Goal: Information Seeking & Learning: Learn about a topic

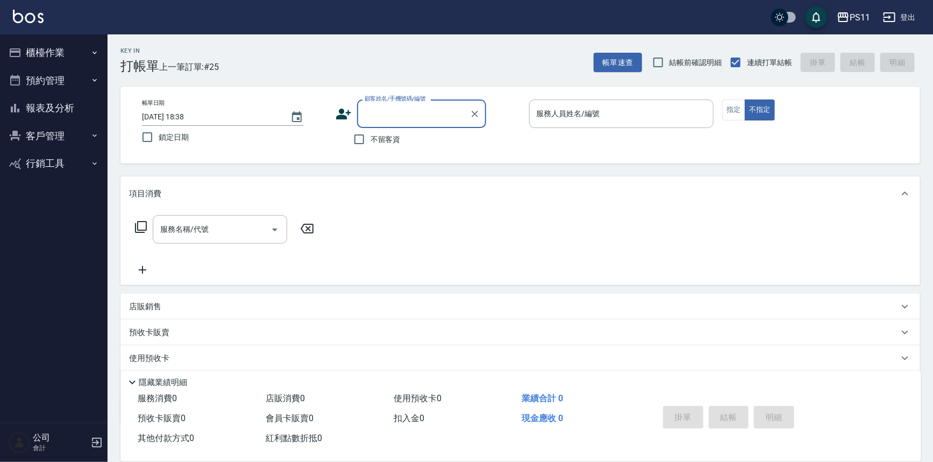
click at [76, 54] on button "櫃檯作業" at bounding box center [53, 53] width 99 height 28
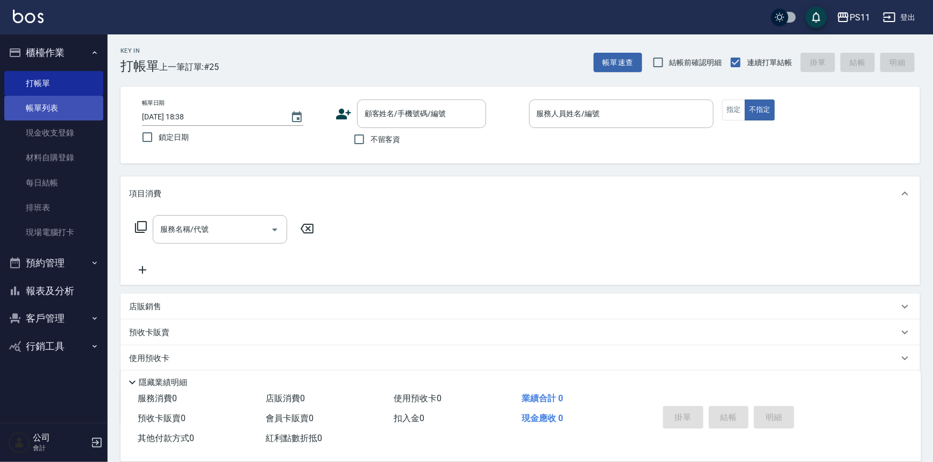
click at [74, 108] on link "帳單列表" at bounding box center [53, 108] width 99 height 25
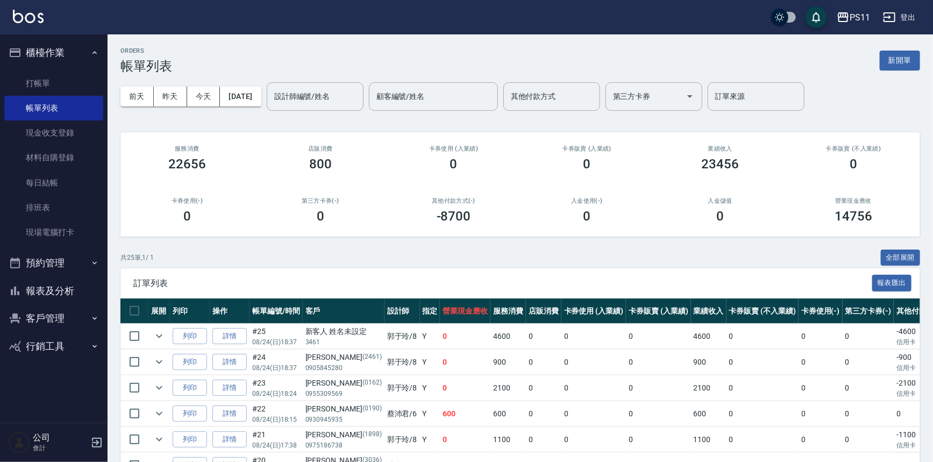
click at [233, 332] on link "詳情" at bounding box center [229, 336] width 34 height 17
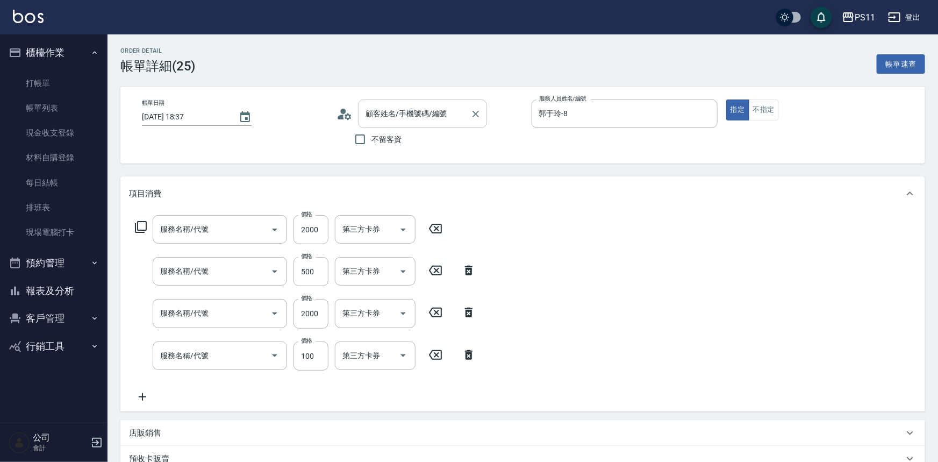
type input "[DATE] 18:37"
type input "郭于玲-8"
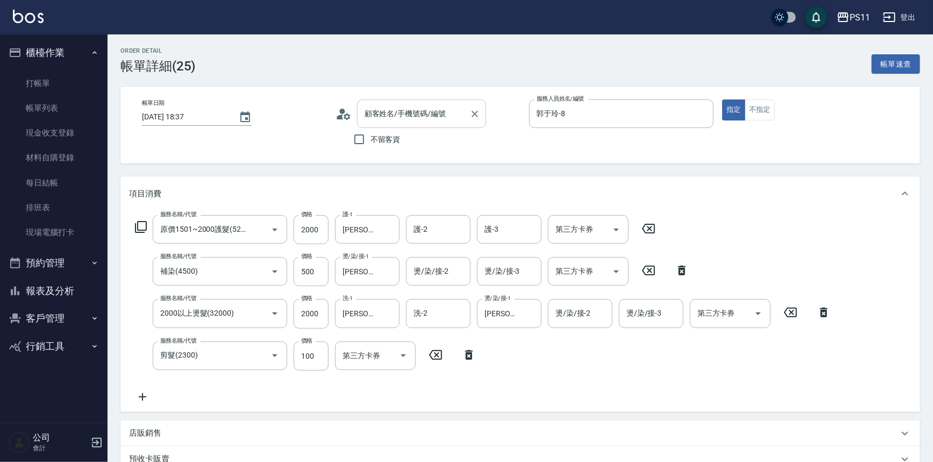
type input "新客人 姓名未設定/3461/null"
type input "原價1501~2000護髮(52000)"
type input "補染(4500)"
type input "2000以上燙髮(32000)"
type input "剪髮(2300)"
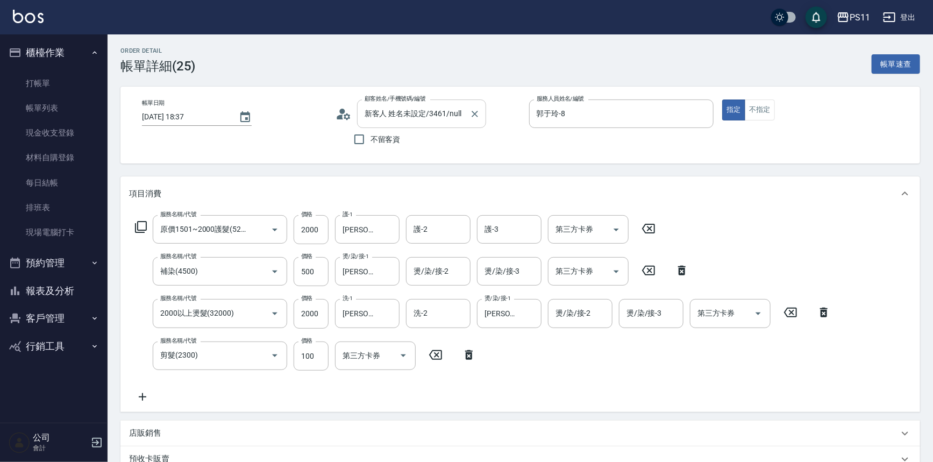
click at [434, 113] on input "新客人 姓名未設定/3461/null" at bounding box center [413, 113] width 103 height 19
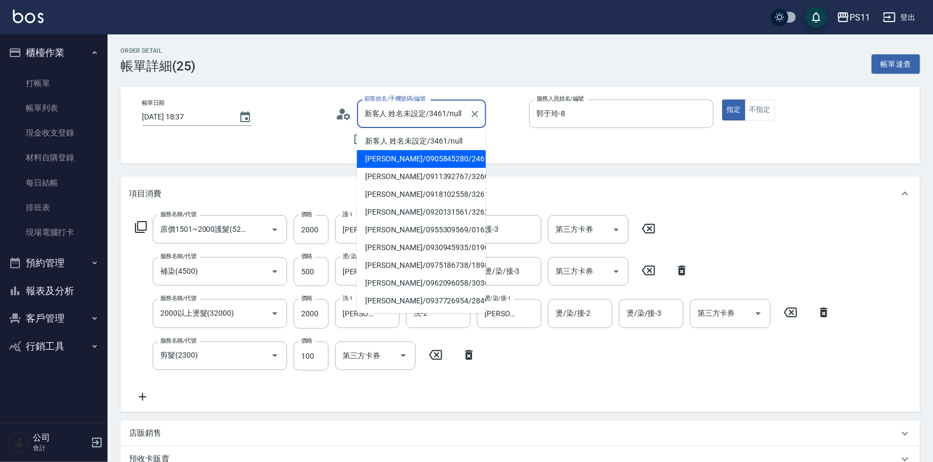
click at [419, 156] on li "[PERSON_NAME]/0905845280/2461" at bounding box center [421, 159] width 129 height 18
type input "[PERSON_NAME]/0905845280/2461"
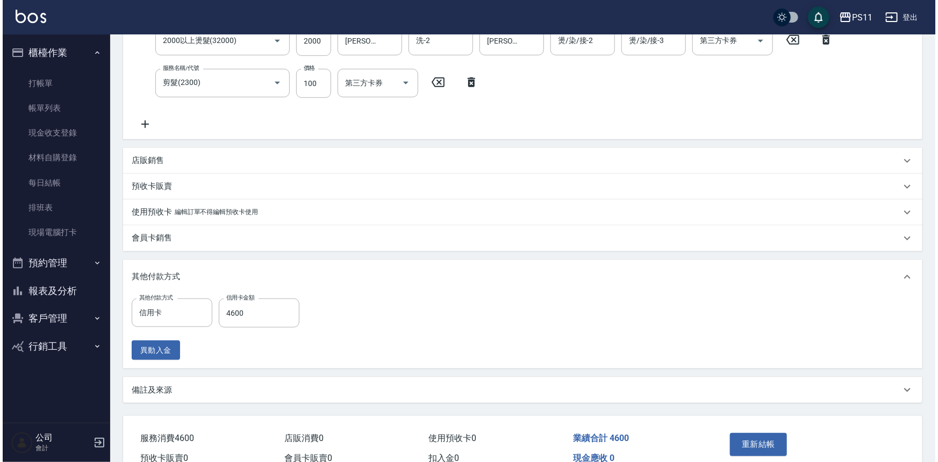
scroll to position [293, 0]
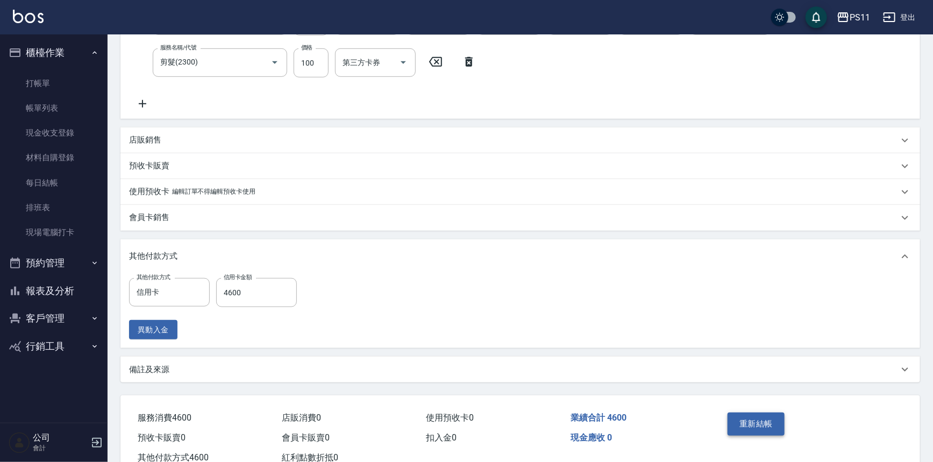
click at [755, 427] on button "重新結帳" at bounding box center [755, 423] width 57 height 23
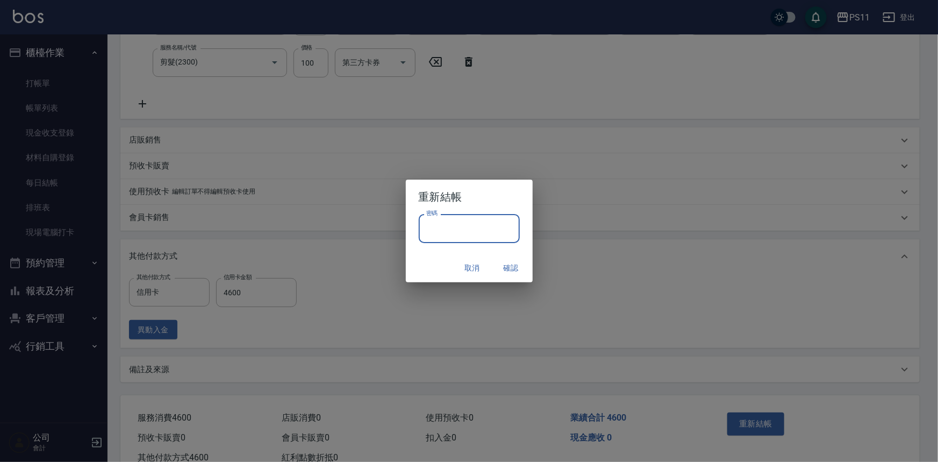
click at [482, 229] on input "密碼" at bounding box center [469, 228] width 101 height 29
type input "****"
click at [509, 266] on button "確認" at bounding box center [511, 268] width 34 height 20
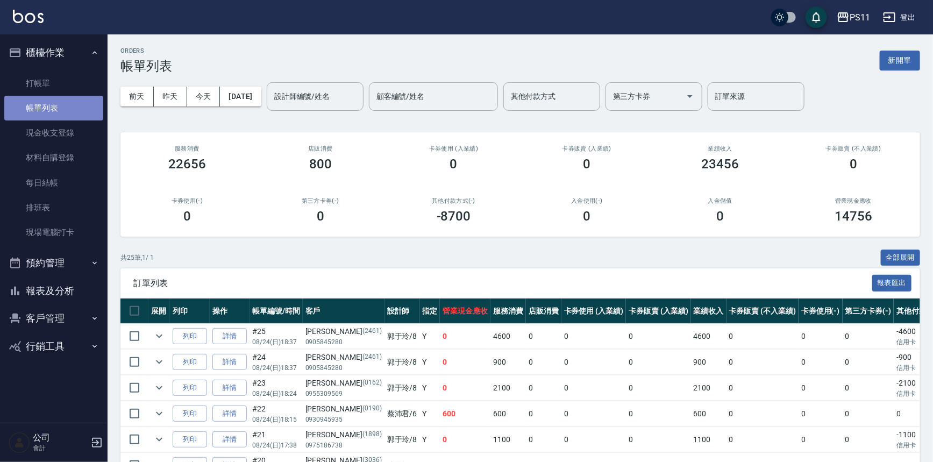
click at [70, 110] on link "帳單列表" at bounding box center [53, 108] width 99 height 25
click at [74, 75] on link "打帳單" at bounding box center [53, 83] width 99 height 25
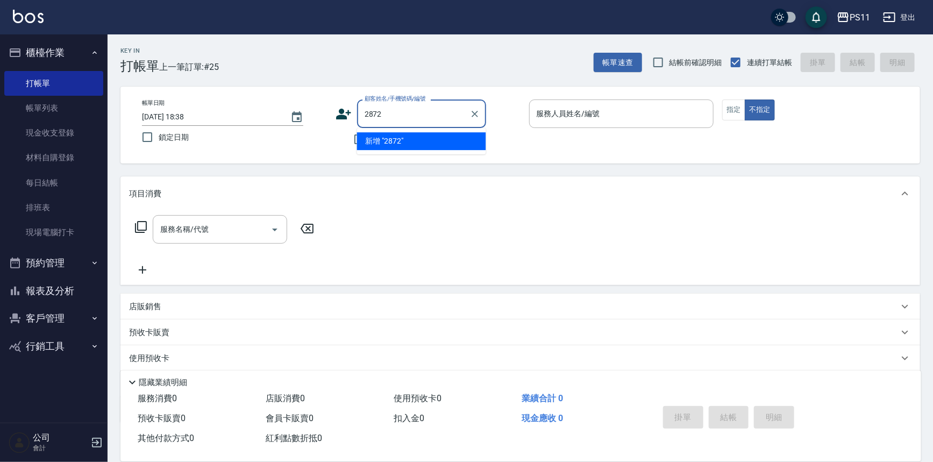
type input "2872"
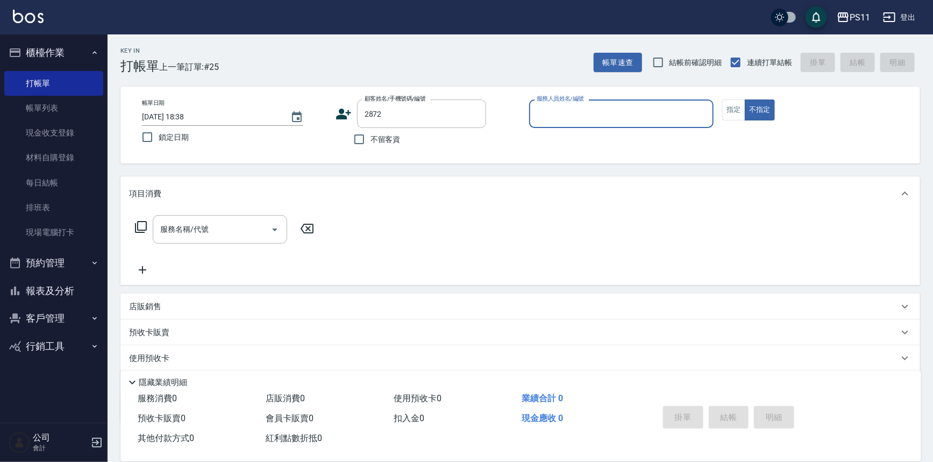
type input "7"
type input "[PERSON_NAME]/0985426710/2872"
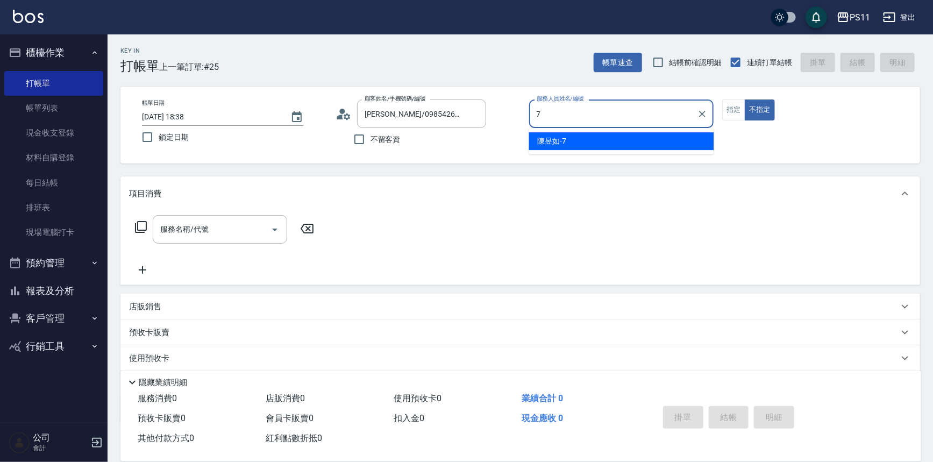
type input "陳昱如-7"
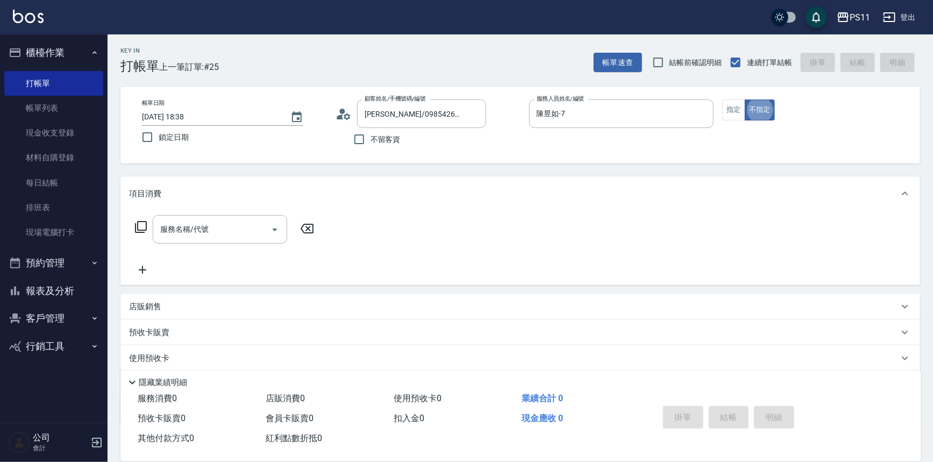
type button "false"
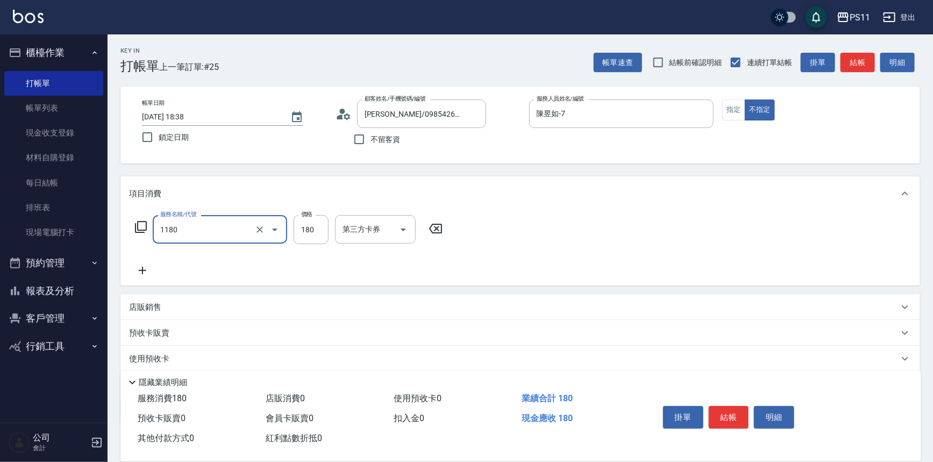
type input "洗髮(洗+剪不指定活動)(1180)"
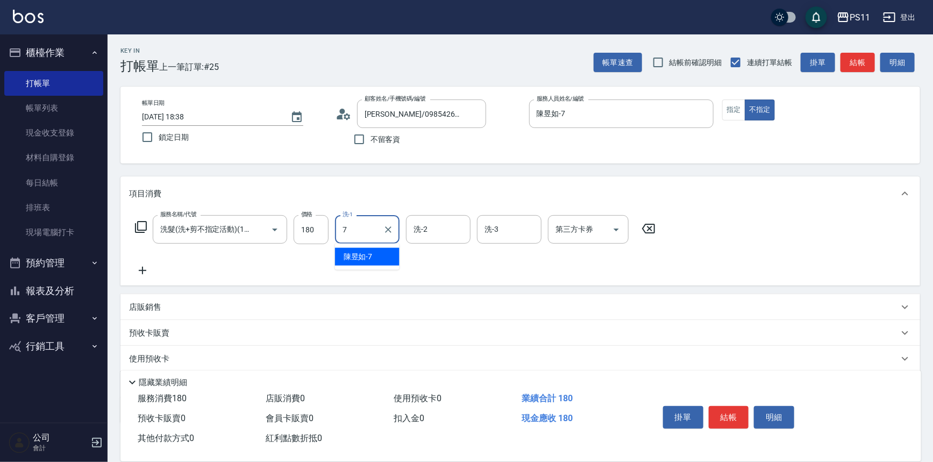
type input "陳昱如-7"
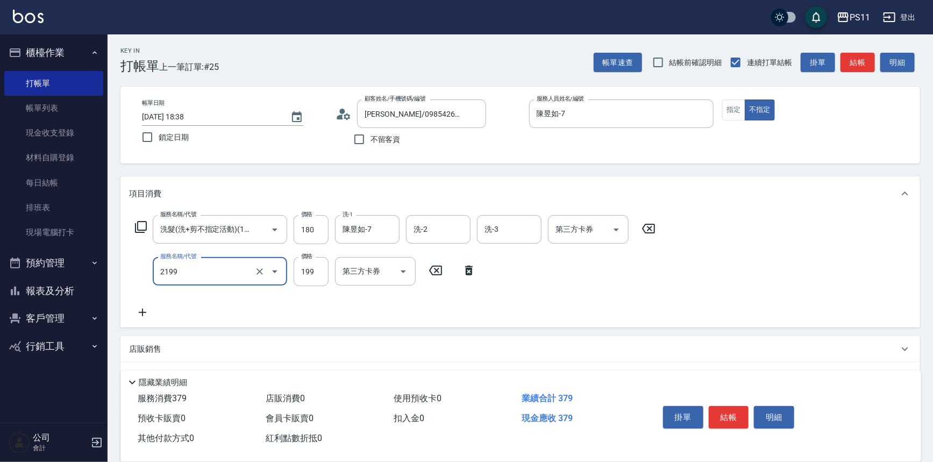
type input "不指定剪髮活動(2199)"
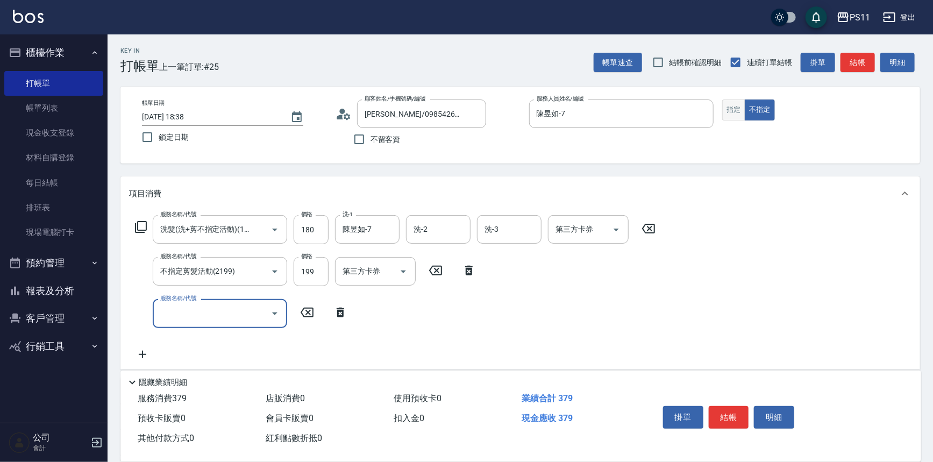
click at [739, 110] on button "指定" at bounding box center [733, 109] width 23 height 21
type button "true"
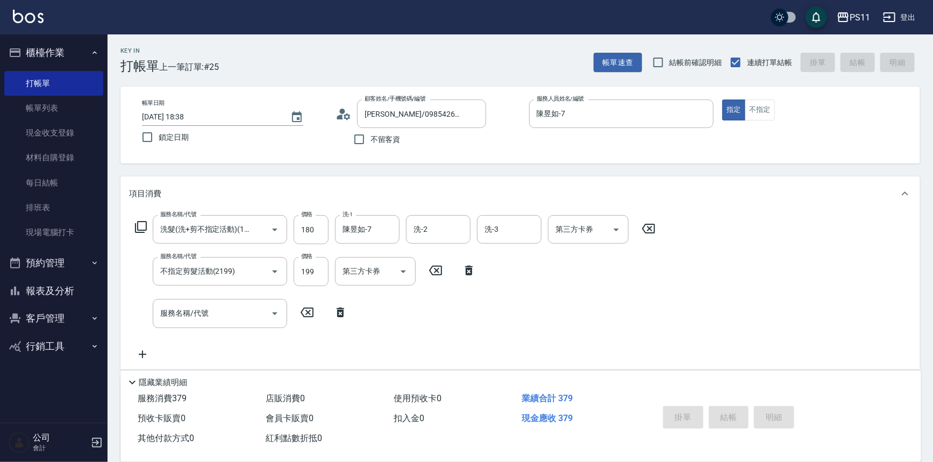
type input "[DATE] 18:39"
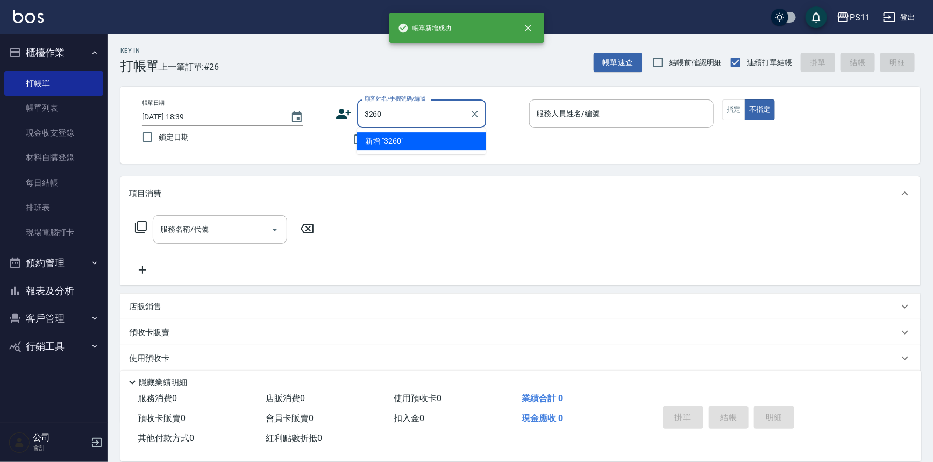
type input "3260"
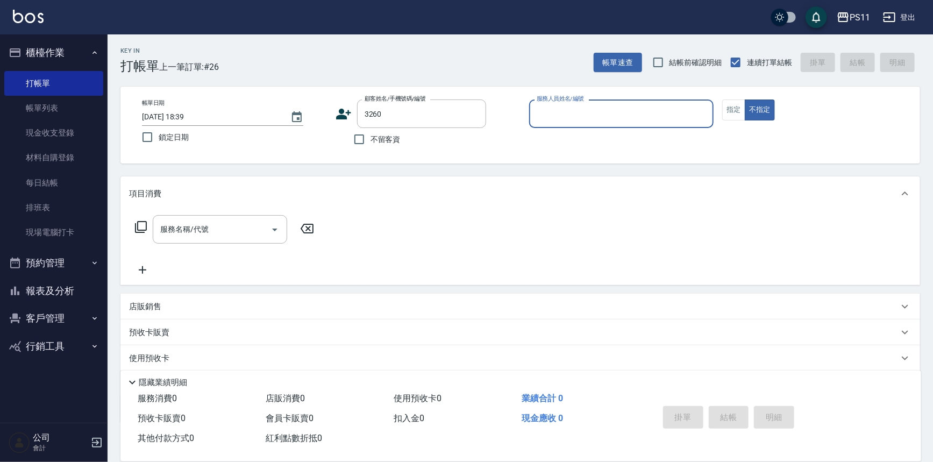
type input "7"
type input "[PERSON_NAME]/0911392767/3260"
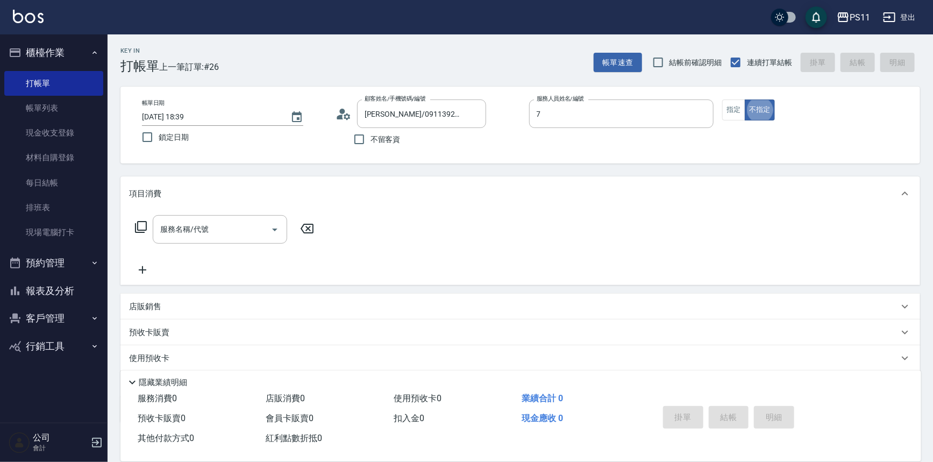
type input "陳昱如-7"
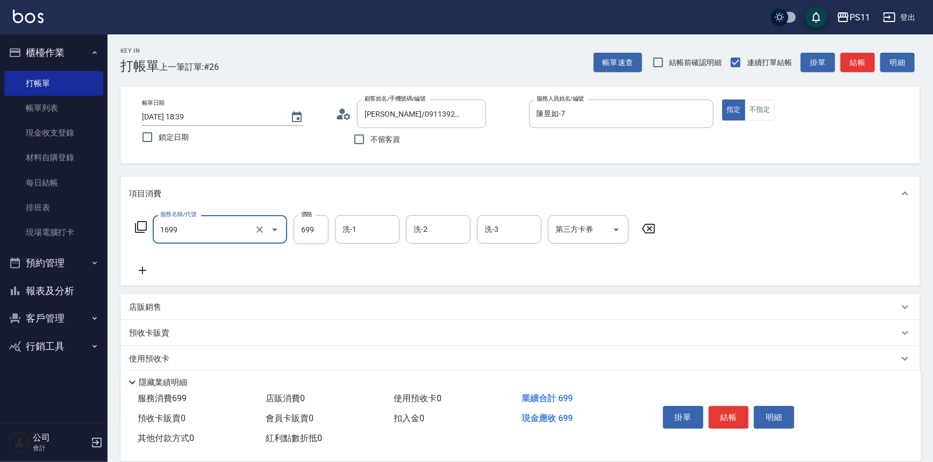
type input "純粹植淨控油油洗髮699(1699)"
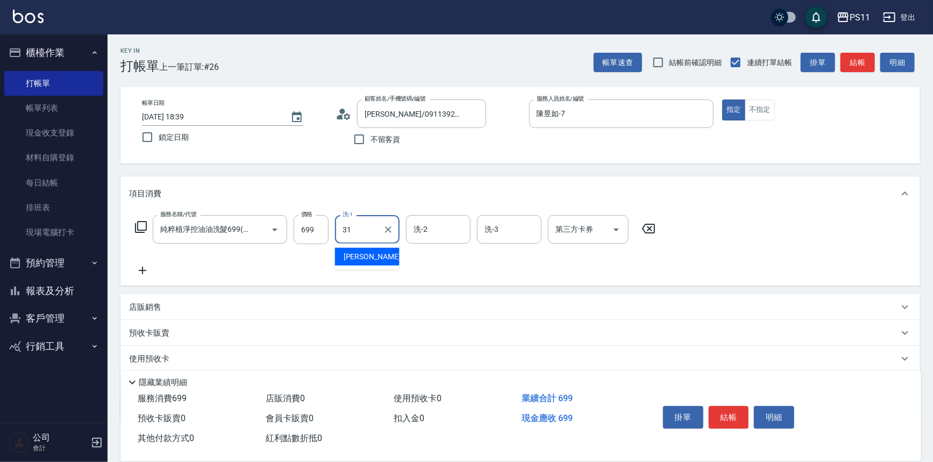
type input "[PERSON_NAME]-31"
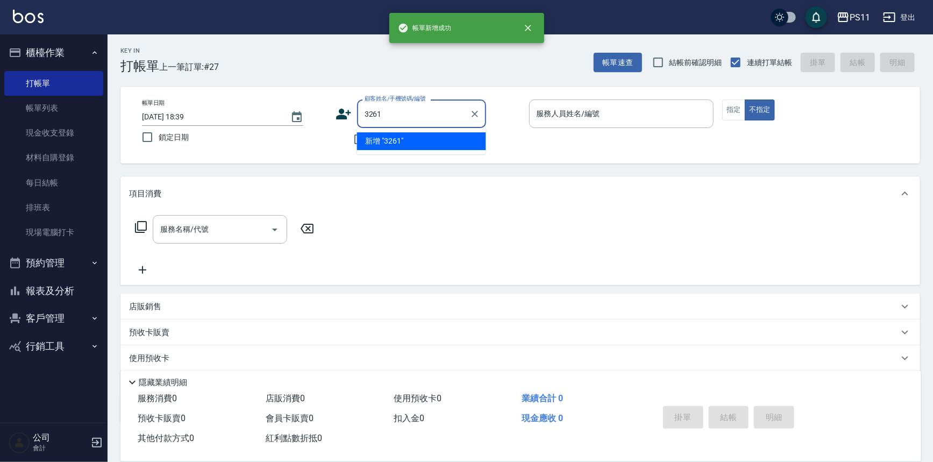
type input "3261"
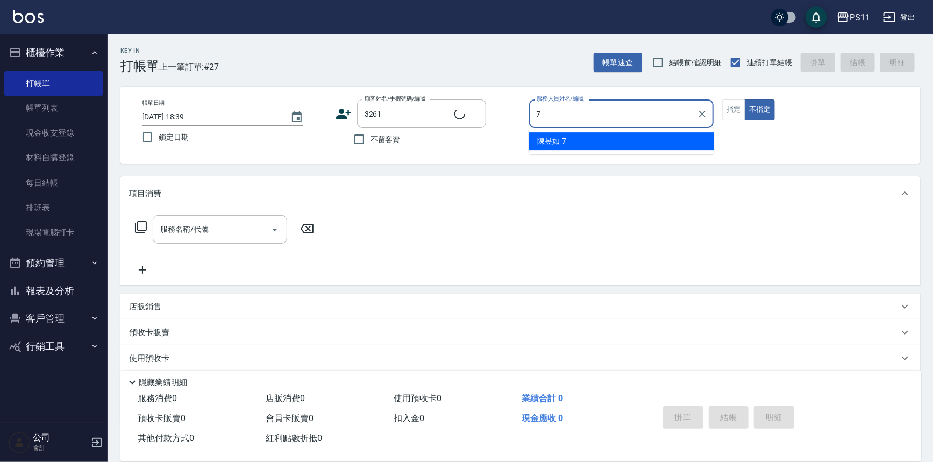
type input "7"
type input "[PERSON_NAME]/0918102558/3261"
type input "陳昱如-7"
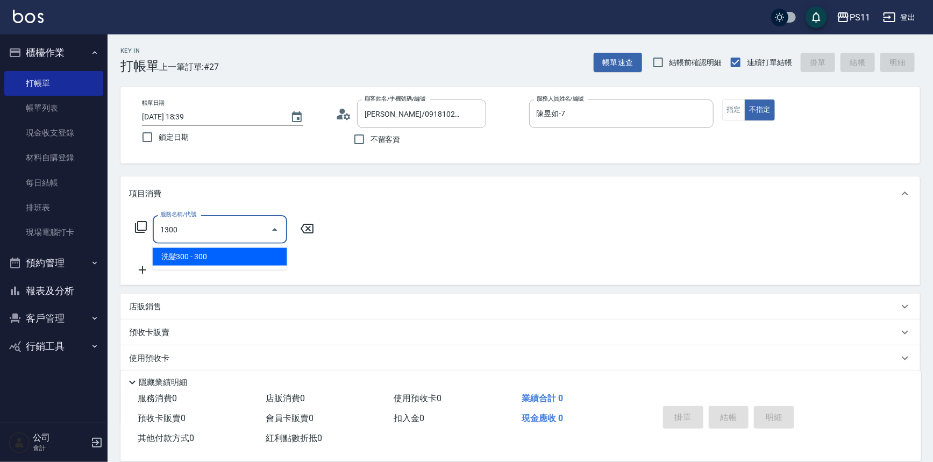
type input "洗髮300(1300)"
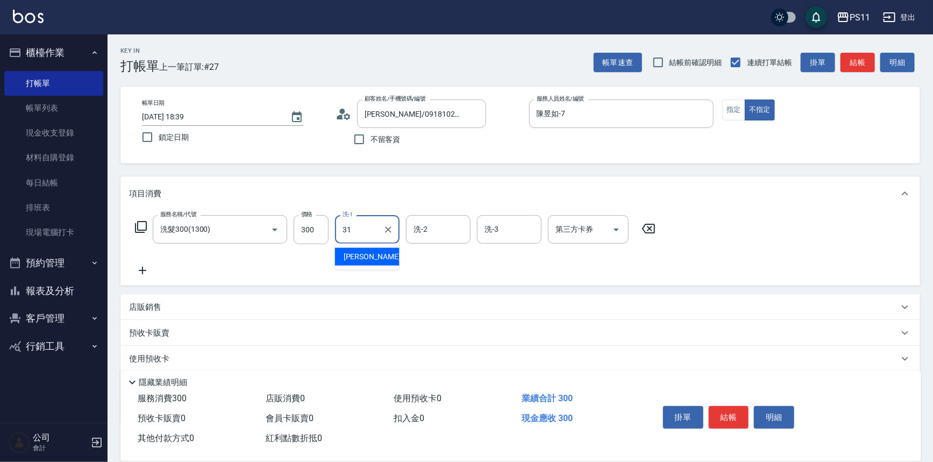
type input "[PERSON_NAME]-31"
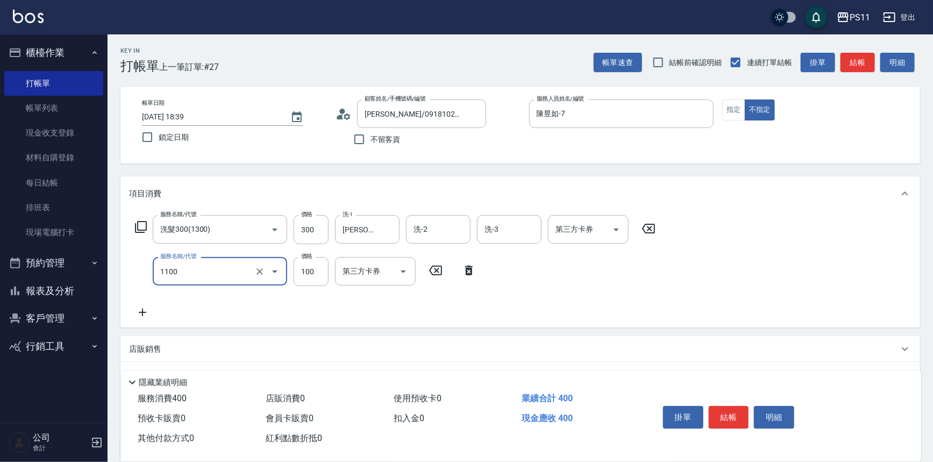
type input "增亮補色沫浴洗(1100)"
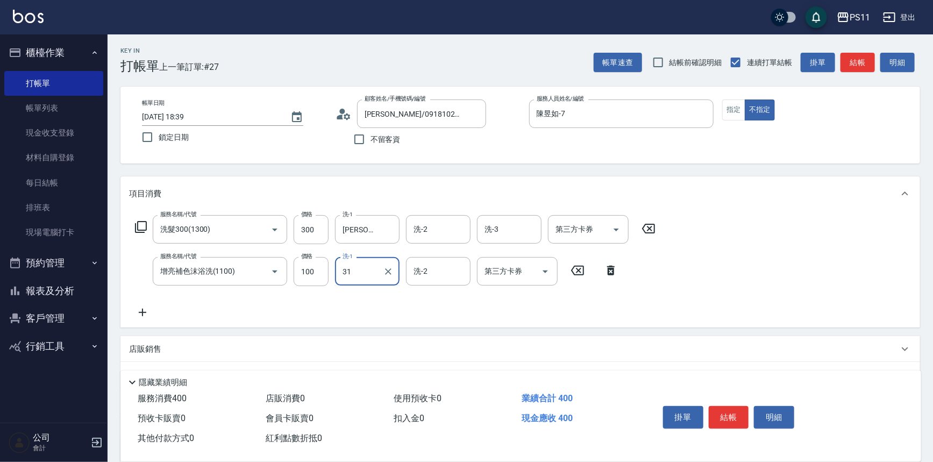
type input "[PERSON_NAME]-31"
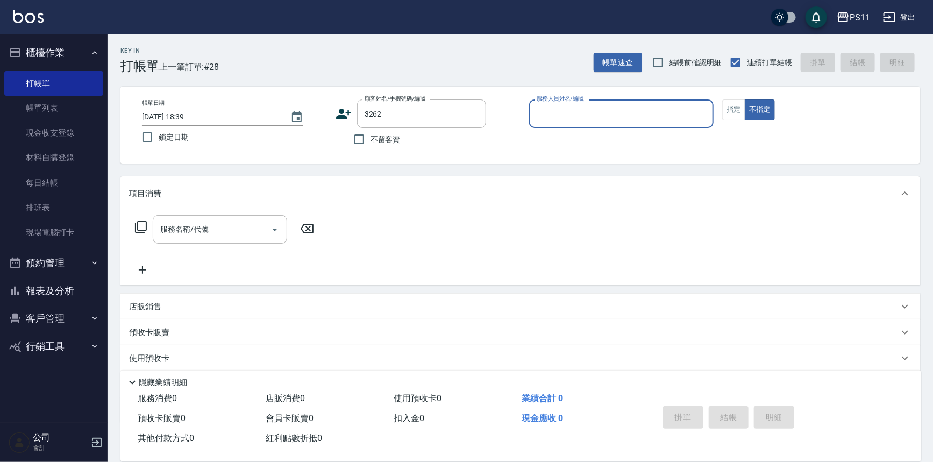
type input "[PERSON_NAME]/0920131561/3262"
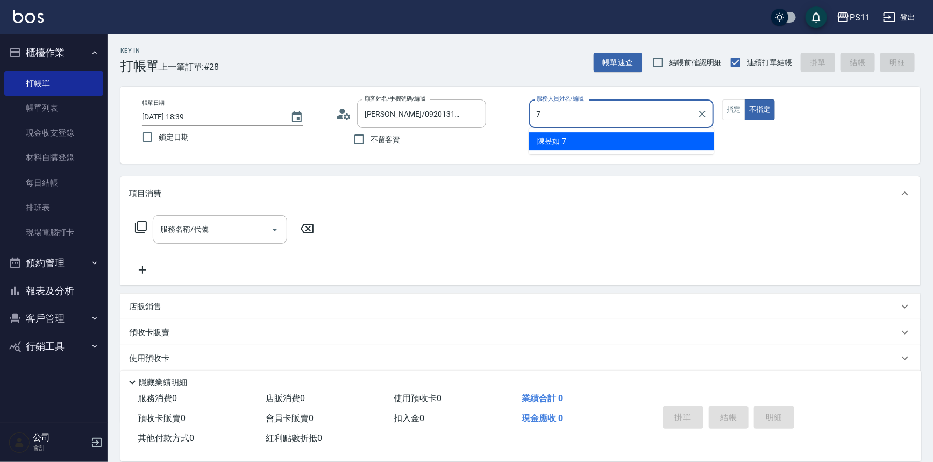
type input "陳昱如-7"
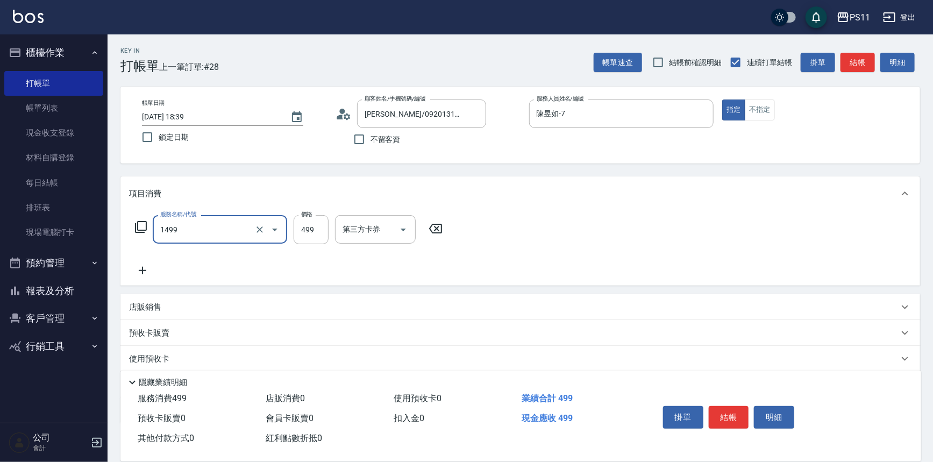
type input "活氧毛囊淨化髮浴(1499)"
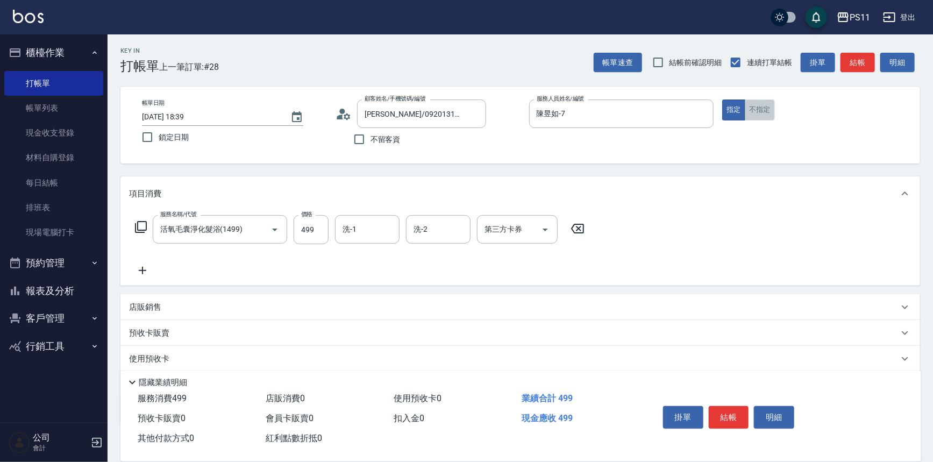
click at [762, 103] on button "不指定" at bounding box center [760, 109] width 30 height 21
click at [320, 232] on input "499" at bounding box center [311, 229] width 35 height 29
type input "379"
type input "陳昱如-7"
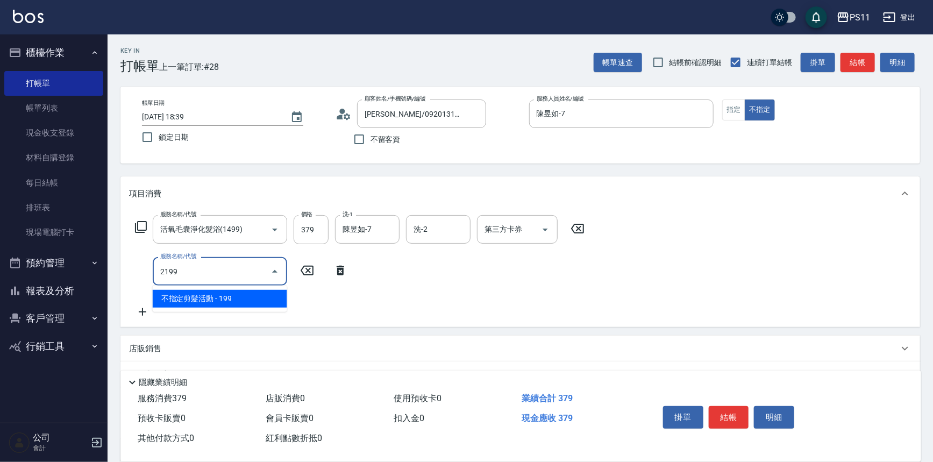
type input "不指定剪髮活動(2199)"
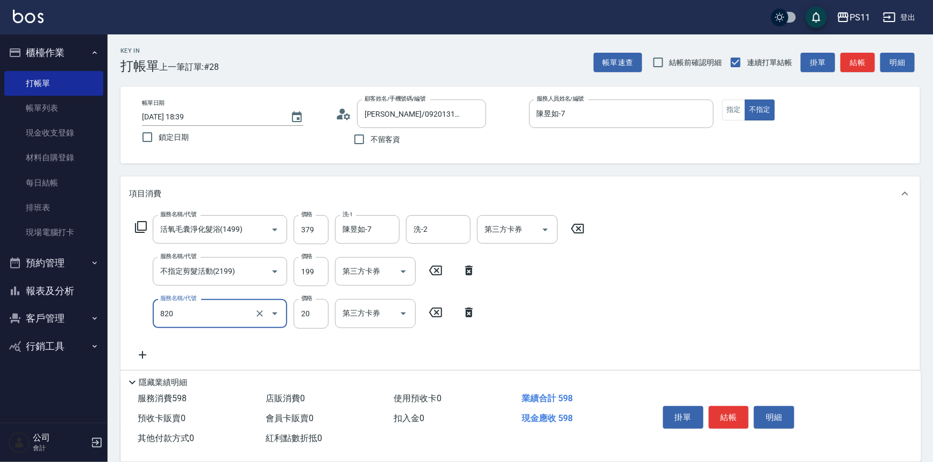
type input "潤絲(820)"
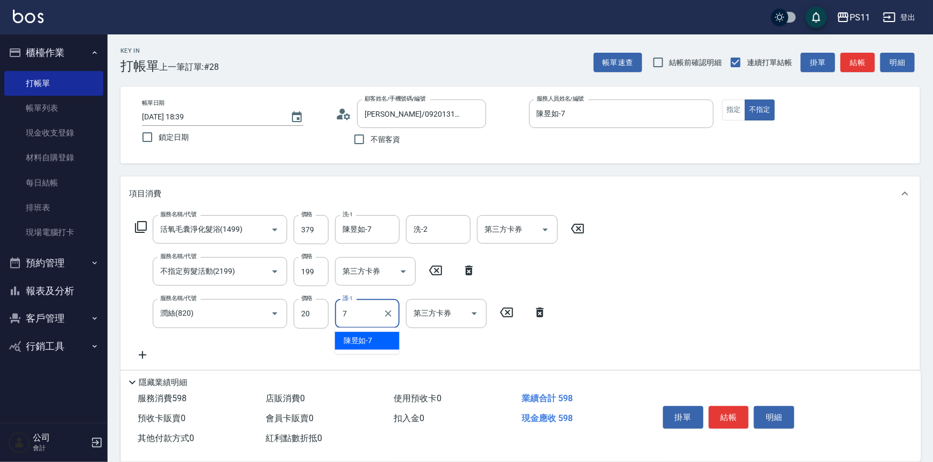
type input "陳昱如-7"
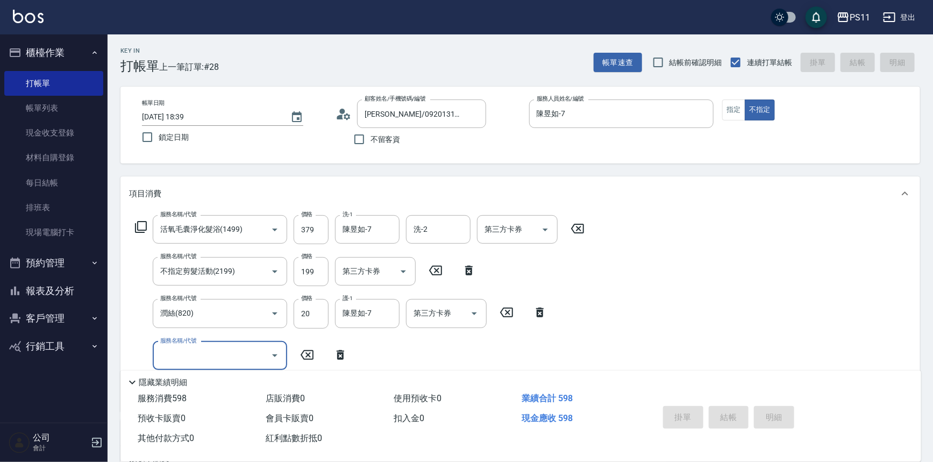
type input "[DATE] 18:40"
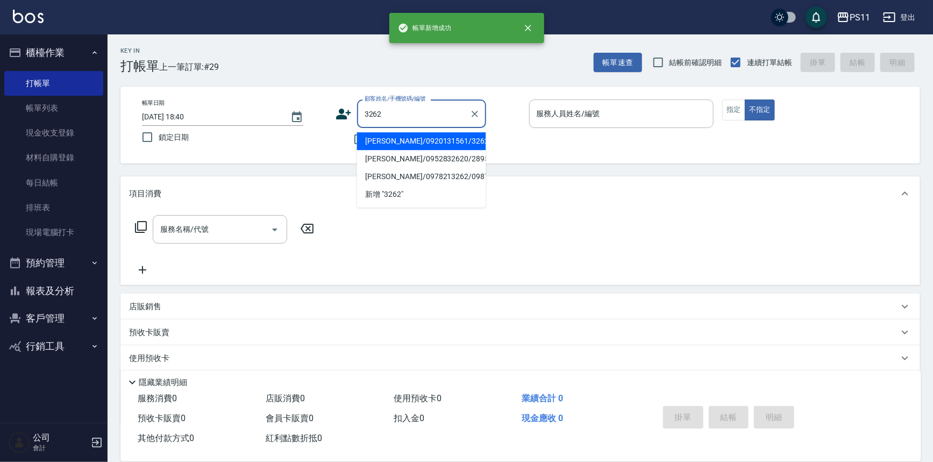
type input "[PERSON_NAME]/0920131561/3262"
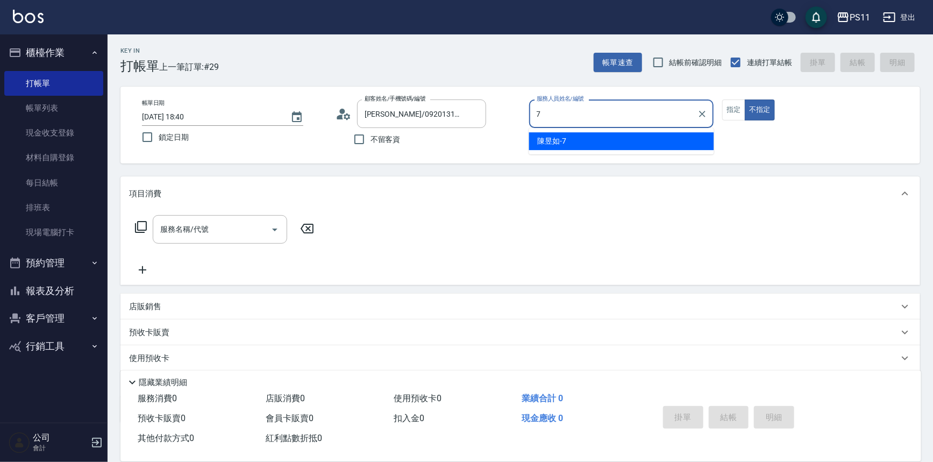
type input "陳昱如-7"
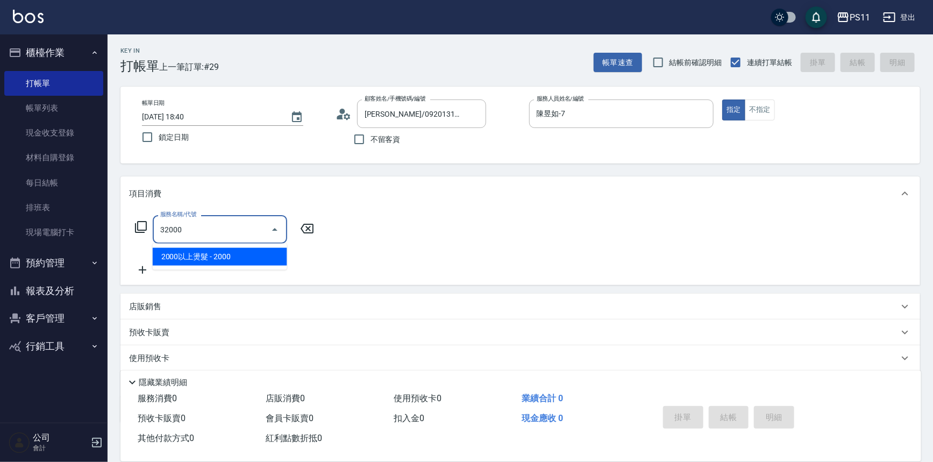
type input "2000以上燙髮(32000)"
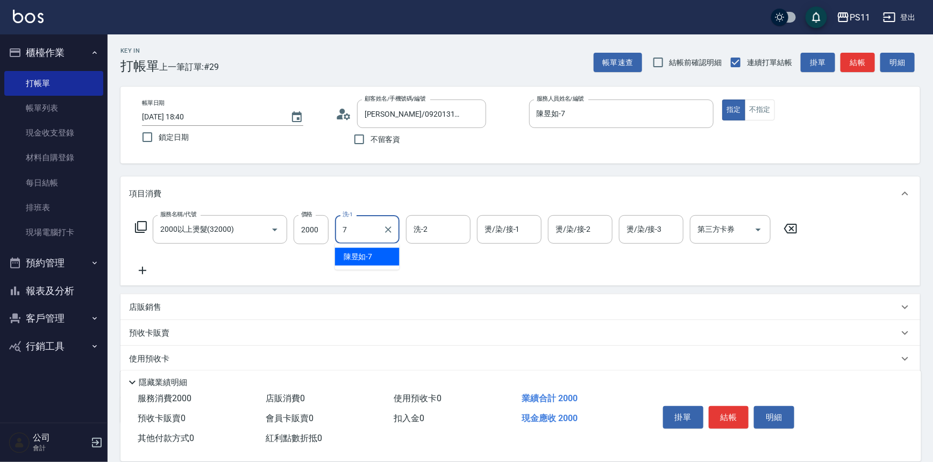
type input "陳昱如-7"
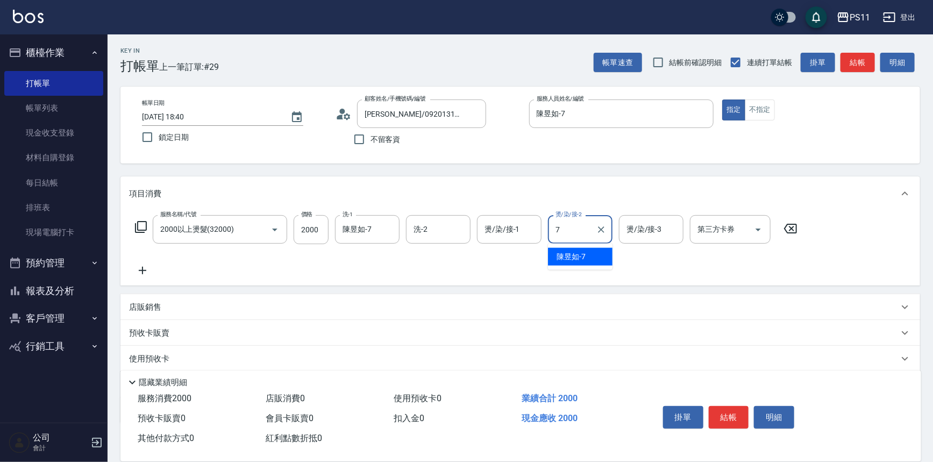
type input "陳昱如-7"
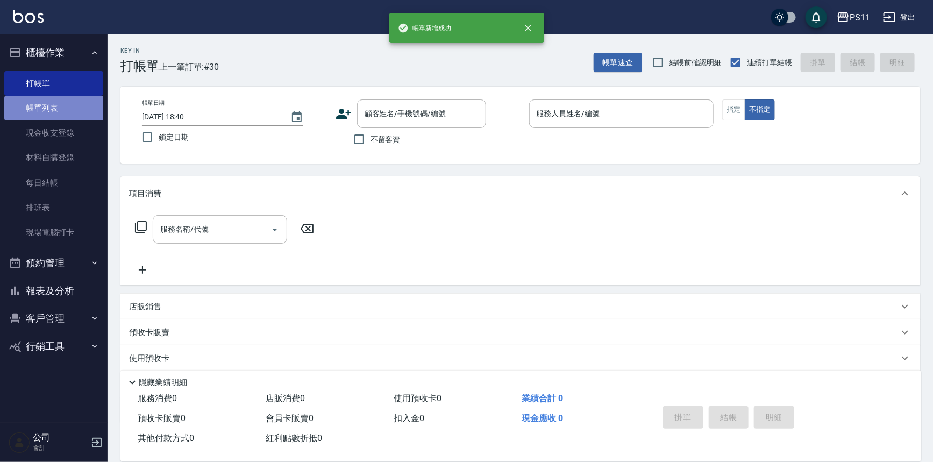
click at [42, 103] on link "帳單列表" at bounding box center [53, 108] width 99 height 25
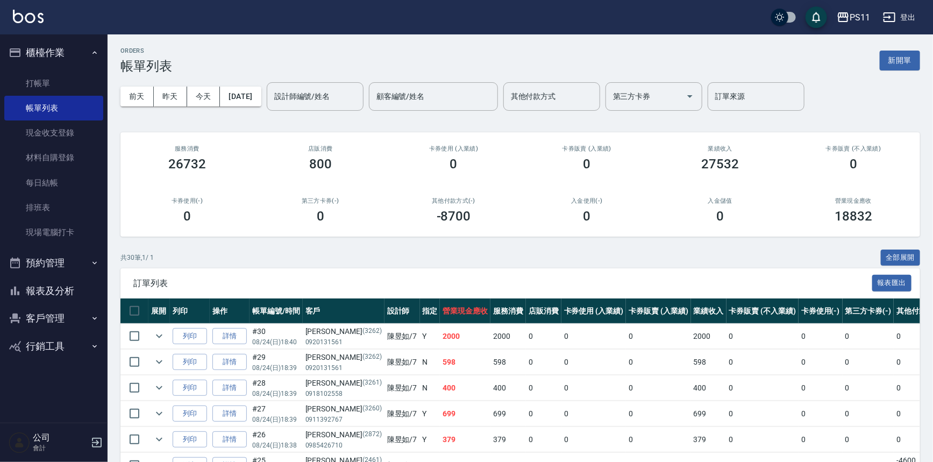
click at [75, 297] on button "報表及分析" at bounding box center [53, 291] width 99 height 28
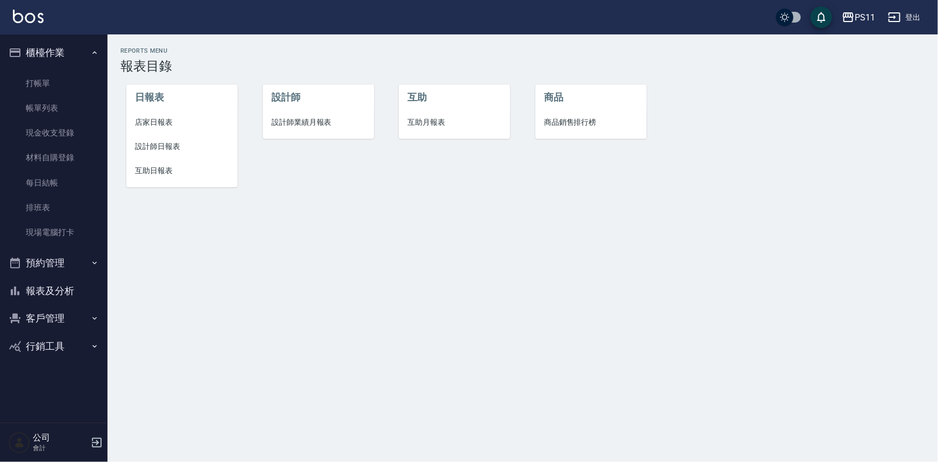
click at [149, 122] on span "店家日報表" at bounding box center [182, 122] width 94 height 11
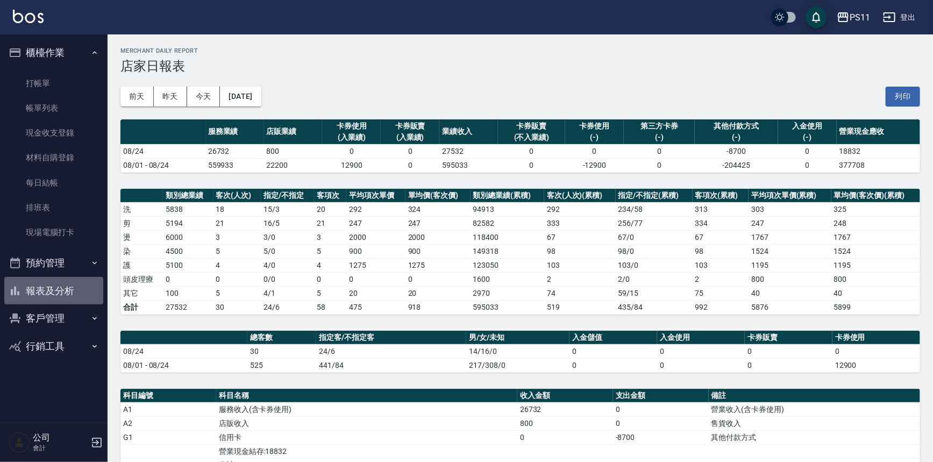
click at [78, 281] on button "報表及分析" at bounding box center [53, 291] width 99 height 28
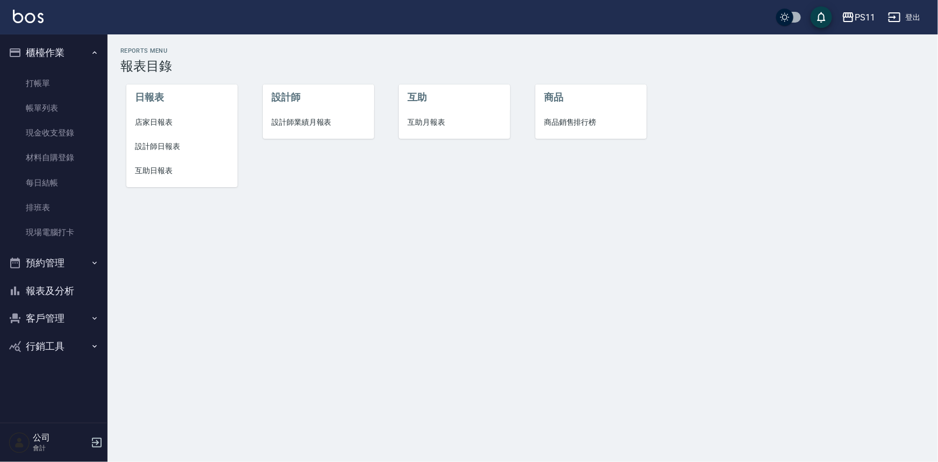
click at [153, 146] on span "設計師日報表" at bounding box center [182, 146] width 94 height 11
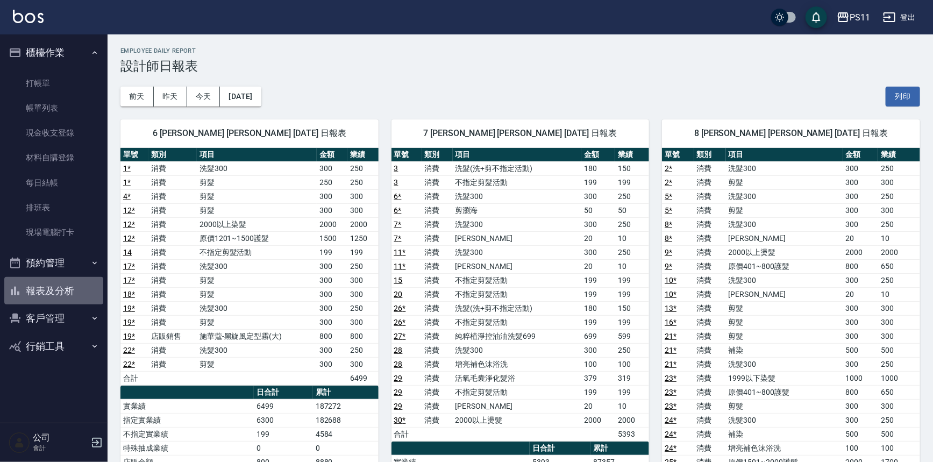
click at [82, 288] on button "報表及分析" at bounding box center [53, 291] width 99 height 28
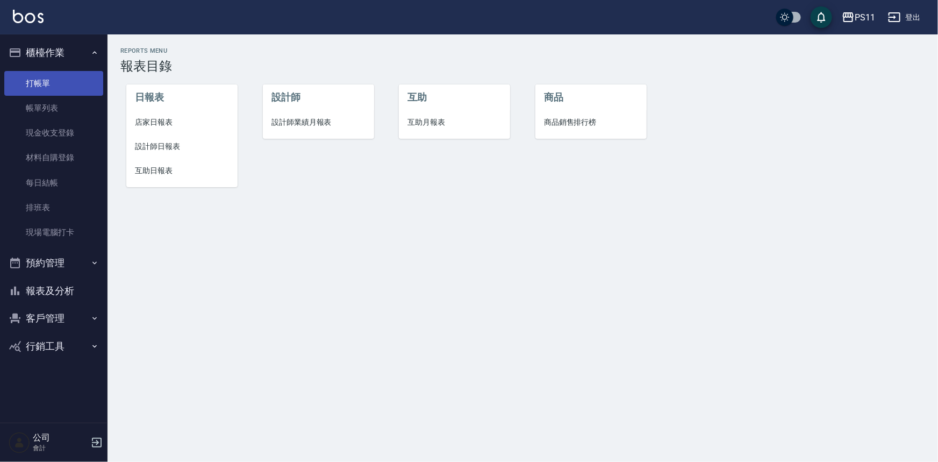
click at [56, 89] on link "打帳單" at bounding box center [53, 83] width 99 height 25
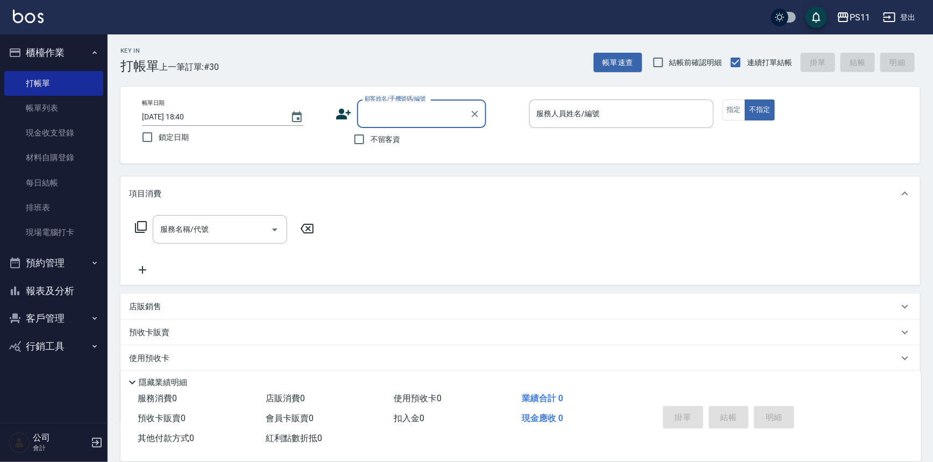
click at [60, 287] on button "報表及分析" at bounding box center [53, 291] width 99 height 28
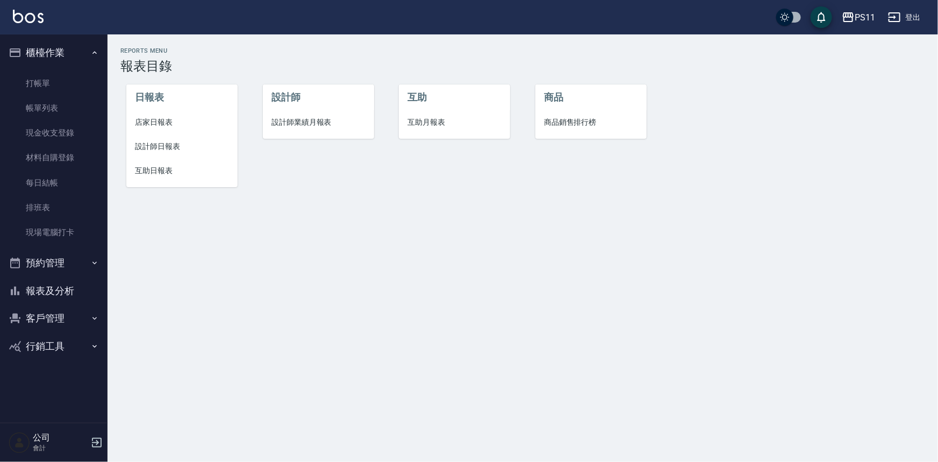
click at [170, 174] on span "互助日報表" at bounding box center [182, 170] width 94 height 11
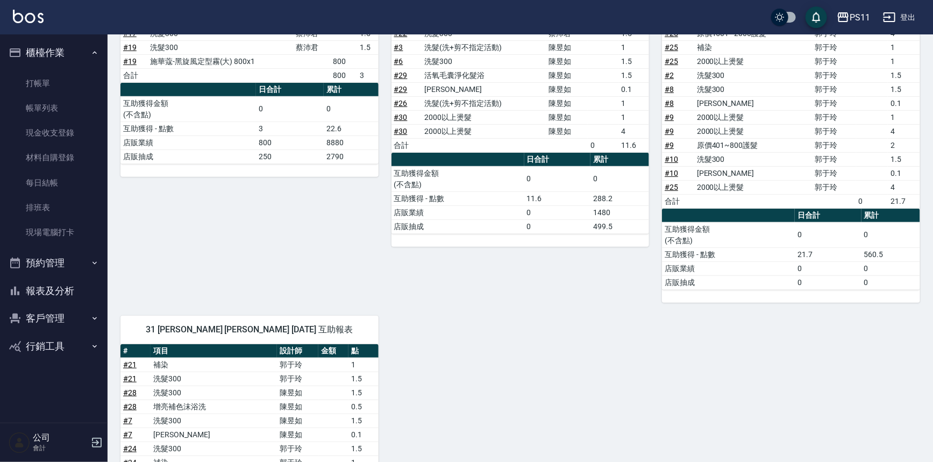
scroll to position [468, 0]
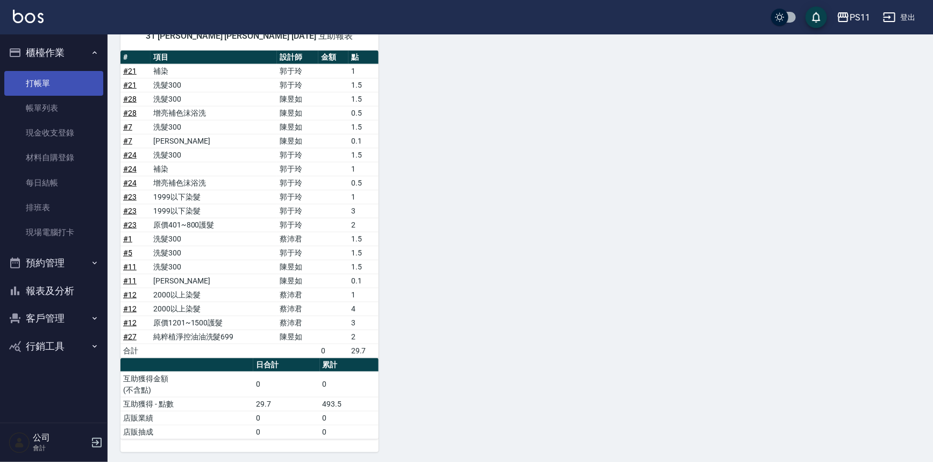
click at [54, 75] on link "打帳單" at bounding box center [53, 83] width 99 height 25
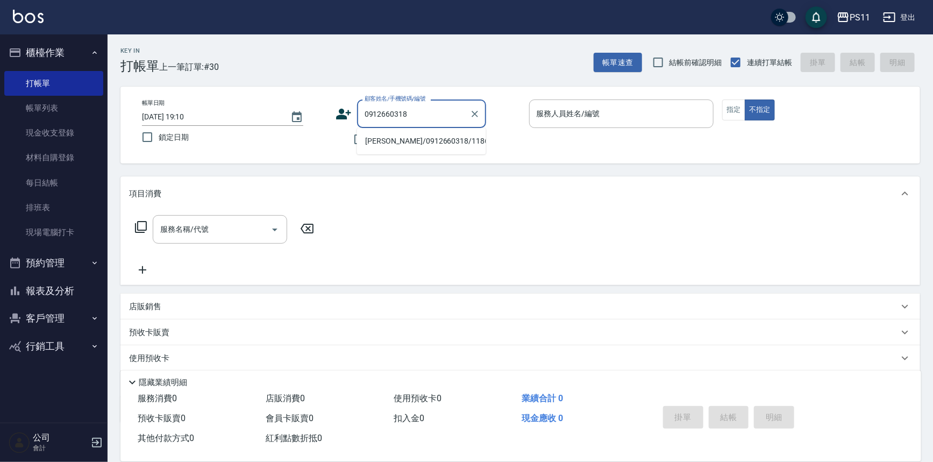
type input "[PERSON_NAME]/0912660318/1186"
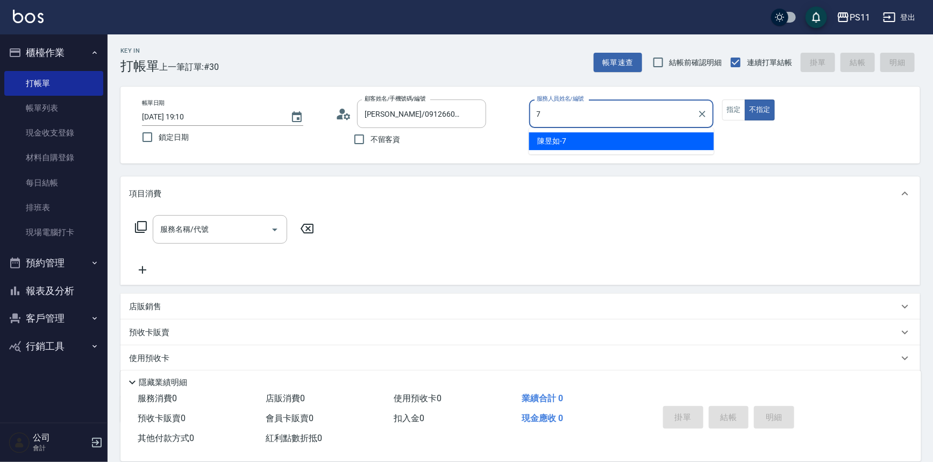
type input "陳昱如-7"
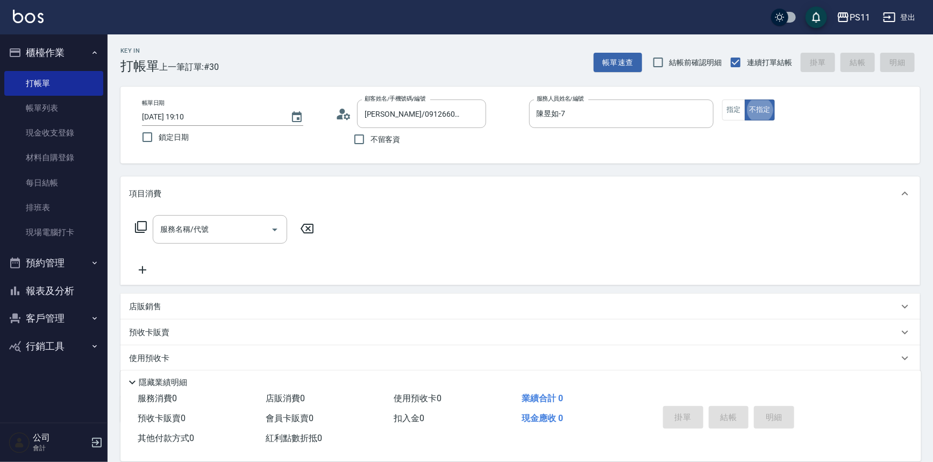
type button "false"
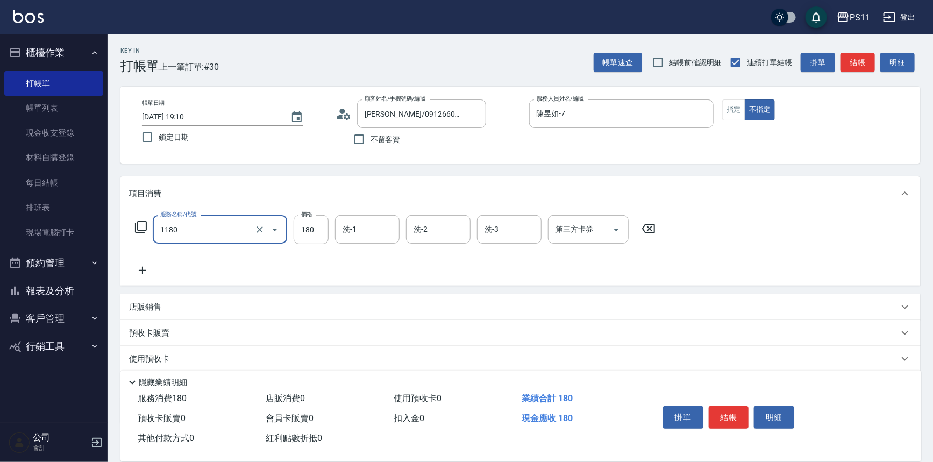
type input "洗髮(洗+剪不指定活動)(1180)"
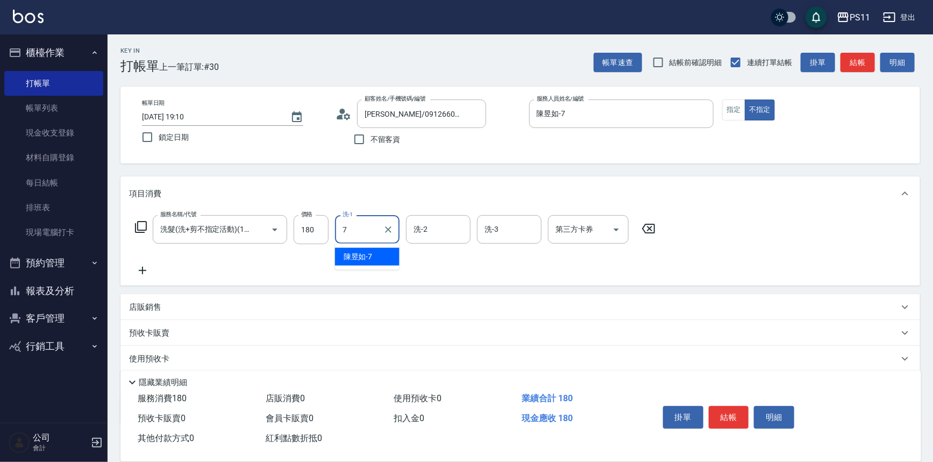
type input "陳昱如-7"
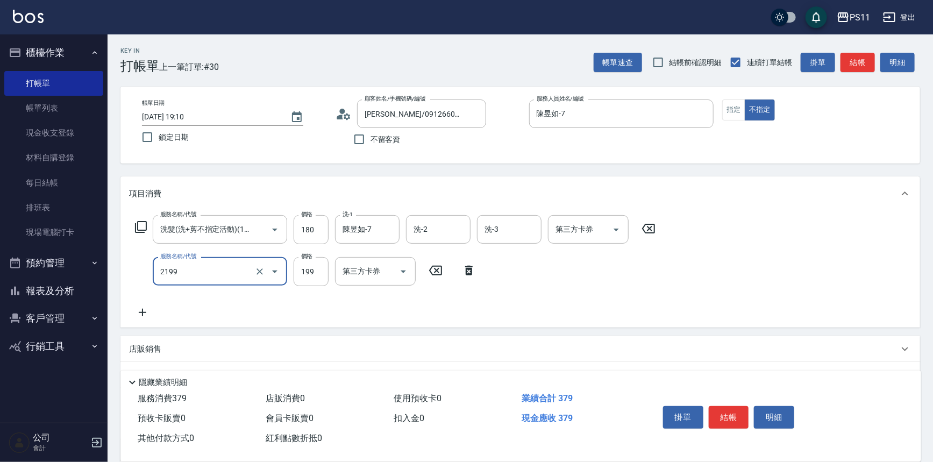
type input "不指定剪髮活動(2199)"
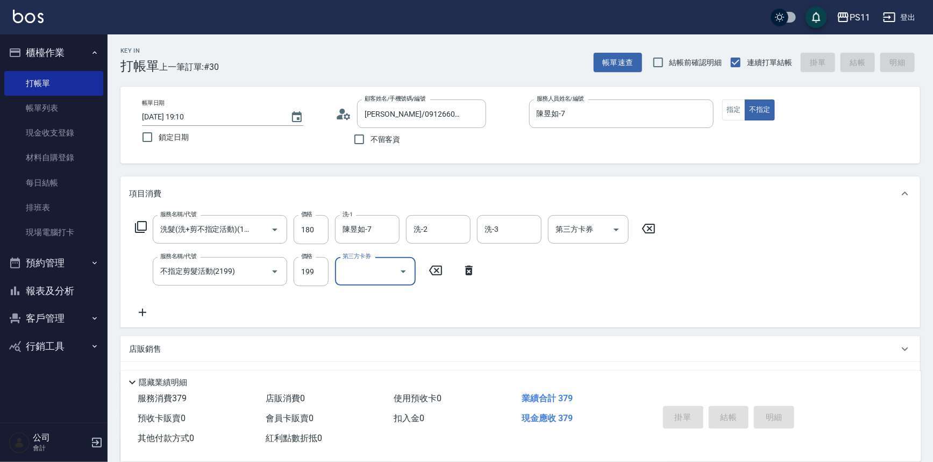
type input "[DATE] 19:11"
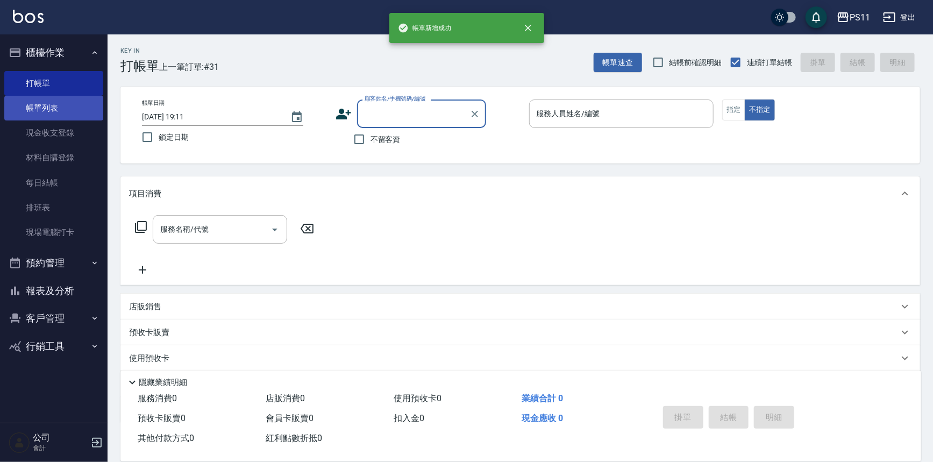
click at [79, 102] on link "帳單列表" at bounding box center [53, 108] width 99 height 25
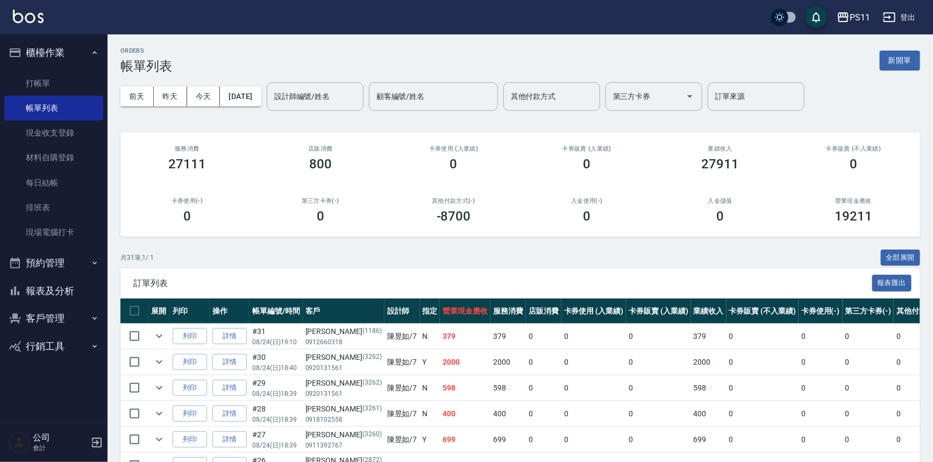
scroll to position [48, 0]
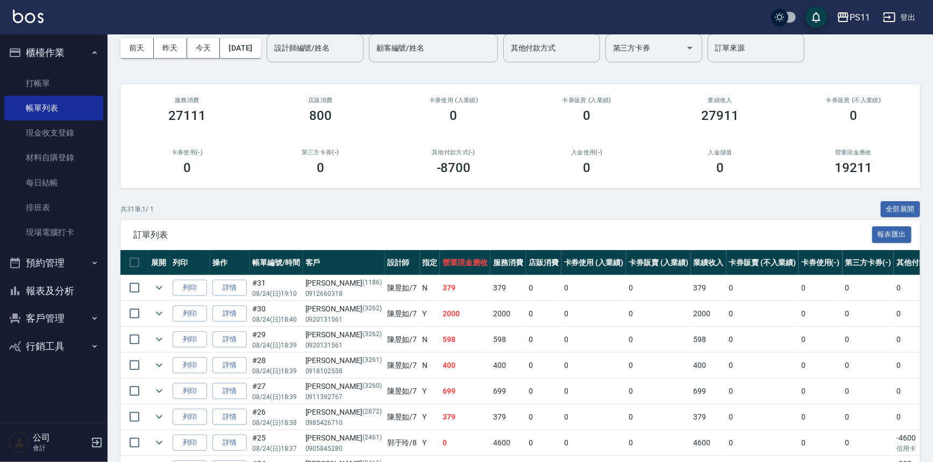
click at [38, 285] on button "報表及分析" at bounding box center [53, 291] width 99 height 28
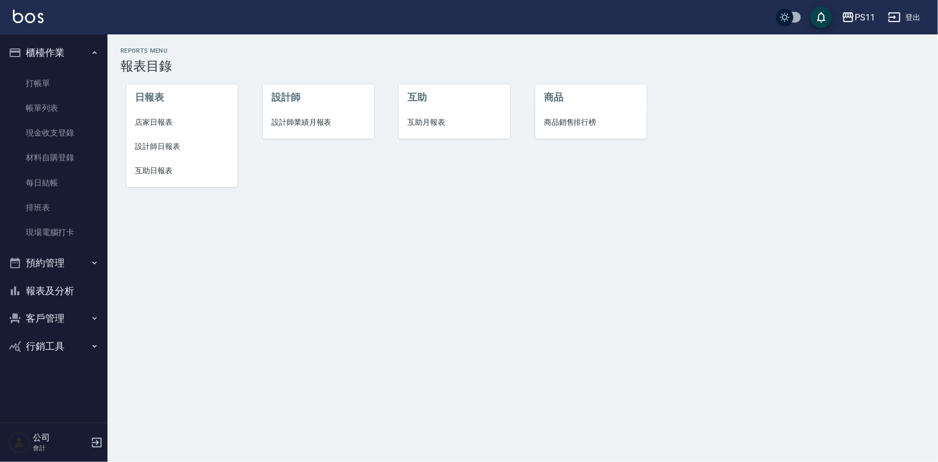
click at [188, 151] on span "設計師日報表" at bounding box center [182, 146] width 94 height 11
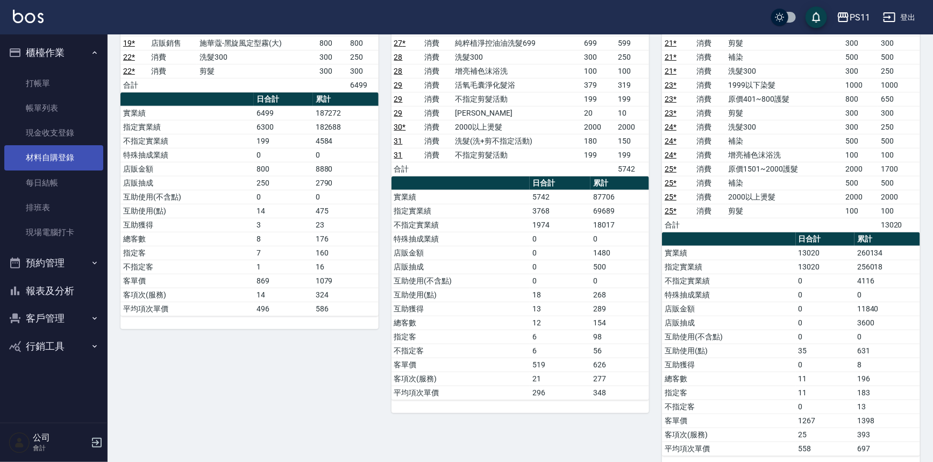
scroll to position [195, 0]
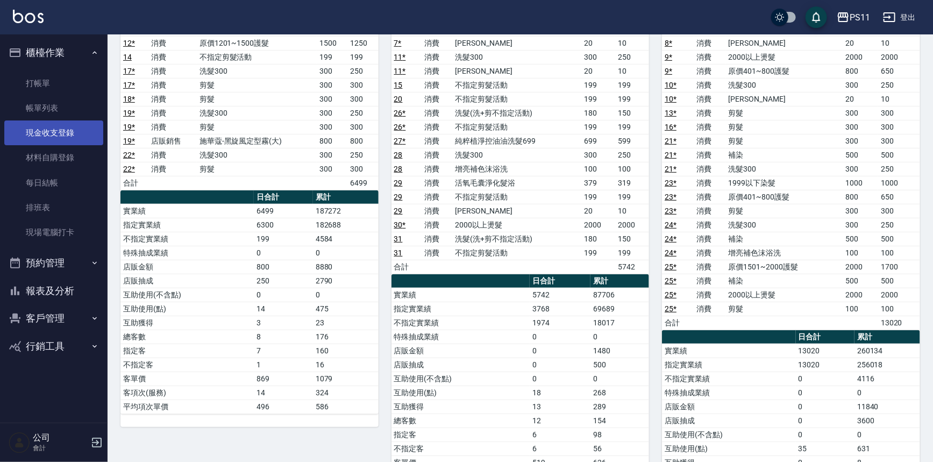
click at [70, 135] on link "現金收支登錄" at bounding box center [53, 132] width 99 height 25
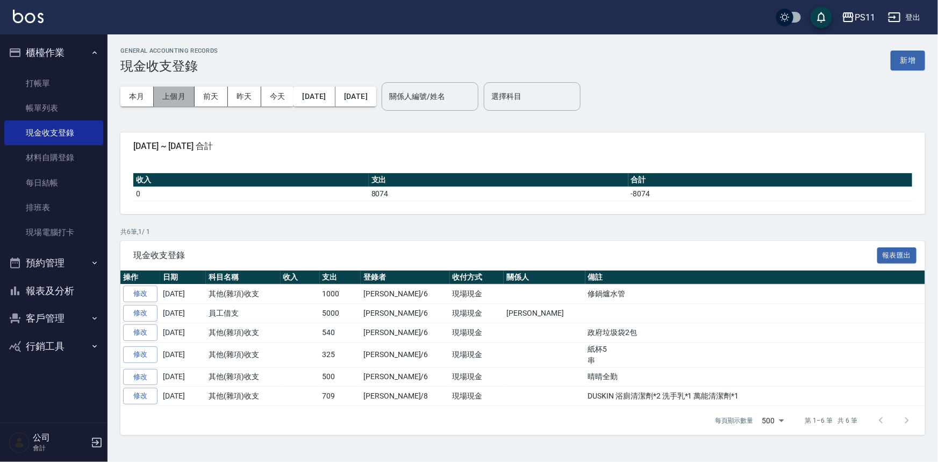
click at [171, 97] on button "上個月" at bounding box center [174, 97] width 41 height 20
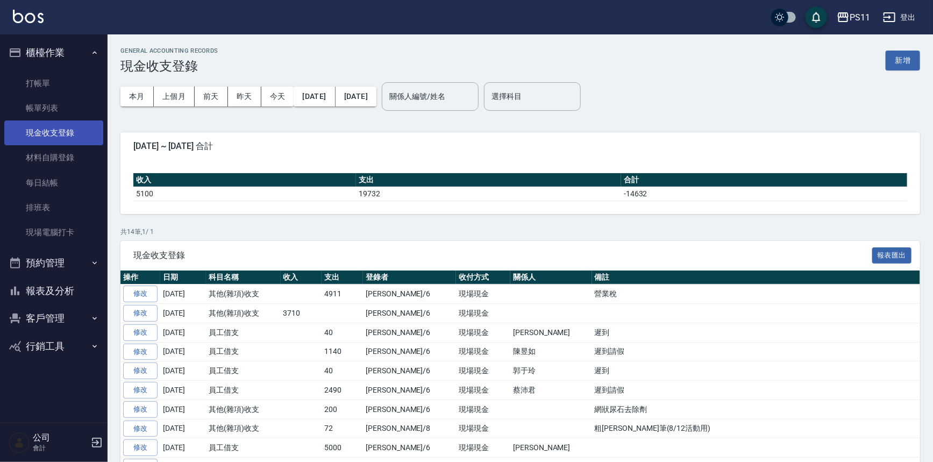
click at [56, 134] on link "現金收支登錄" at bounding box center [53, 132] width 99 height 25
click at [278, 101] on button "今天" at bounding box center [277, 97] width 33 height 20
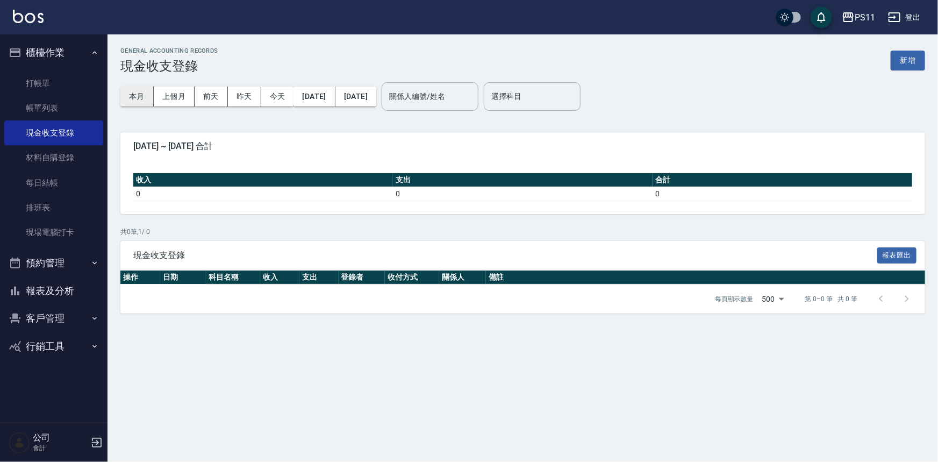
click at [135, 97] on button "本月" at bounding box center [136, 97] width 33 height 20
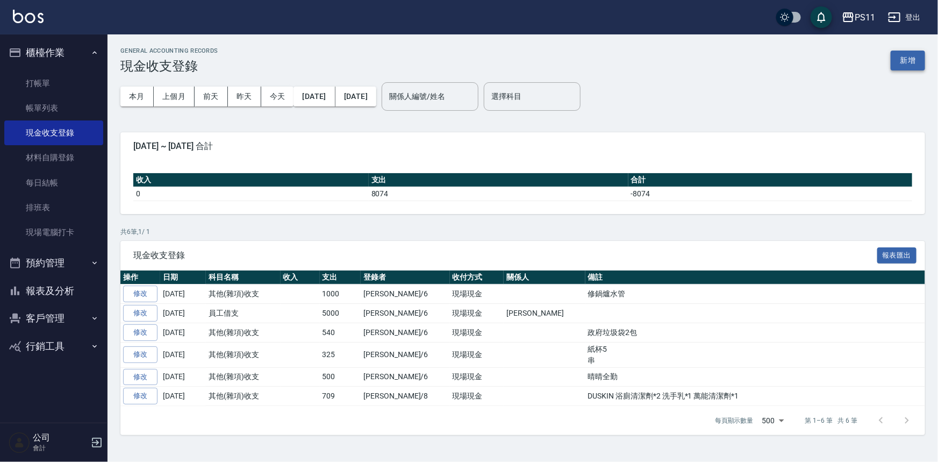
click at [906, 63] on button "新增" at bounding box center [908, 61] width 34 height 20
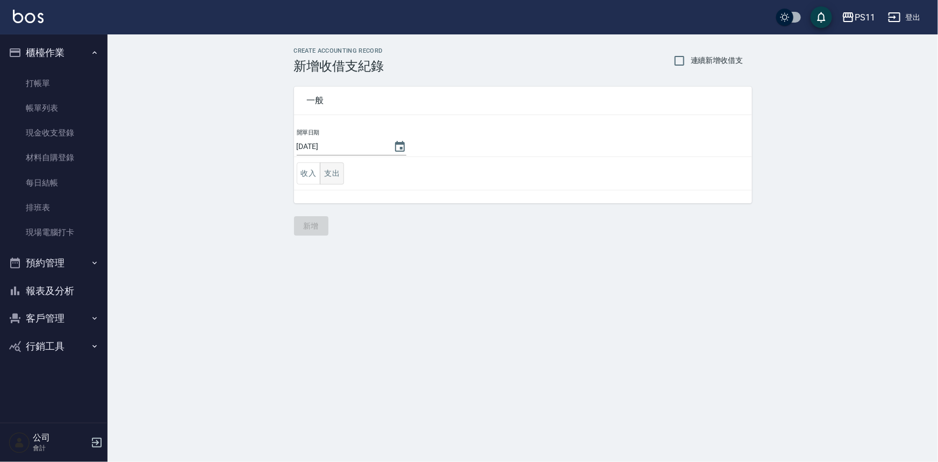
click at [334, 173] on button "支出" at bounding box center [332, 173] width 24 height 22
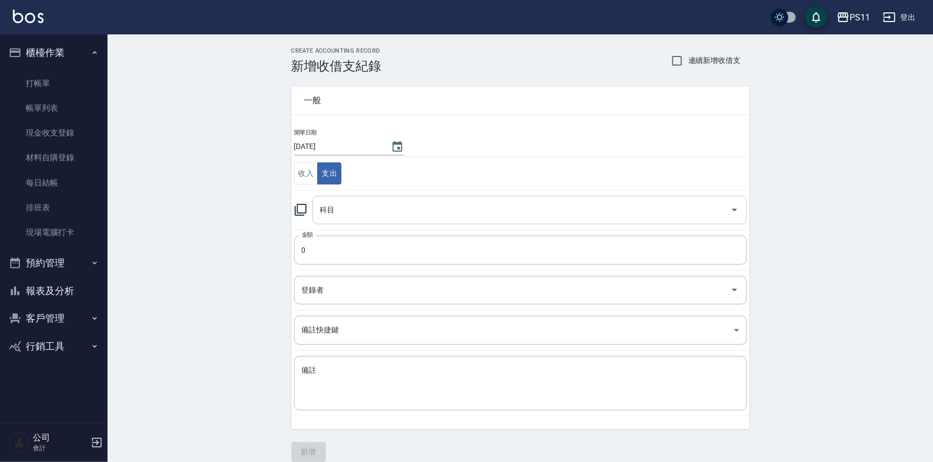
click at [343, 212] on input "科目" at bounding box center [521, 210] width 409 height 19
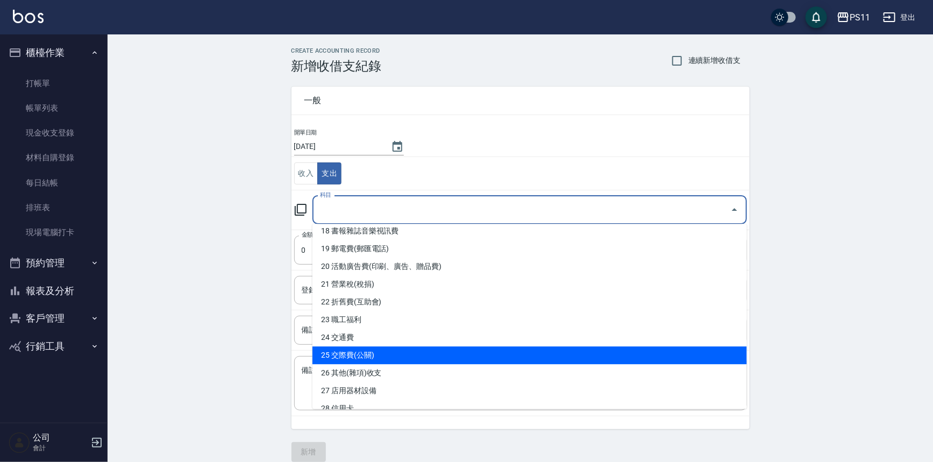
scroll to position [342, 0]
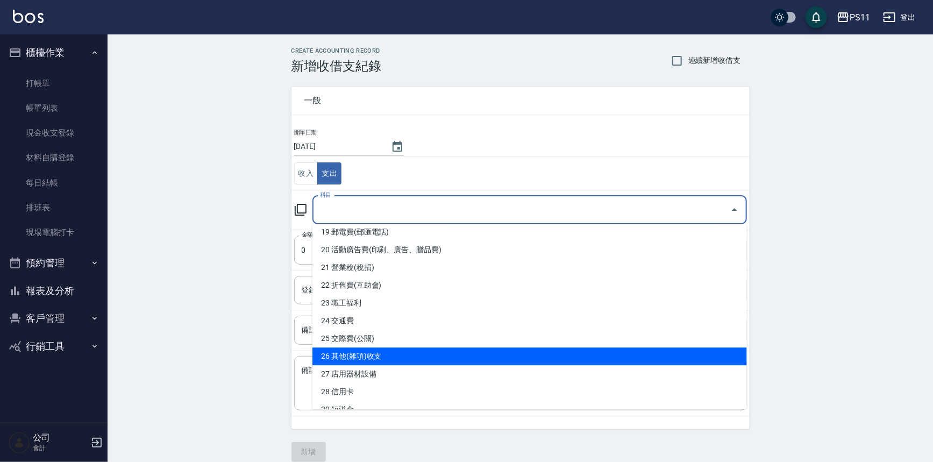
click at [388, 362] on li "26 其他(雜項)收支" at bounding box center [529, 356] width 434 height 18
type input "26 其他(雜項)收支"
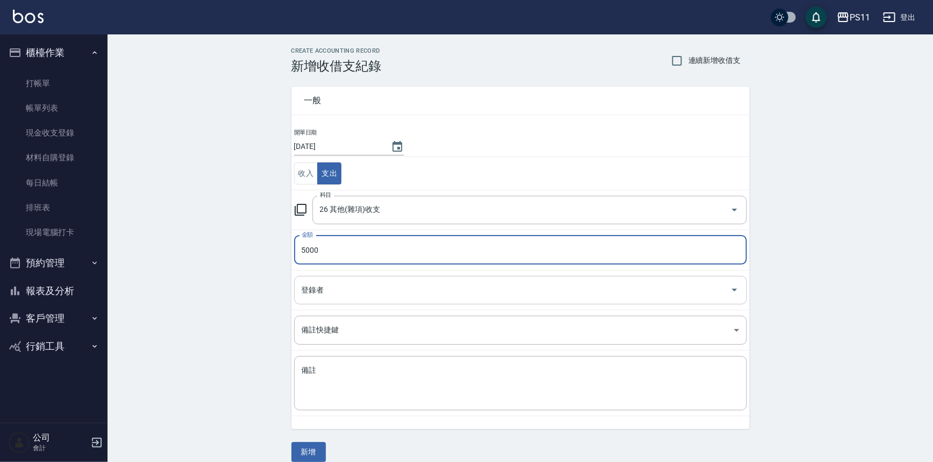
type input "5000"
click at [368, 296] on input "登錄者" at bounding box center [512, 290] width 427 height 19
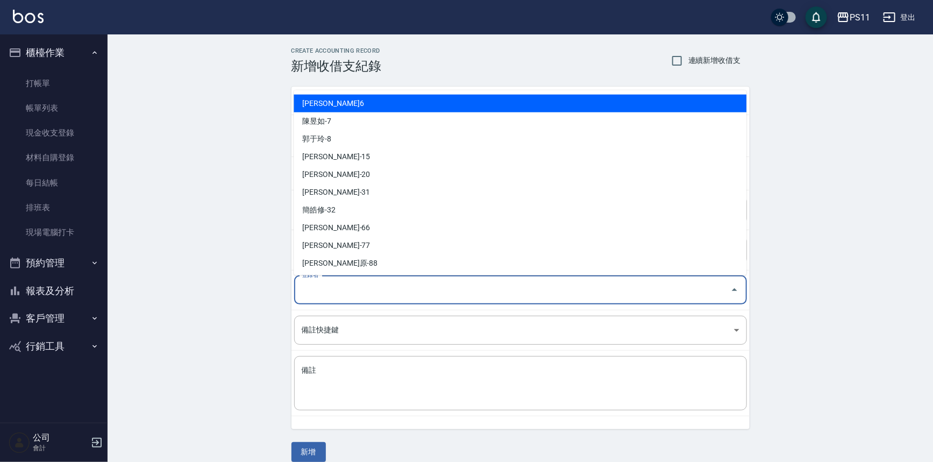
click at [355, 110] on li "[PERSON_NAME]6" at bounding box center [520, 104] width 453 height 18
type input "[PERSON_NAME]6"
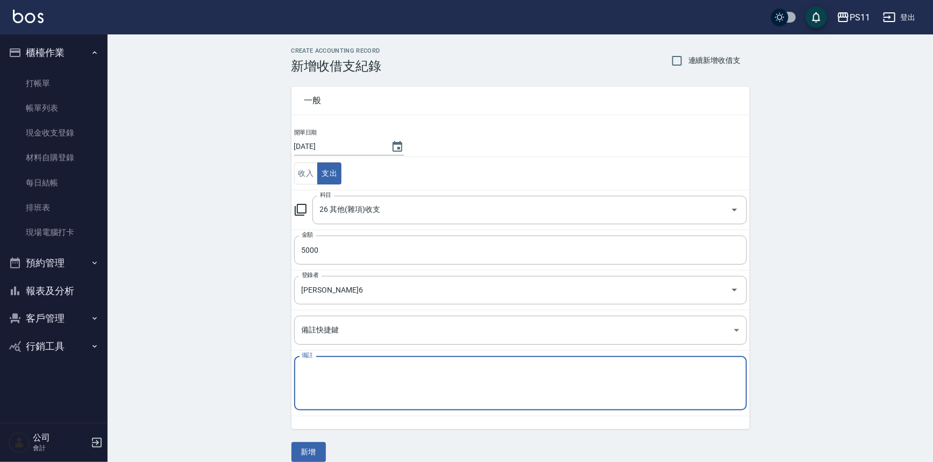
click at [343, 392] on textarea "備註" at bounding box center [521, 383] width 438 height 37
type textarea "v"
type textarea "洗毛巾費用"
click at [313, 446] on button "新增" at bounding box center [308, 452] width 34 height 20
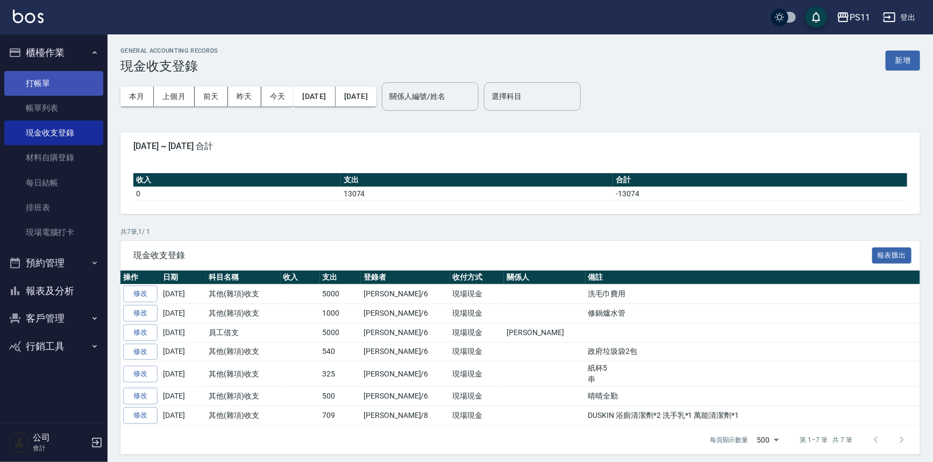
click at [89, 77] on link "打帳單" at bounding box center [53, 83] width 99 height 25
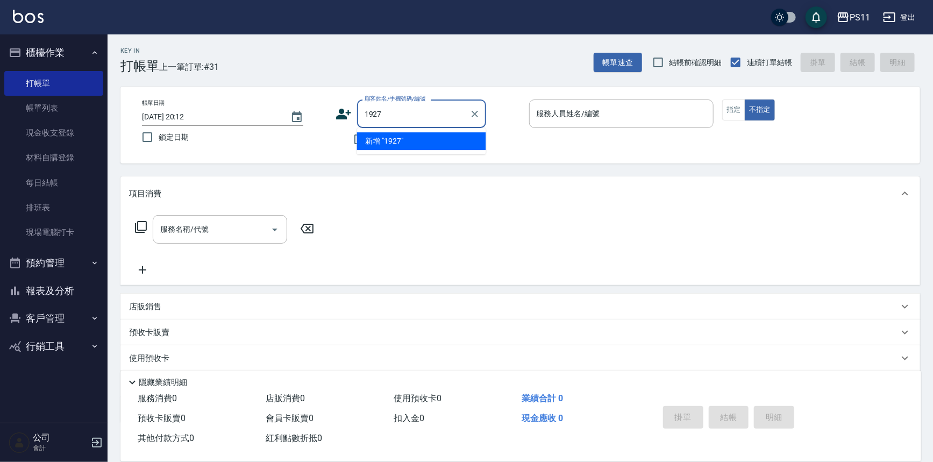
type input "1927"
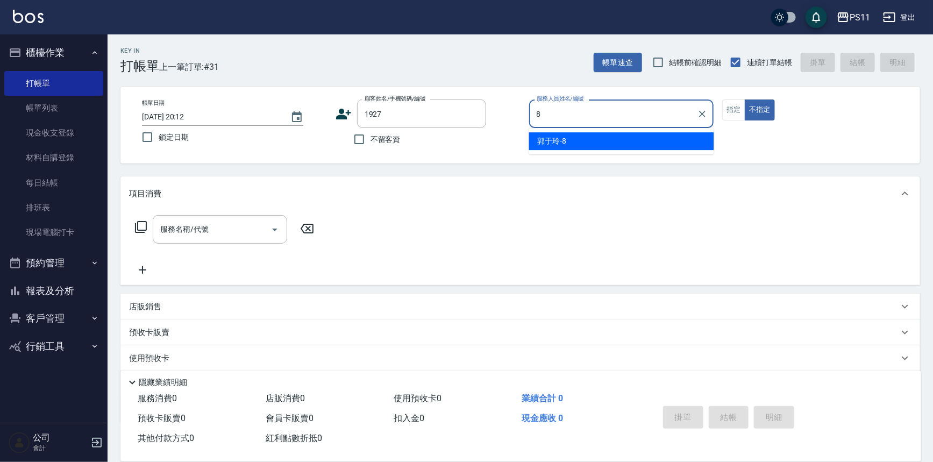
type input "郭于玲-8"
type button "false"
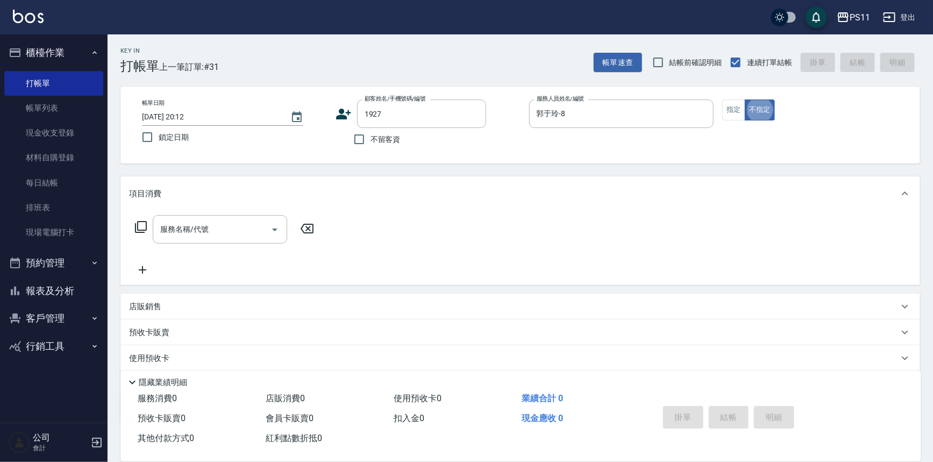
type input "[PERSON_NAME]/0971319965/1927"
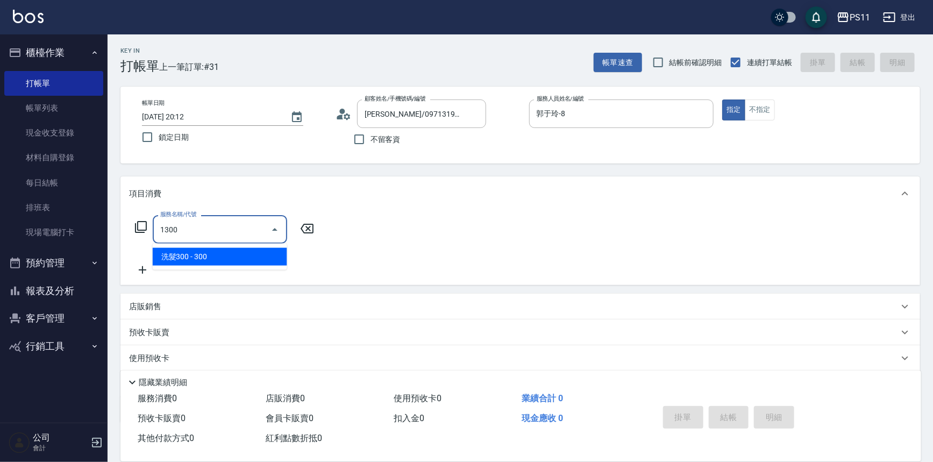
type input "洗髮300(1300)"
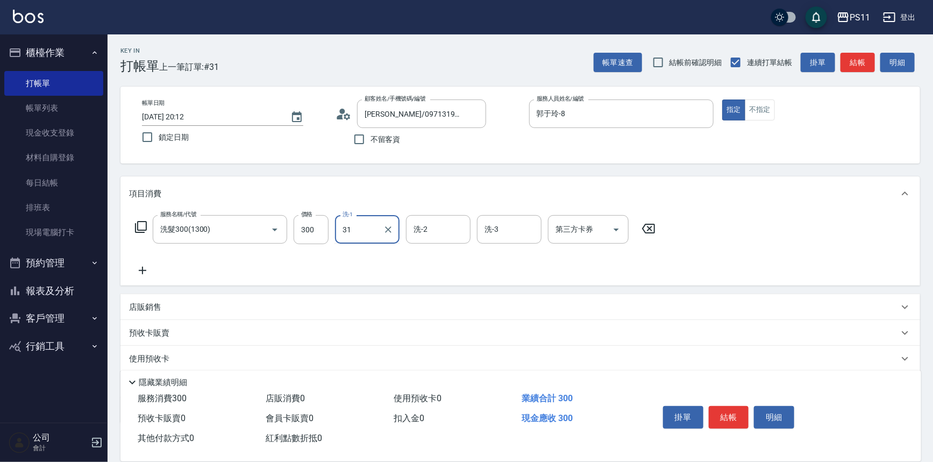
type input "[PERSON_NAME]-31"
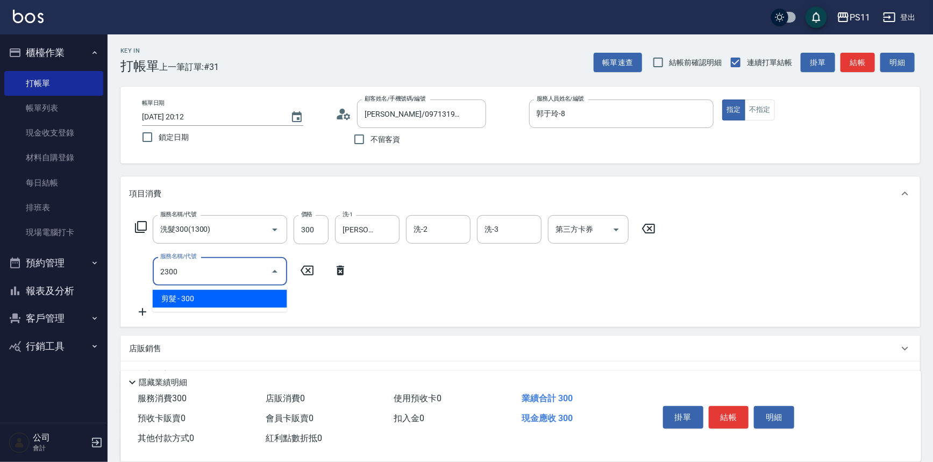
type input "剪髮(2300)"
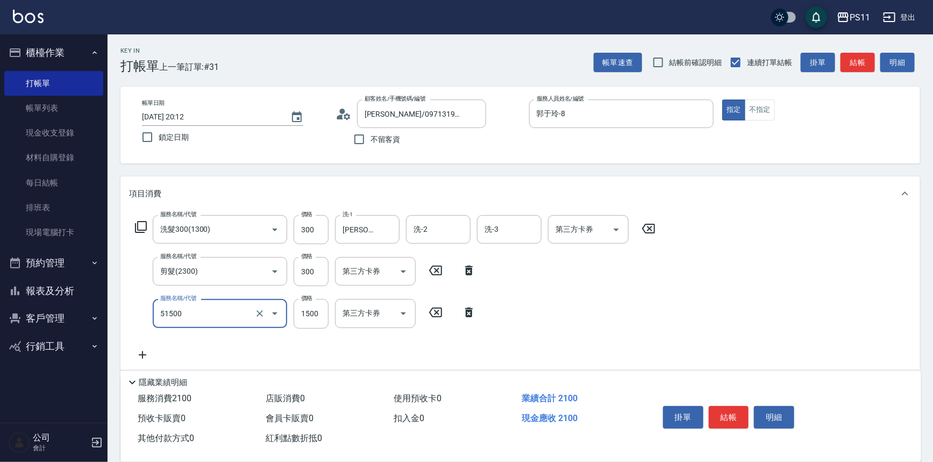
type input "原價1201~1500護髮(51500)"
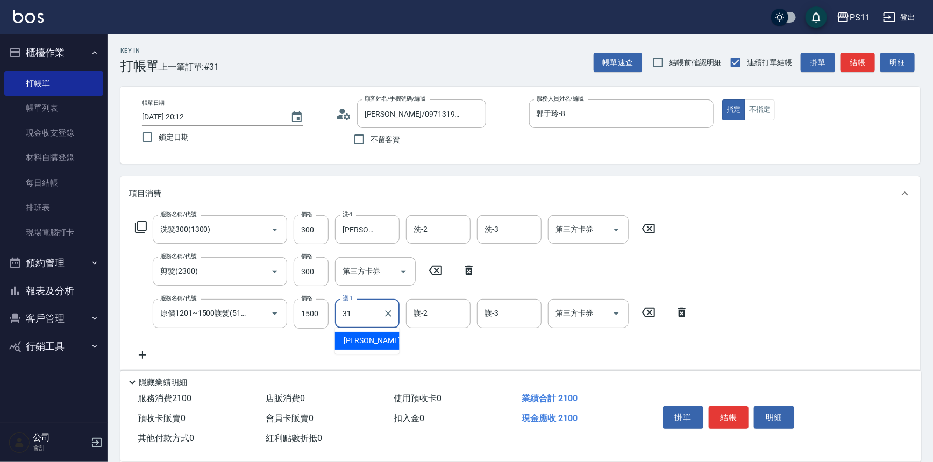
type input "[PERSON_NAME]-31"
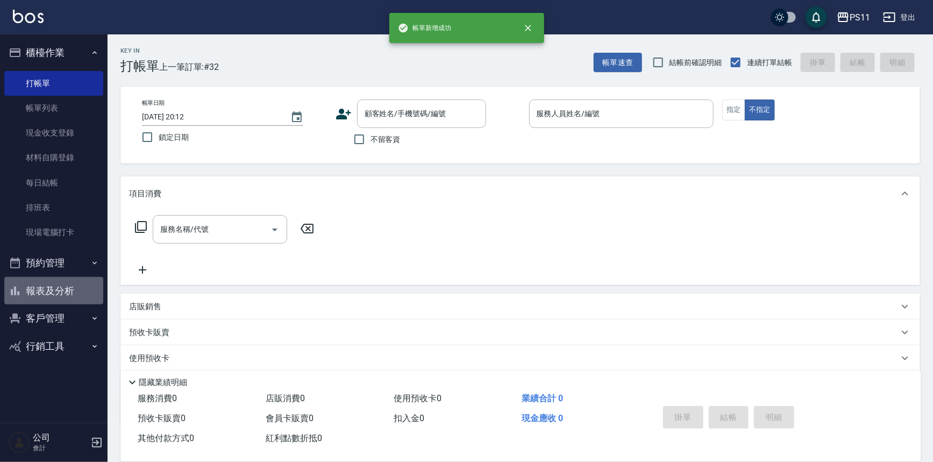
drag, startPoint x: 46, startPoint y: 296, endPoint x: 48, endPoint y: 289, distance: 7.0
click at [46, 296] on button "報表及分析" at bounding box center [53, 291] width 99 height 28
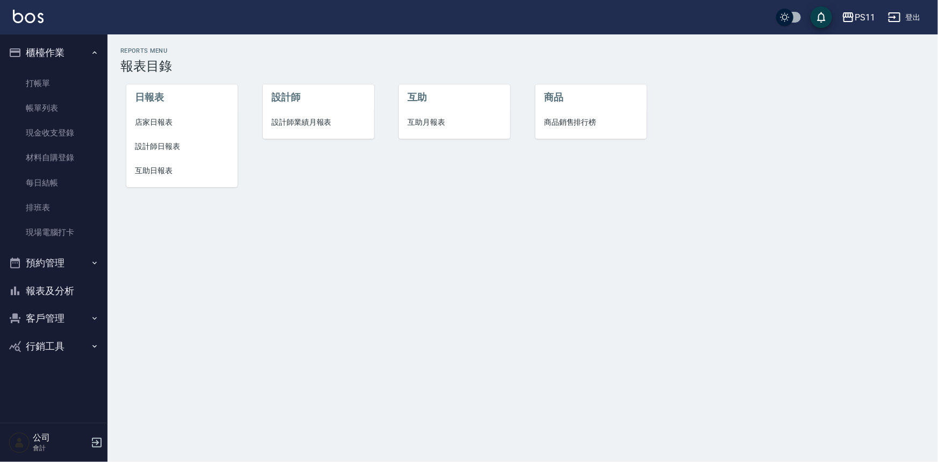
click at [159, 146] on span "設計師日報表" at bounding box center [182, 146] width 94 height 11
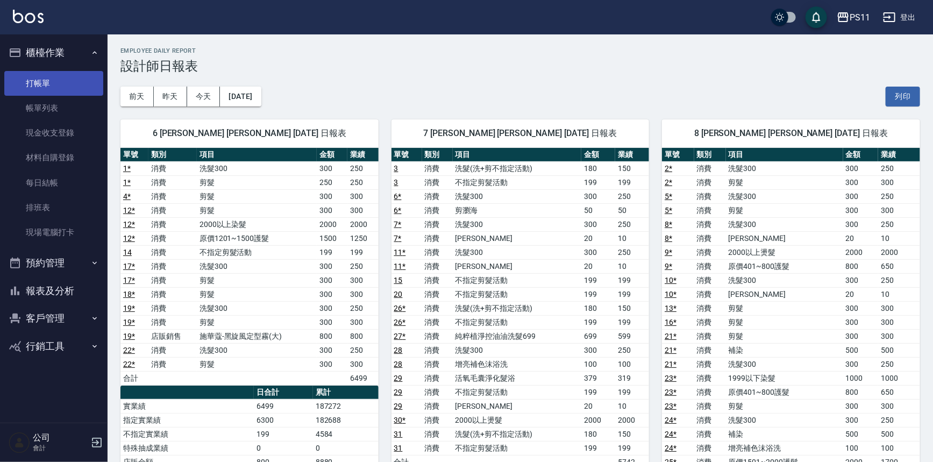
click at [74, 82] on link "打帳單" at bounding box center [53, 83] width 99 height 25
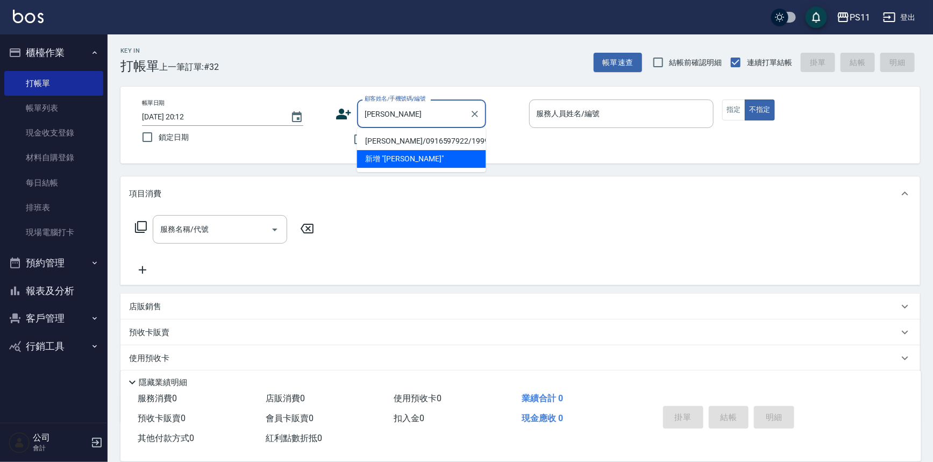
click at [469, 141] on li "[PERSON_NAME]/0916597922/1999" at bounding box center [421, 141] width 129 height 18
type input "[PERSON_NAME]/0916597922/1999"
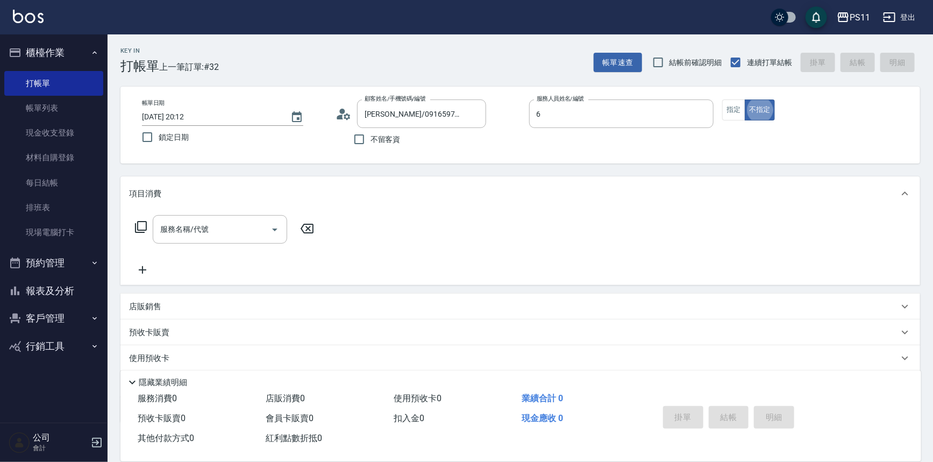
type input "[PERSON_NAME]6"
type button "false"
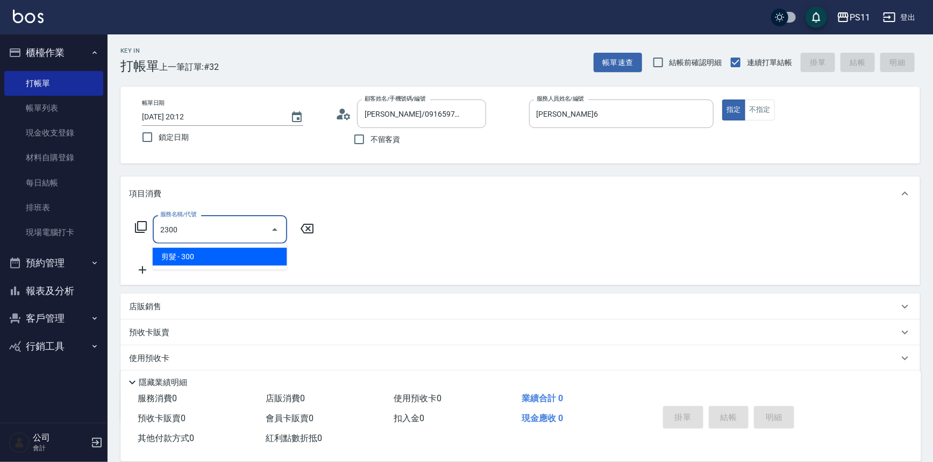
type input "剪髮(2300)"
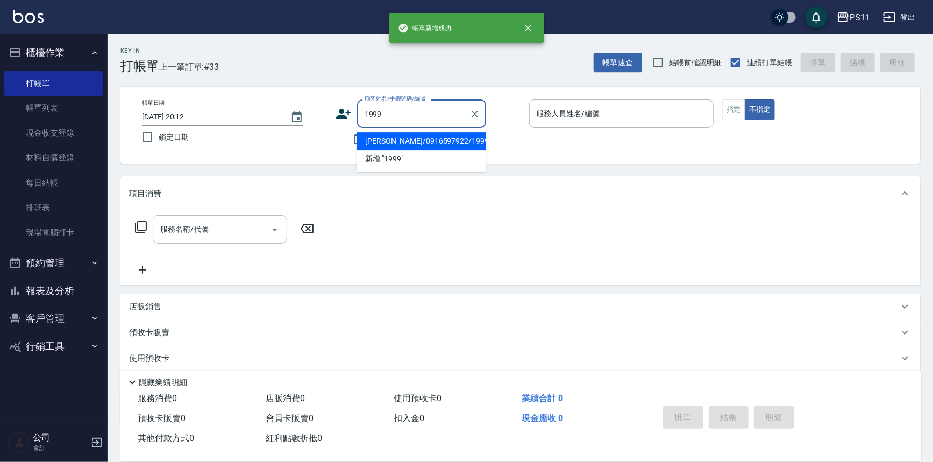
type input "[PERSON_NAME]/0916597922/1999"
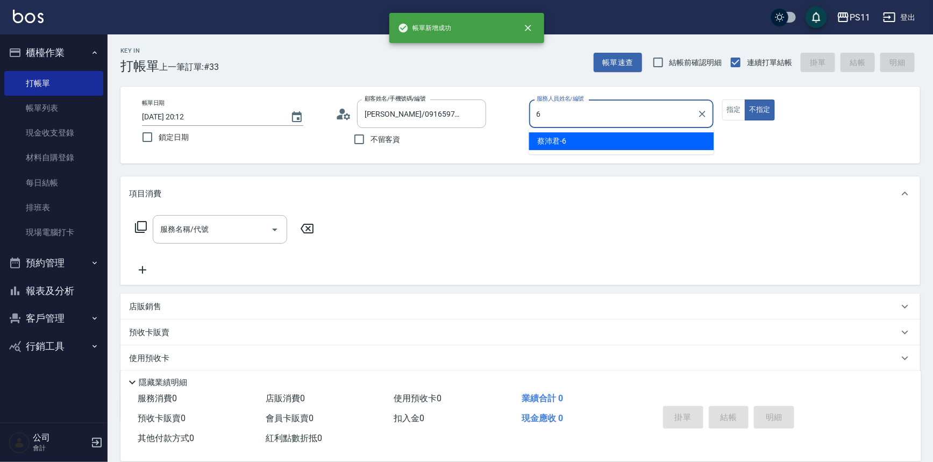
type input "[PERSON_NAME]6"
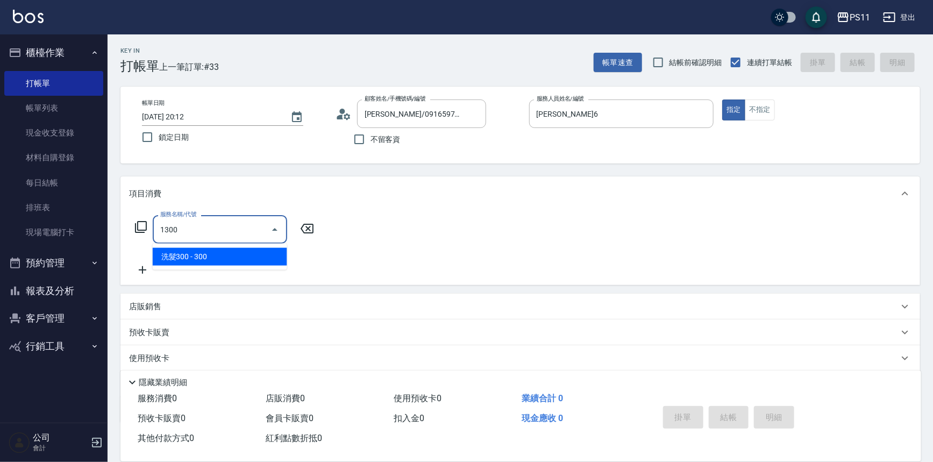
type input "洗髮300(1300)"
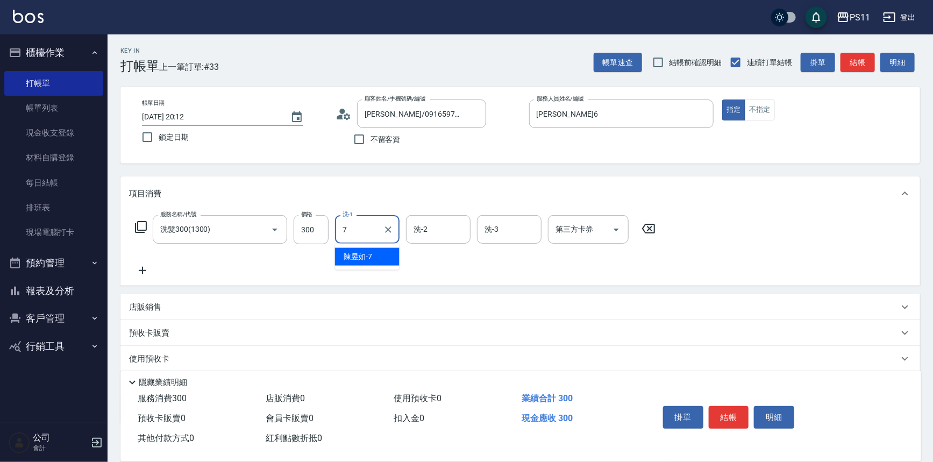
type input "陳昱如-7"
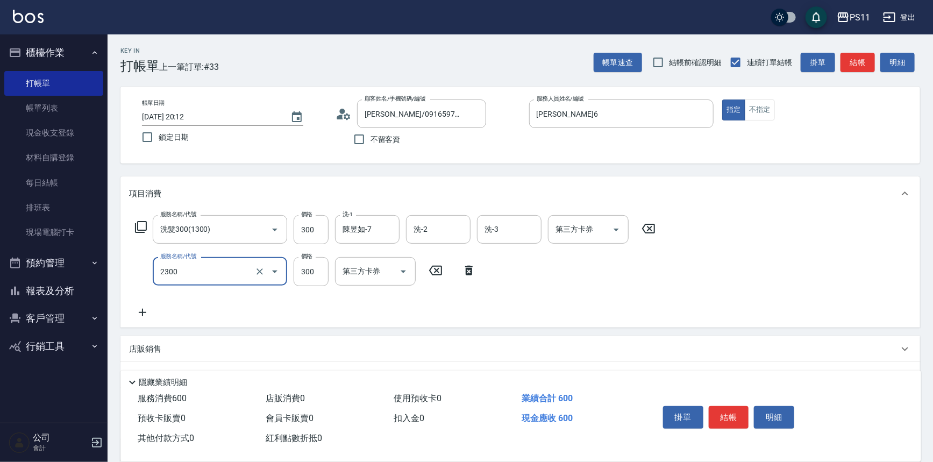
type input "剪髮(2300)"
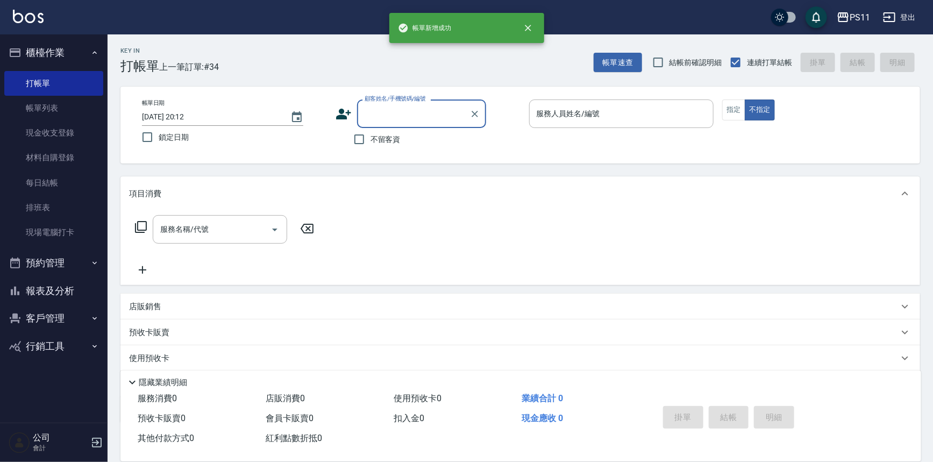
click at [74, 293] on button "報表及分析" at bounding box center [53, 291] width 99 height 28
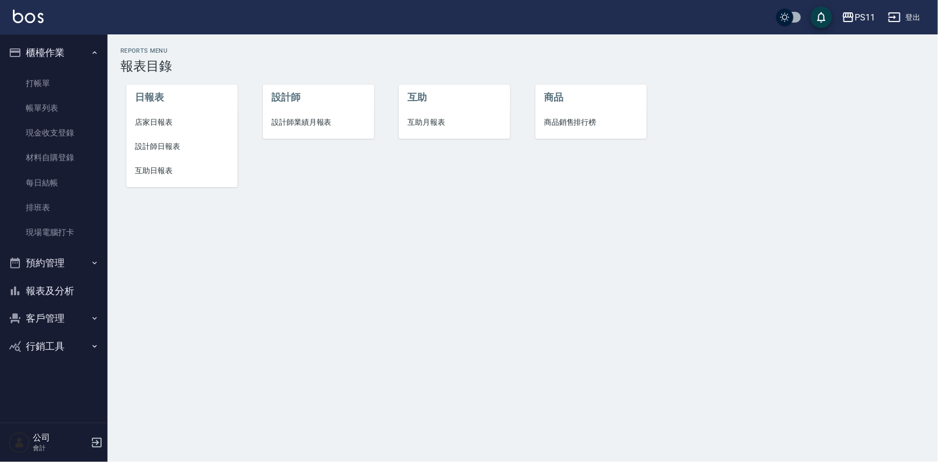
click at [158, 154] on li "設計師日報表" at bounding box center [181, 146] width 111 height 24
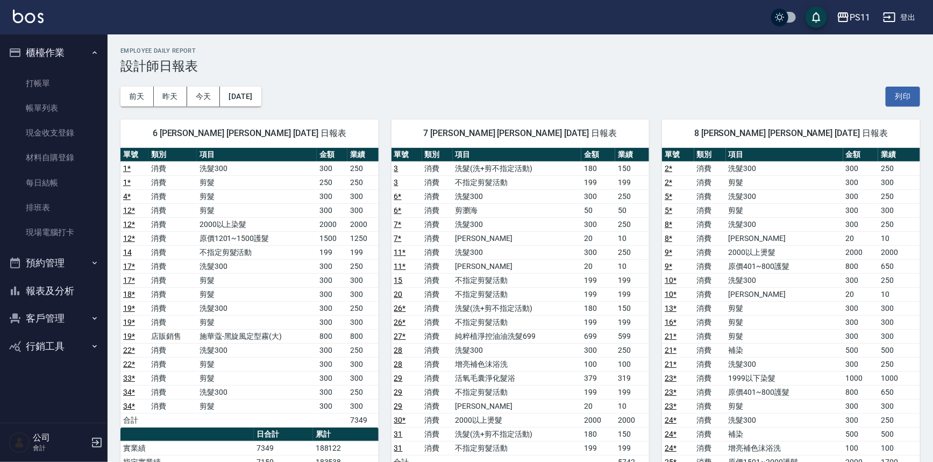
click at [61, 290] on button "報表及分析" at bounding box center [53, 291] width 99 height 28
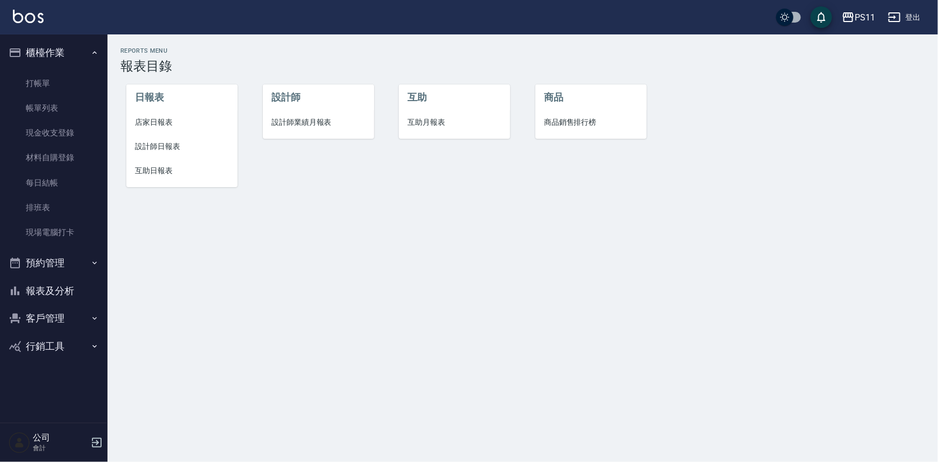
click at [156, 124] on span "店家日報表" at bounding box center [182, 122] width 94 height 11
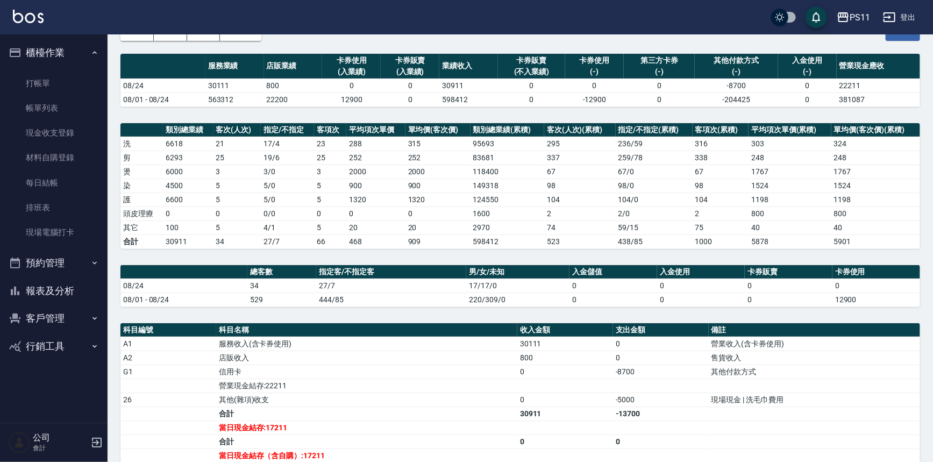
scroll to position [48, 0]
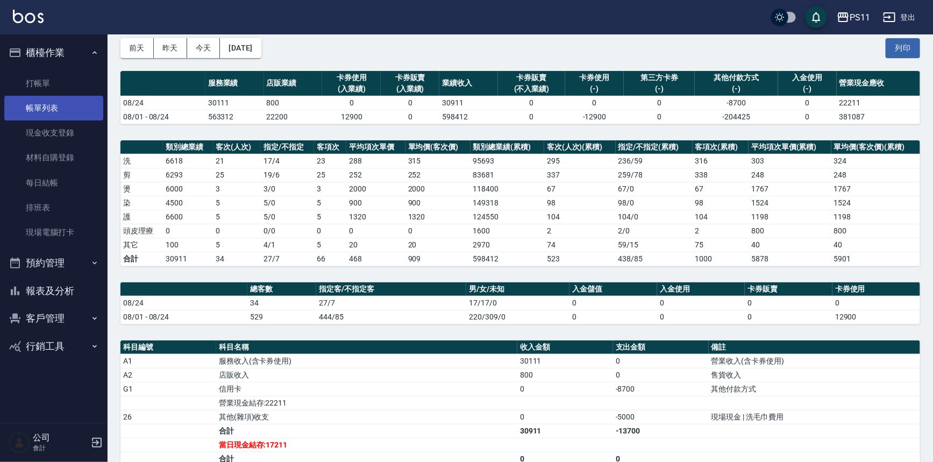
click at [72, 106] on link "帳單列表" at bounding box center [53, 108] width 99 height 25
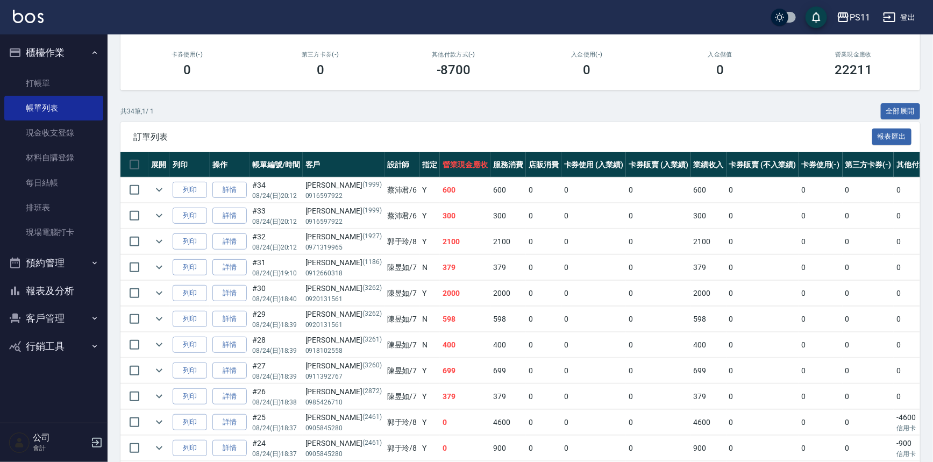
scroll to position [195, 0]
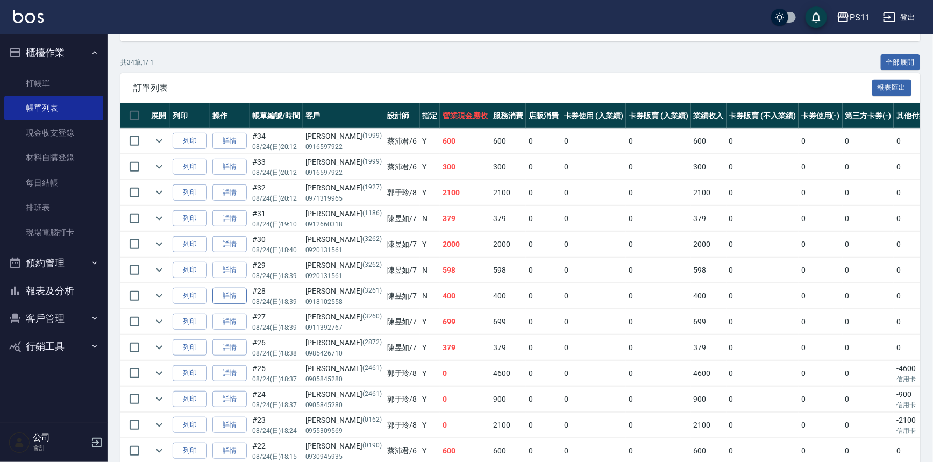
click at [244, 297] on link "詳情" at bounding box center [229, 296] width 34 height 17
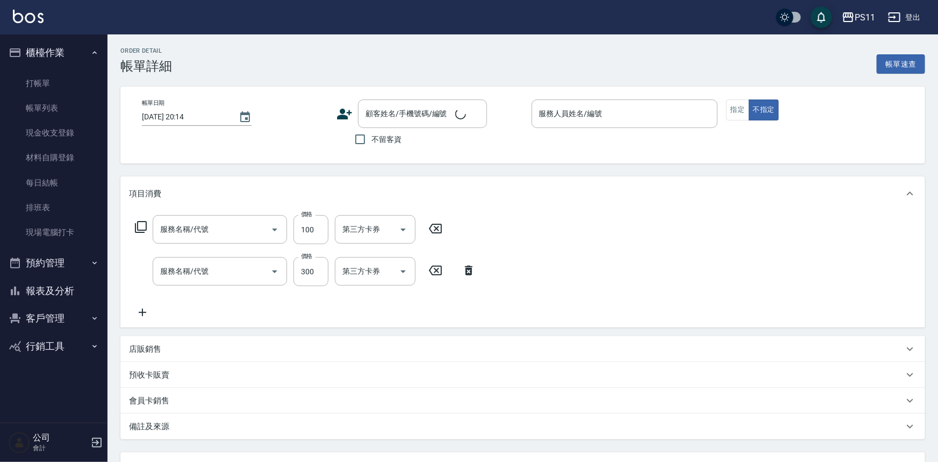
type input "[DATE] 18:39"
type input "陳昱如-7"
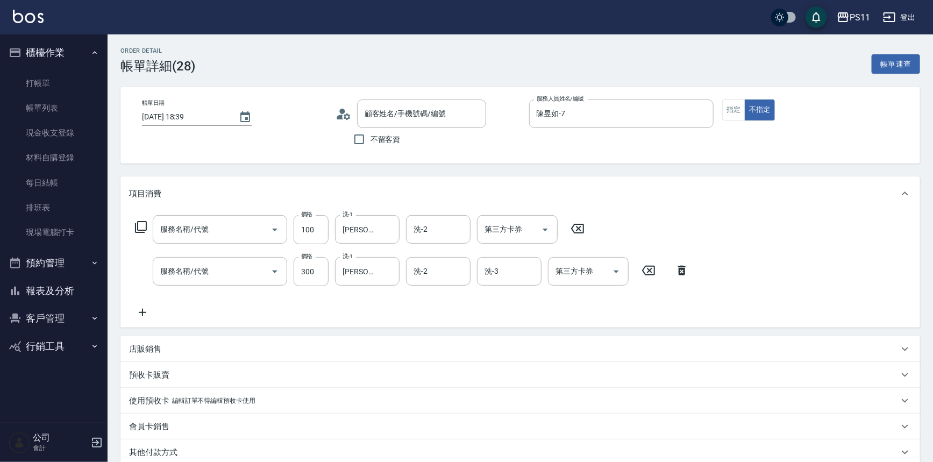
type input "增亮補色沫浴洗(1100)"
type input "洗髮300(1300)"
type input "[PERSON_NAME]/0918102558/3261"
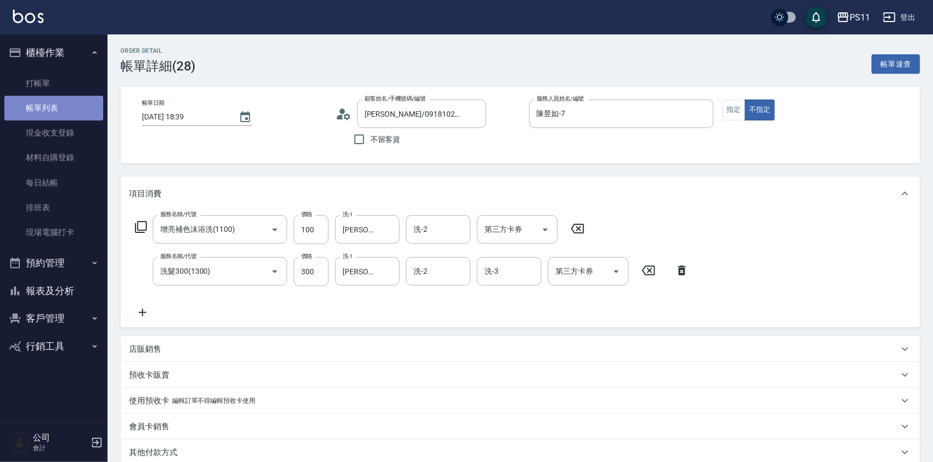
click at [32, 108] on link "帳單列表" at bounding box center [53, 108] width 99 height 25
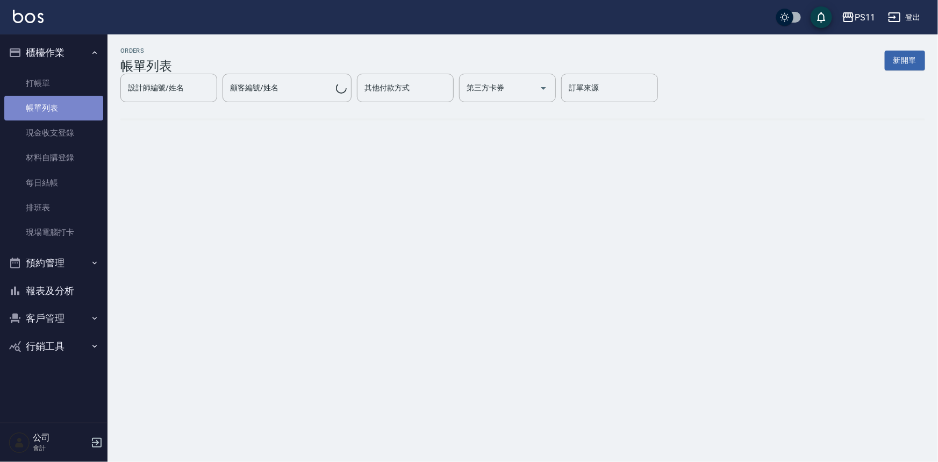
click at [56, 107] on link "帳單列表" at bounding box center [53, 108] width 99 height 25
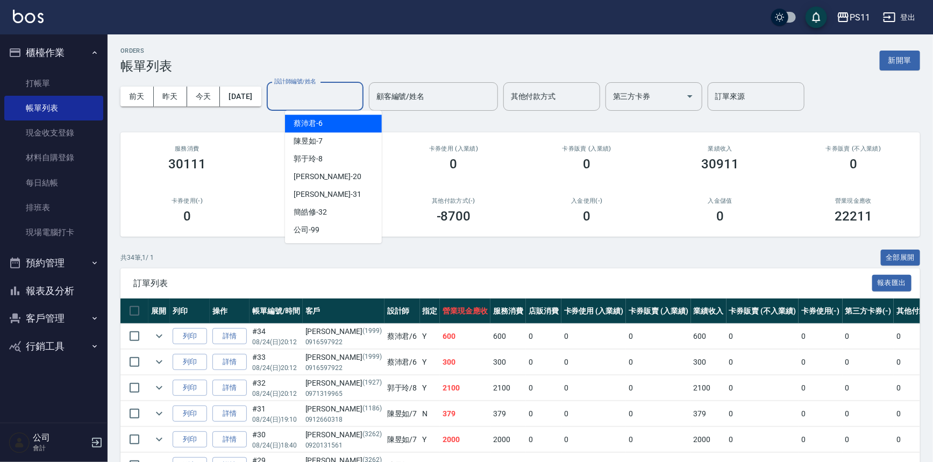
click at [301, 99] on input "設計師編號/姓名" at bounding box center [314, 96] width 87 height 19
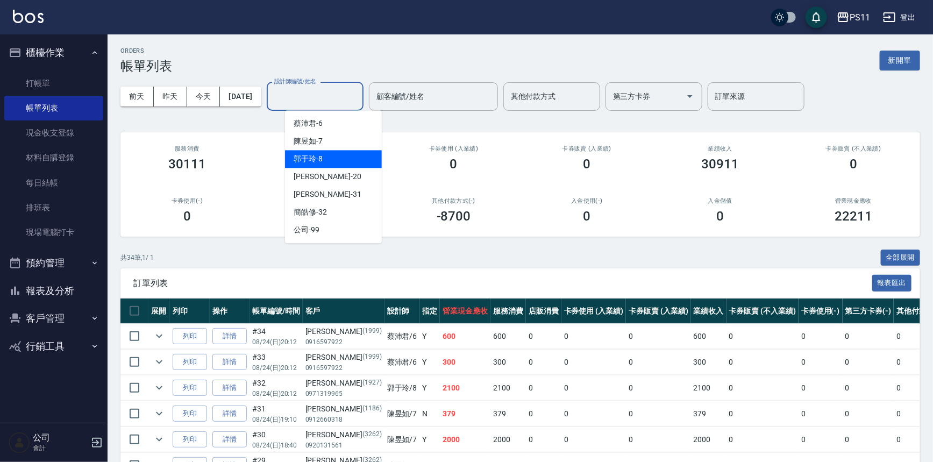
click at [333, 156] on div "郭于玲 -8" at bounding box center [333, 159] width 97 height 18
type input "郭于玲-8"
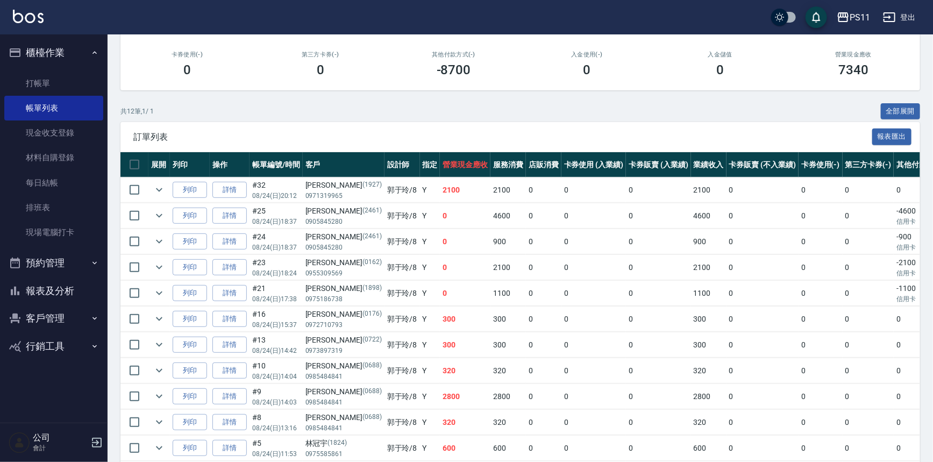
scroll to position [195, 0]
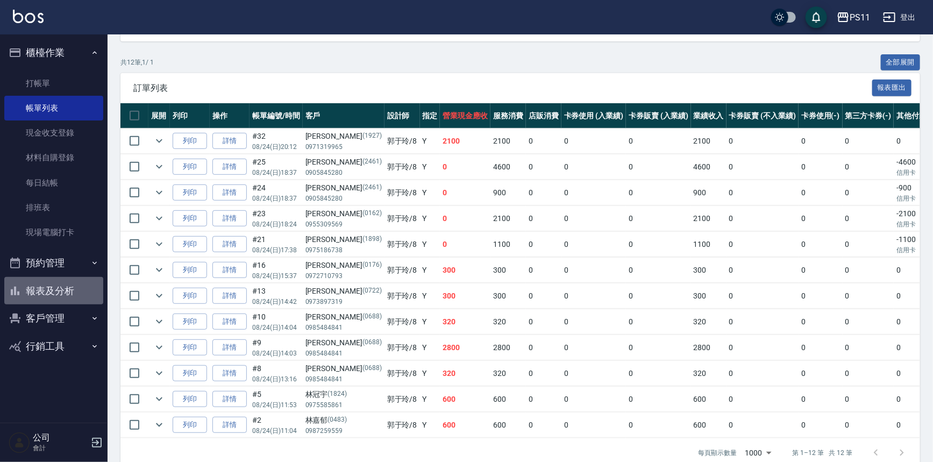
click at [69, 280] on button "報表及分析" at bounding box center [53, 291] width 99 height 28
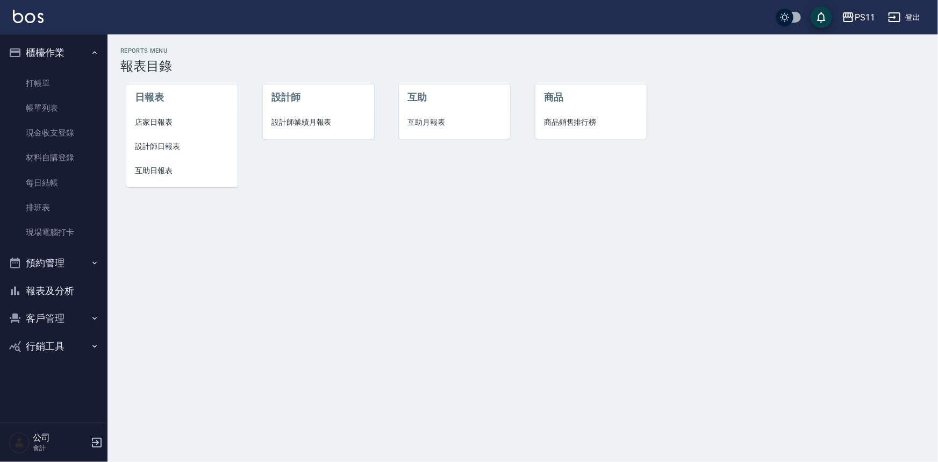
click at [167, 132] on li "店家日報表" at bounding box center [181, 122] width 111 height 24
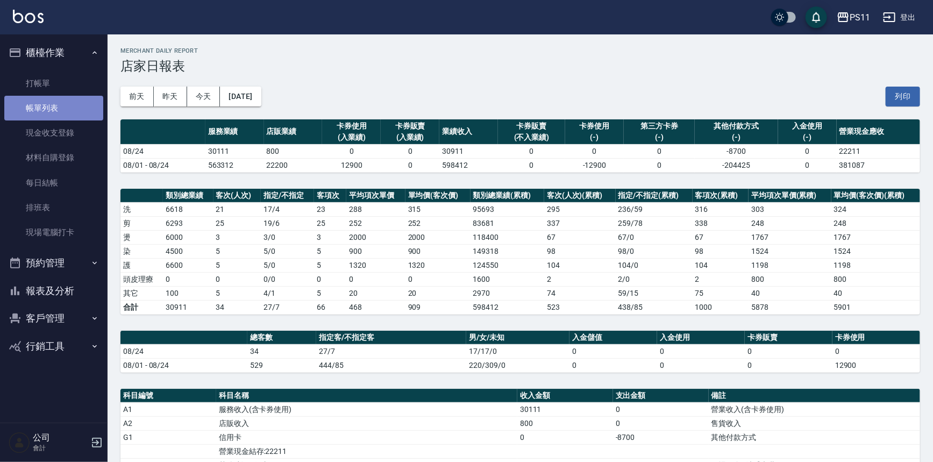
click at [62, 112] on link "帳單列表" at bounding box center [53, 108] width 99 height 25
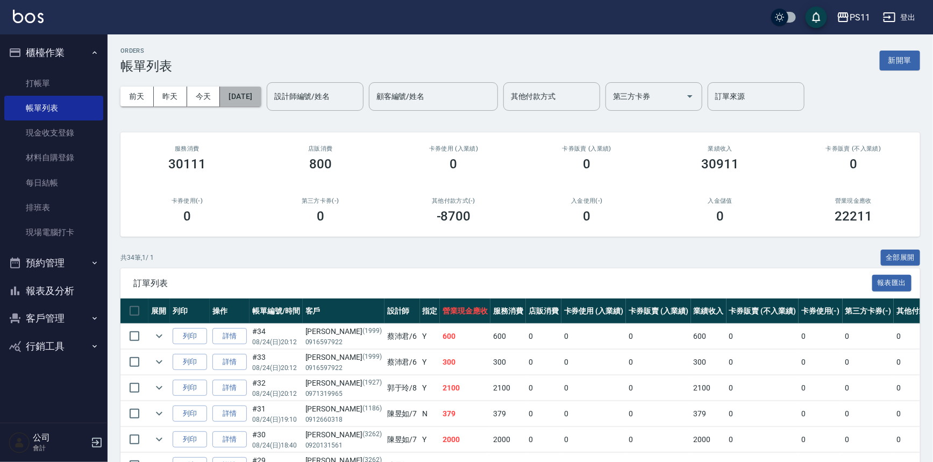
click at [254, 99] on button "[DATE]" at bounding box center [240, 97] width 41 height 20
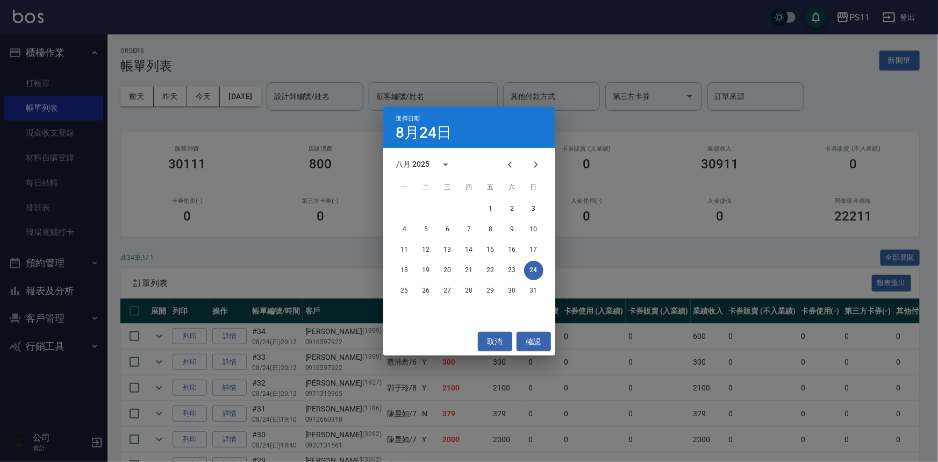
click at [309, 99] on div "選擇日期 8月24日 八月 2025 一 二 三 四 五 六 日 1 2 3 4 5 6 7 8 9 10 11 12 13 14 15 16 17 18 1…" at bounding box center [469, 231] width 938 height 462
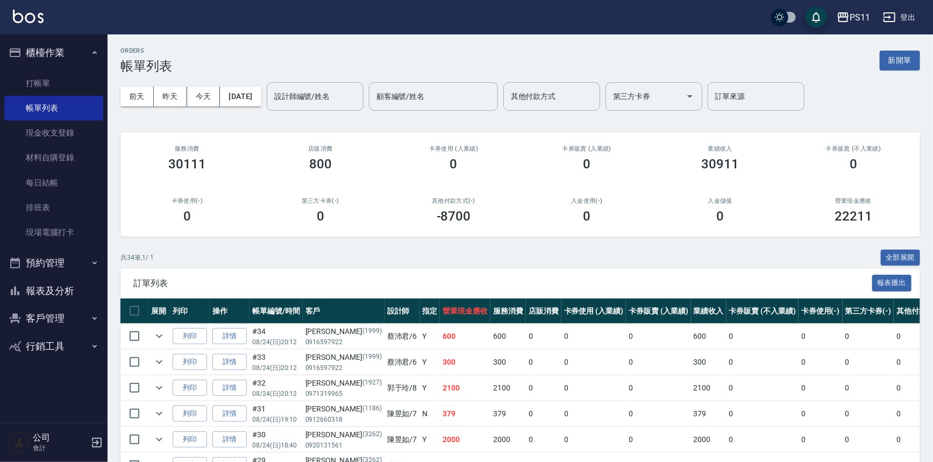
click at [323, 96] on input "設計師編號/姓名" at bounding box center [314, 96] width 87 height 19
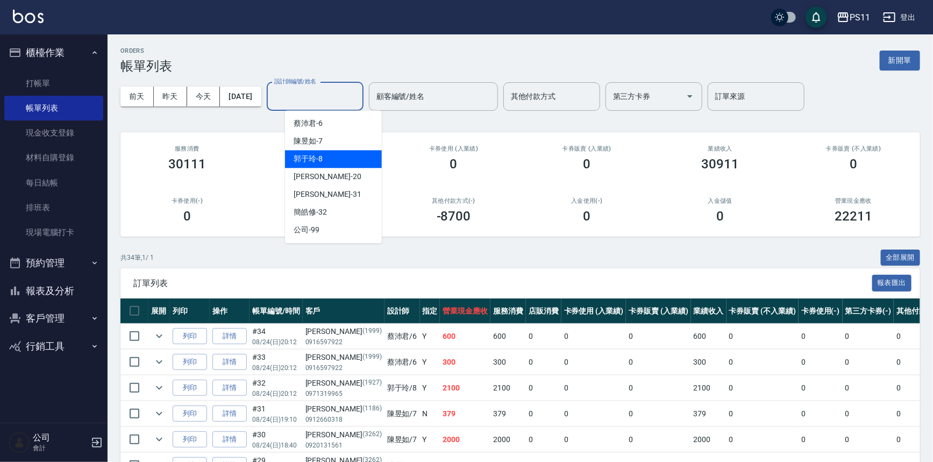
click at [339, 158] on div "郭于玲 -8" at bounding box center [333, 159] width 97 height 18
drag, startPoint x: 349, startPoint y: 87, endPoint x: 344, endPoint y: 92, distance: 7.2
click at [342, 90] on input "郭于玲-8" at bounding box center [306, 96] width 71 height 19
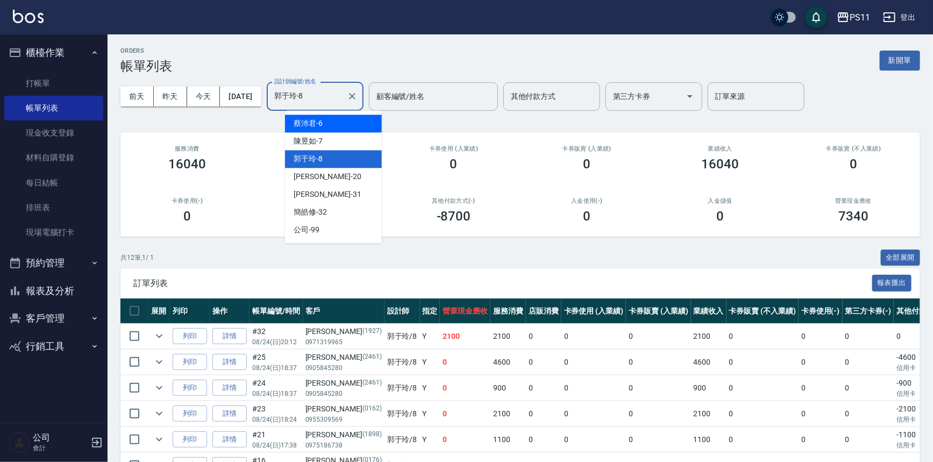
click at [343, 125] on div "[PERSON_NAME]6" at bounding box center [333, 124] width 97 height 18
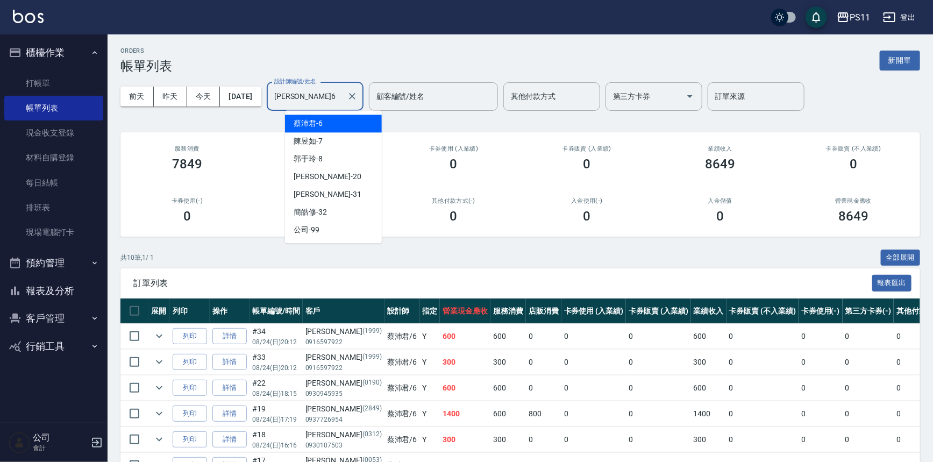
click at [321, 92] on input "[PERSON_NAME]6" at bounding box center [306, 96] width 71 height 19
click at [348, 144] on div "陳昱如 -7" at bounding box center [333, 141] width 97 height 18
click at [322, 103] on input "陳昱如-7" at bounding box center [306, 96] width 71 height 19
click at [320, 123] on span "[PERSON_NAME]6" at bounding box center [308, 123] width 29 height 11
click at [325, 94] on input "[PERSON_NAME]6" at bounding box center [306, 96] width 71 height 19
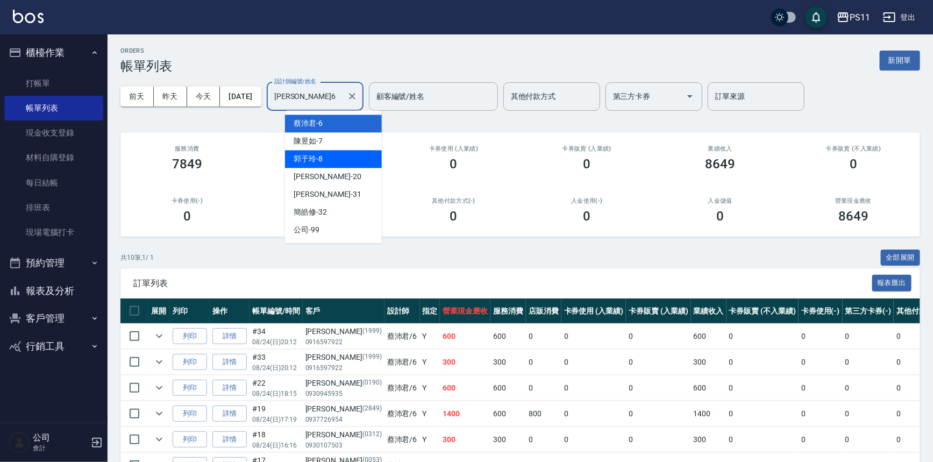
click at [334, 156] on div "郭于玲 -8" at bounding box center [333, 159] width 97 height 18
type input "郭于玲-8"
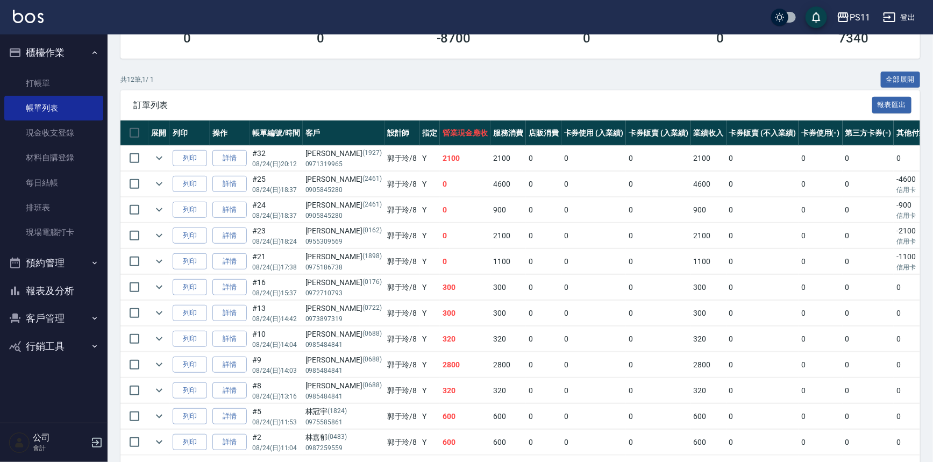
scroll to position [195, 0]
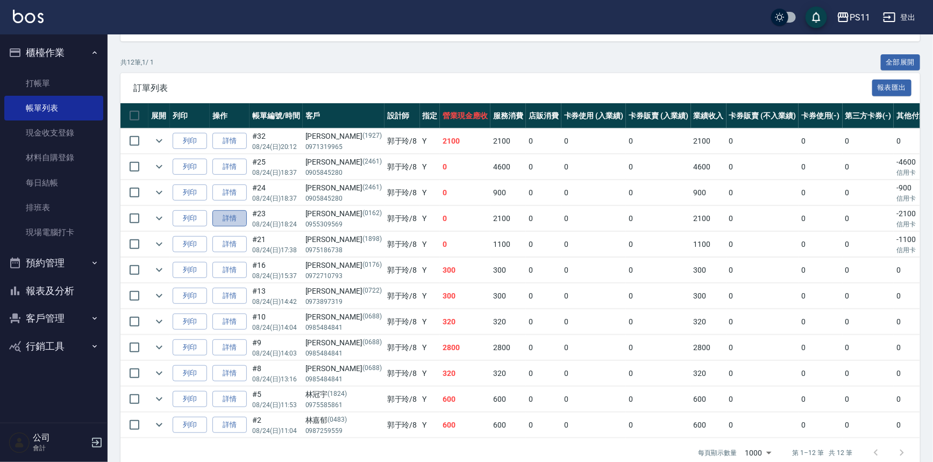
click at [237, 215] on link "詳情" at bounding box center [229, 218] width 34 height 17
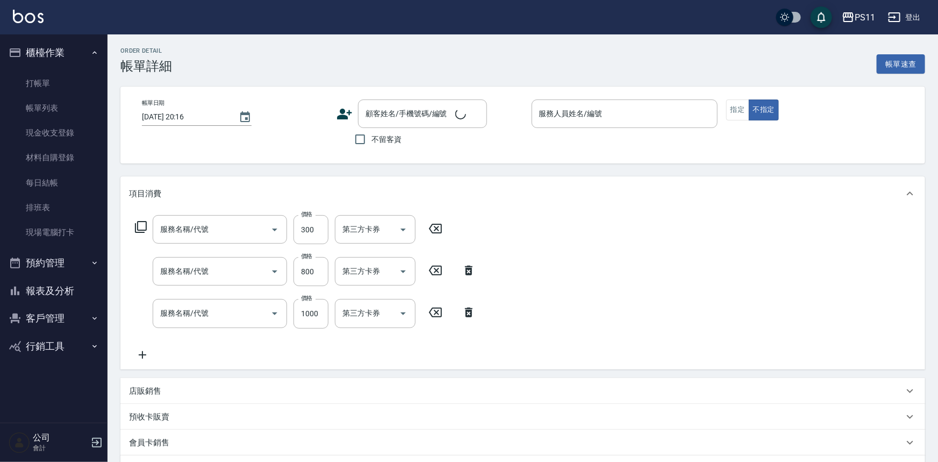
type input "[DATE] 18:24"
type input "郭于玲-8"
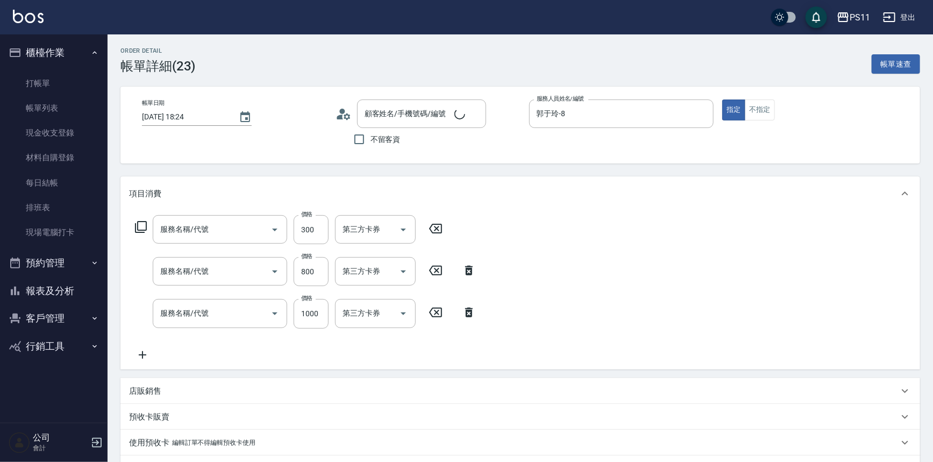
type input "剪髮(2300)"
type input "原價401~800護髮(50800)"
type input "1999以下染髮(41999)"
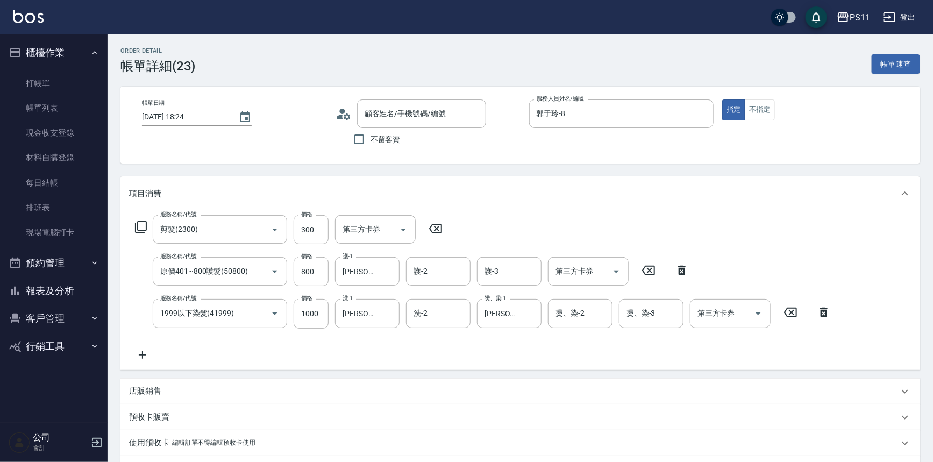
type input "[PERSON_NAME]/0955309569/0162"
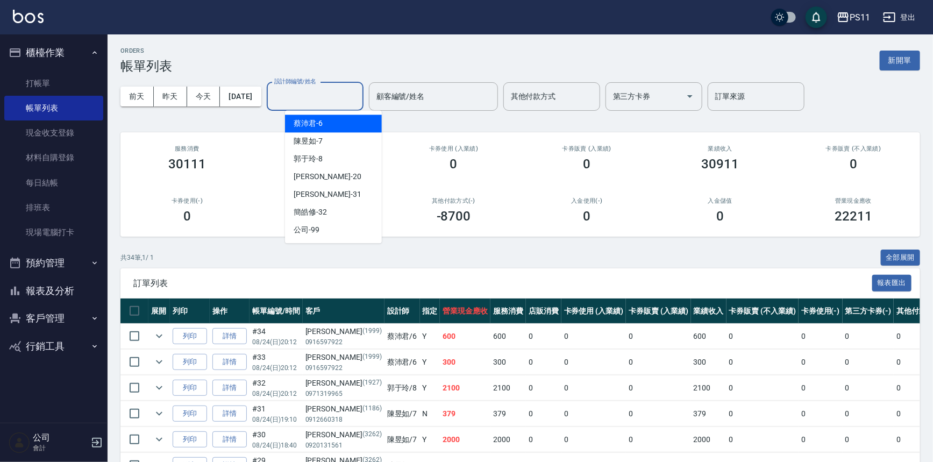
click at [311, 87] on div "設計師編號/姓名 設計師編號/姓名" at bounding box center [315, 96] width 97 height 28
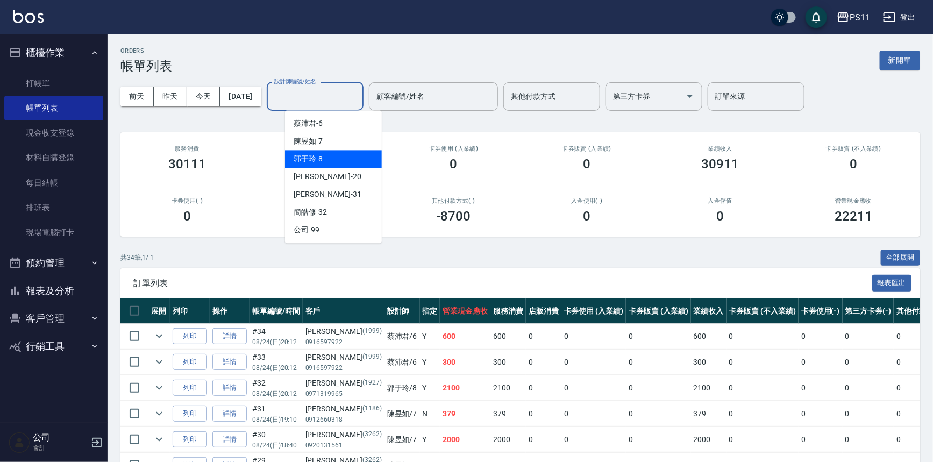
click at [332, 156] on div "郭于玲 -8" at bounding box center [333, 159] width 97 height 18
type input "郭于玲-8"
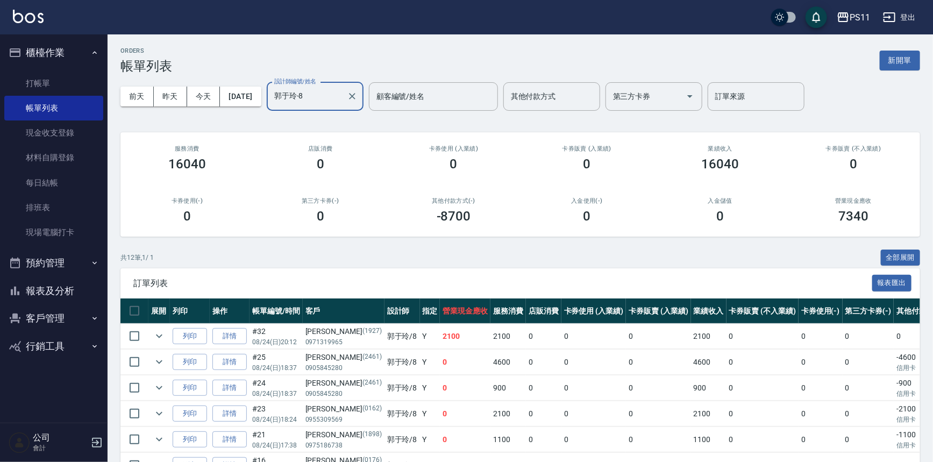
click at [235, 436] on link "詳情" at bounding box center [229, 439] width 34 height 17
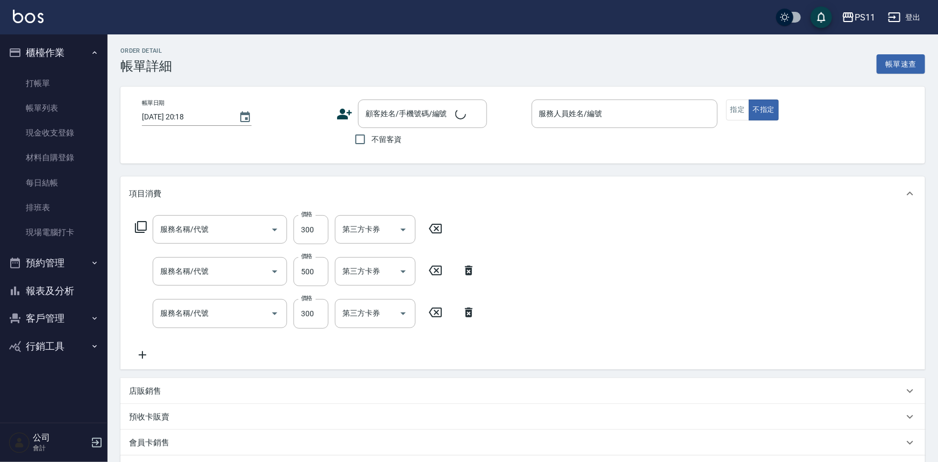
type input "[DATE] 17:38"
type input "郭于玲-8"
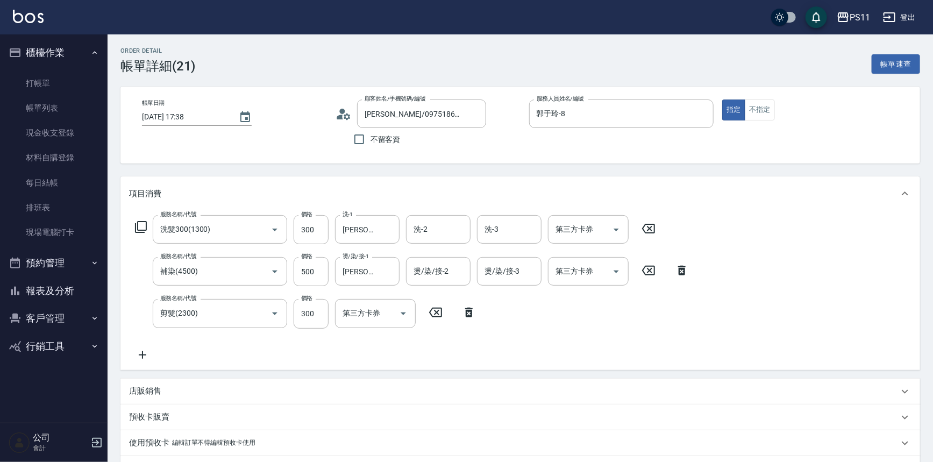
type input "[PERSON_NAME]/0975186738/1898"
type input "洗髮300(1300)"
type input "補染(4500)"
type input "剪髮(2300)"
click at [61, 102] on link "帳單列表" at bounding box center [53, 108] width 99 height 25
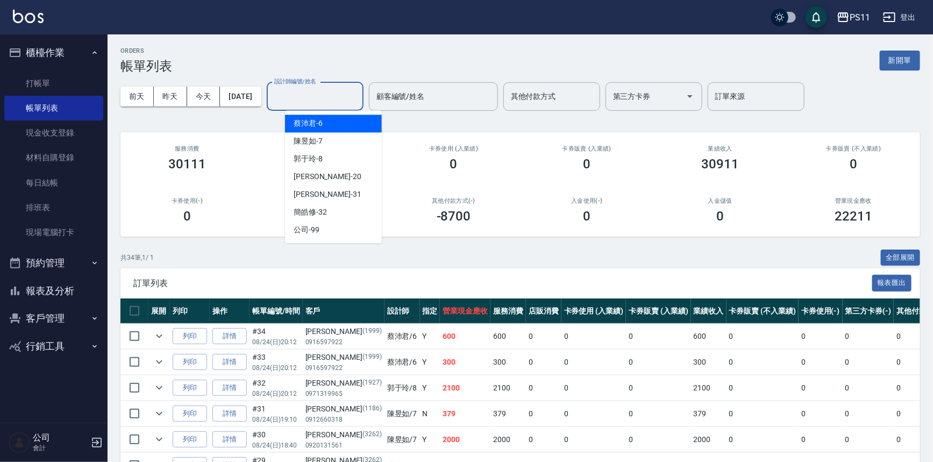
click at [316, 96] on input "設計師編號/姓名" at bounding box center [314, 96] width 87 height 19
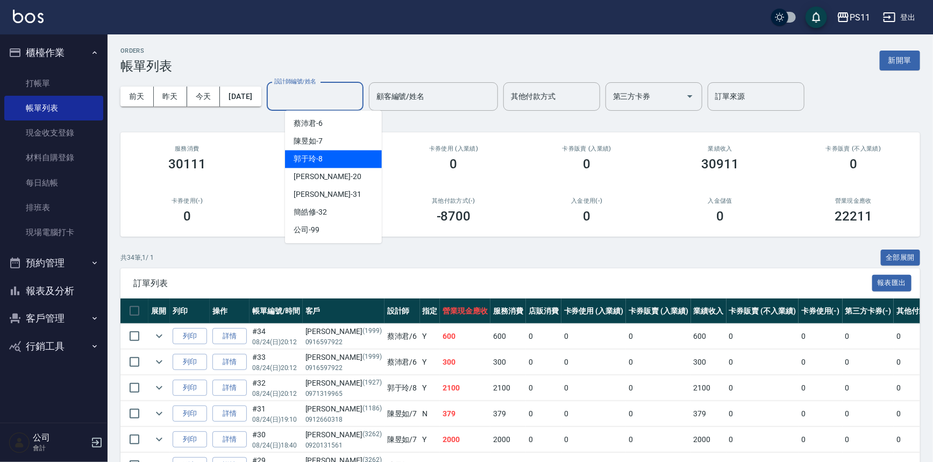
click at [339, 165] on div "郭于玲 -8" at bounding box center [333, 159] width 97 height 18
type input "郭于玲-8"
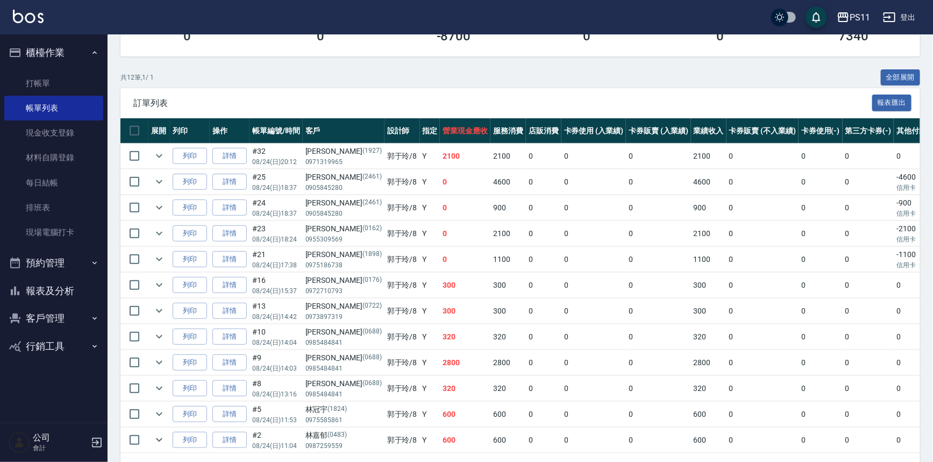
scroll to position [195, 0]
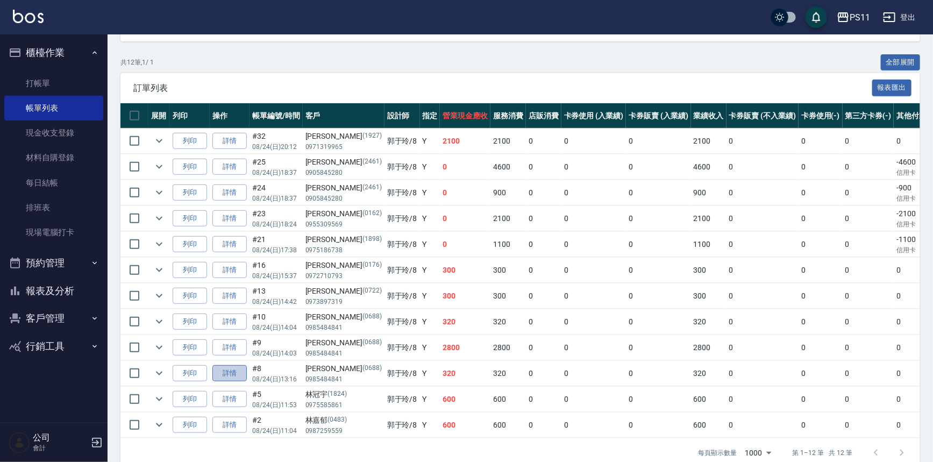
click at [238, 371] on link "詳情" at bounding box center [229, 373] width 34 height 17
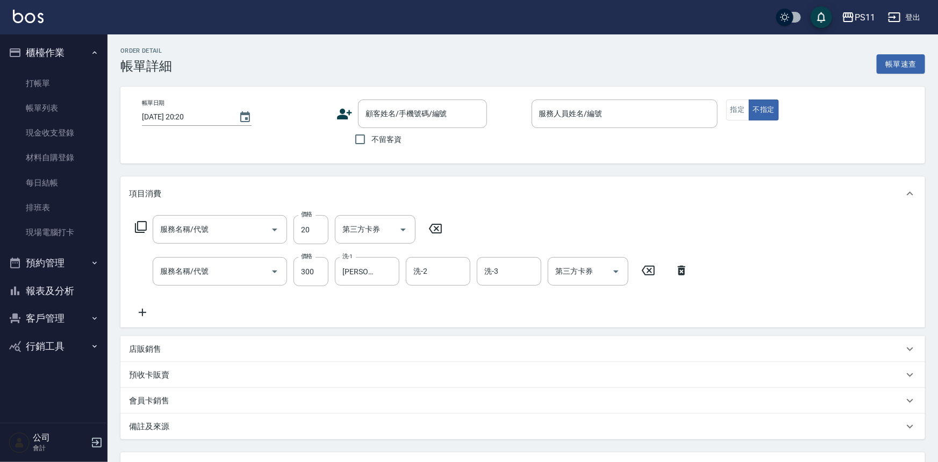
type input "[DATE] 13:16"
type input "郭于玲-8"
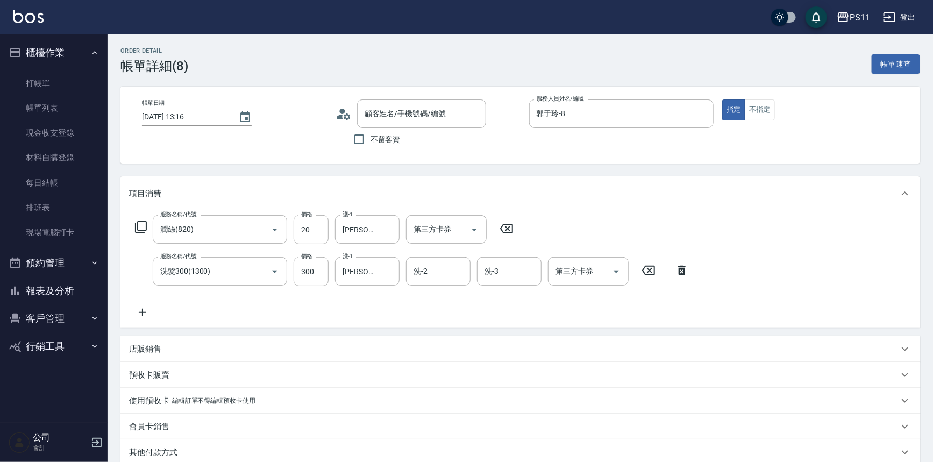
type input "潤絲(820)"
type input "洗髮300(1300)"
type input "[PERSON_NAME]/0985484841/0688"
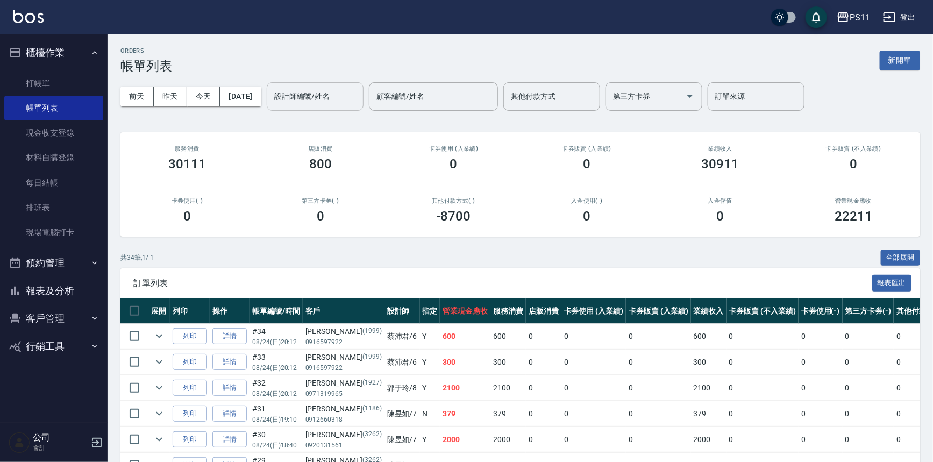
click at [317, 86] on div "設計師編號/姓名" at bounding box center [315, 96] width 97 height 28
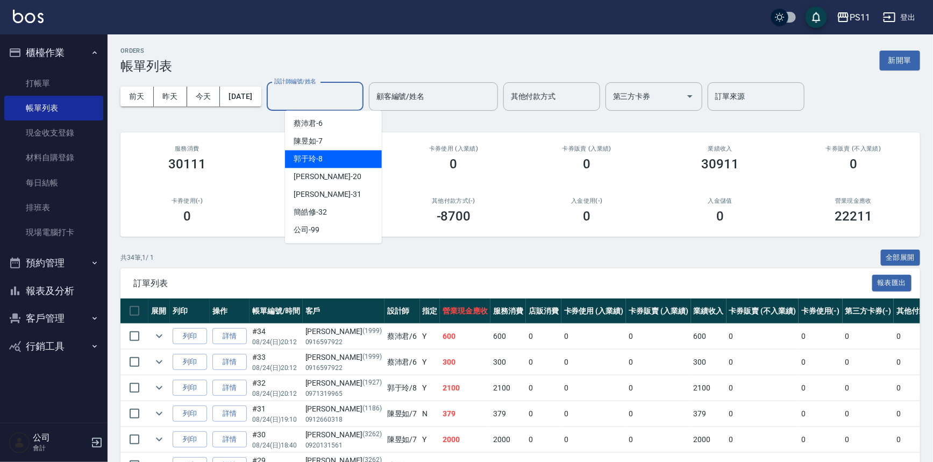
click at [347, 160] on div "郭于玲 -8" at bounding box center [333, 159] width 97 height 18
type input "郭于玲-8"
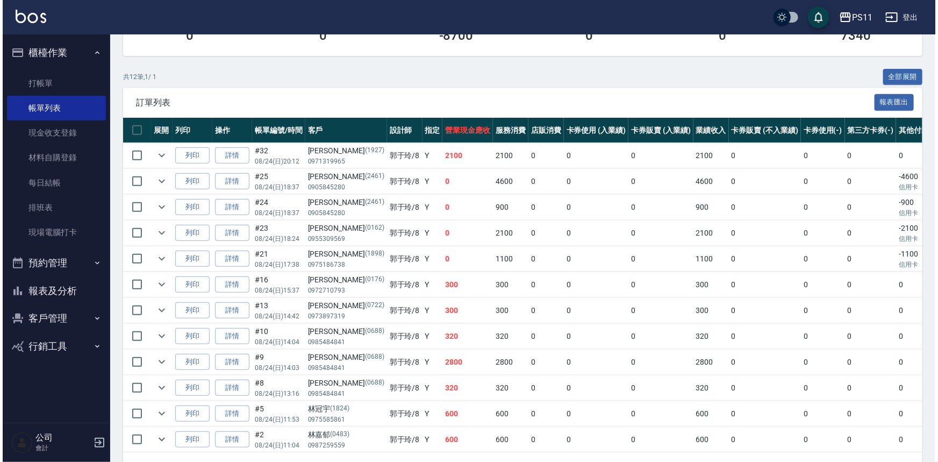
scroll to position [195, 0]
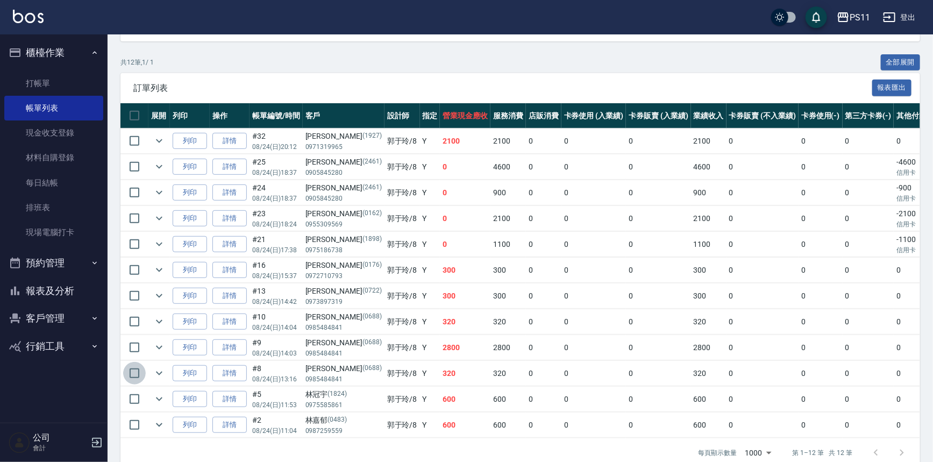
click at [138, 371] on input "checkbox" at bounding box center [134, 373] width 23 height 23
checkbox input "true"
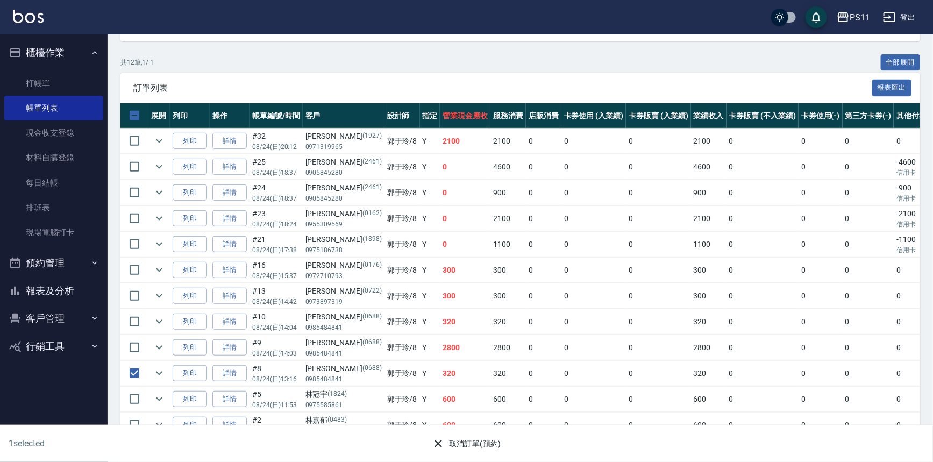
click at [457, 440] on button "取消訂單(預約)" at bounding box center [466, 444] width 78 height 20
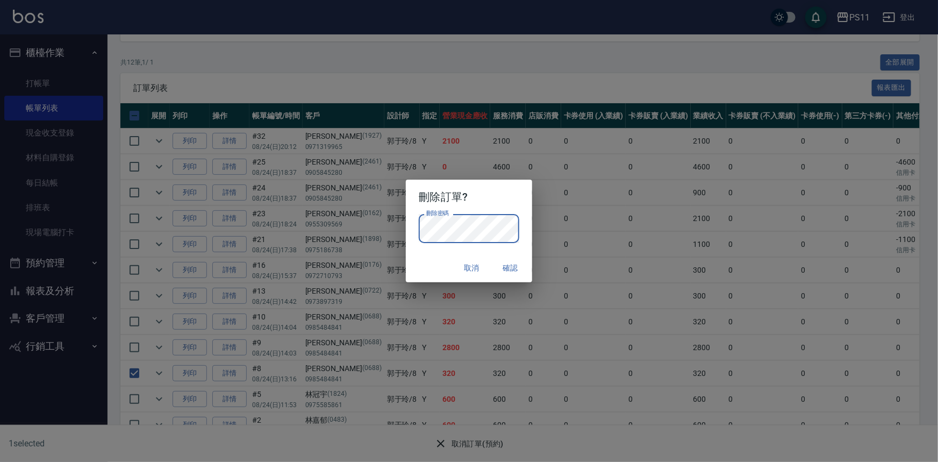
click at [521, 265] on button "確認" at bounding box center [511, 268] width 34 height 20
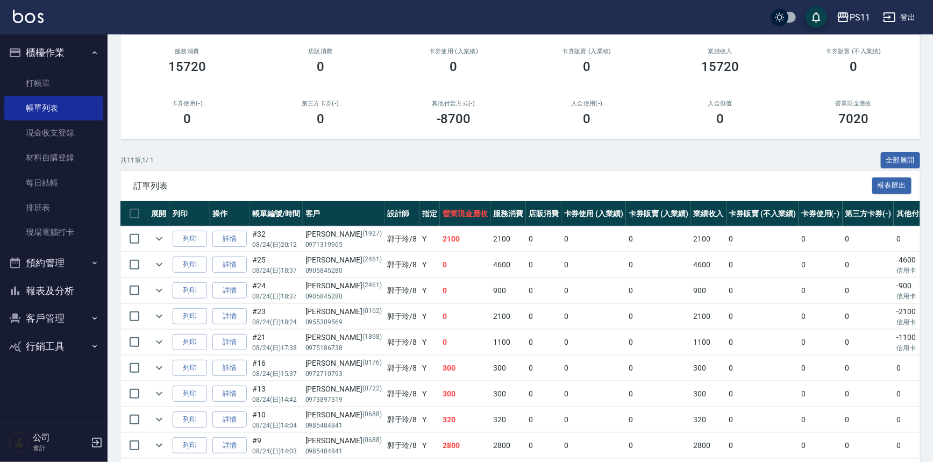
scroll to position [146, 0]
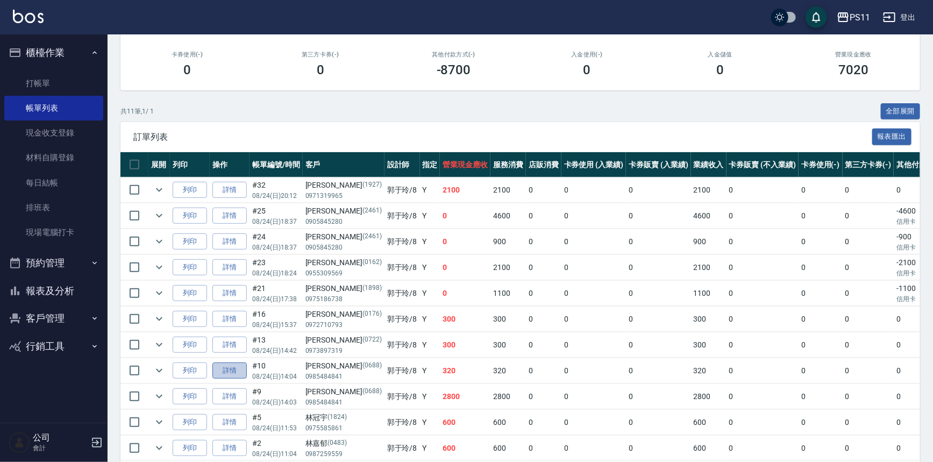
click at [237, 368] on link "詳情" at bounding box center [229, 370] width 34 height 17
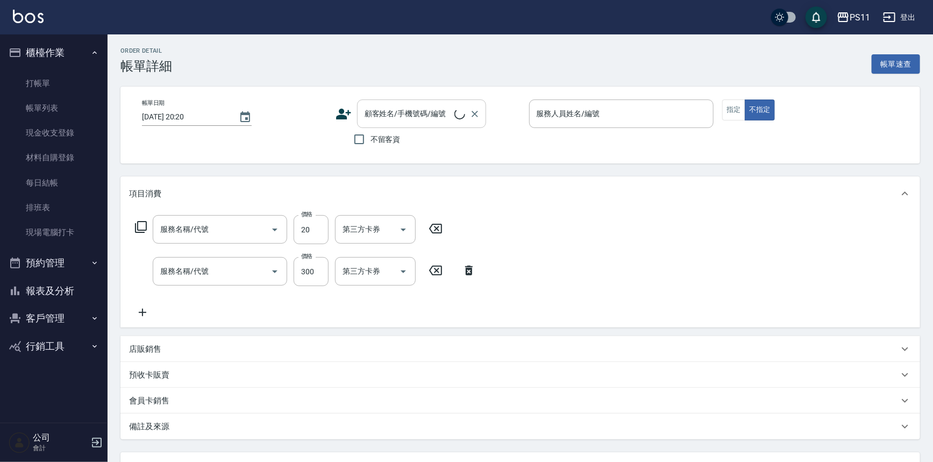
type input "[DATE] 14:04"
type input "郭于玲-8"
type input "潤絲(820)"
type input "洗髮300(1300)"
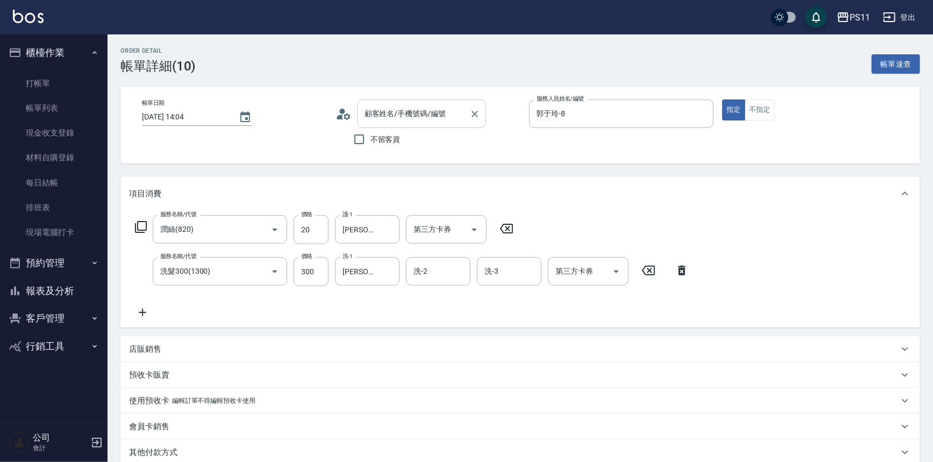
type input "[PERSON_NAME]/0985484841/0688"
click at [511, 221] on div "服務名稱/代號 [PERSON_NAME](820) 服務名稱/代號 價格 20 價格 護-1 [PERSON_NAME]-20 護-1 第三方卡券 第三方卡券" at bounding box center [324, 229] width 391 height 29
click at [511, 228] on icon at bounding box center [506, 228] width 27 height 13
click at [652, 270] on icon at bounding box center [648, 269] width 27 height 13
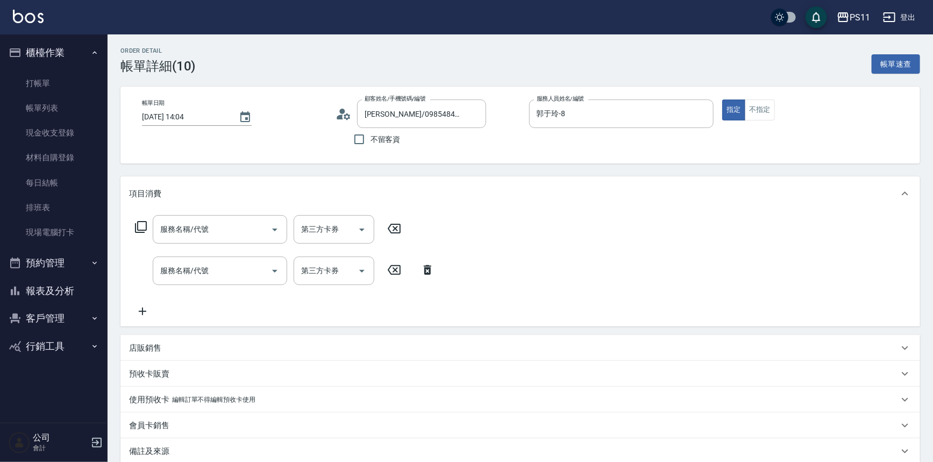
click at [434, 268] on icon at bounding box center [427, 269] width 27 height 13
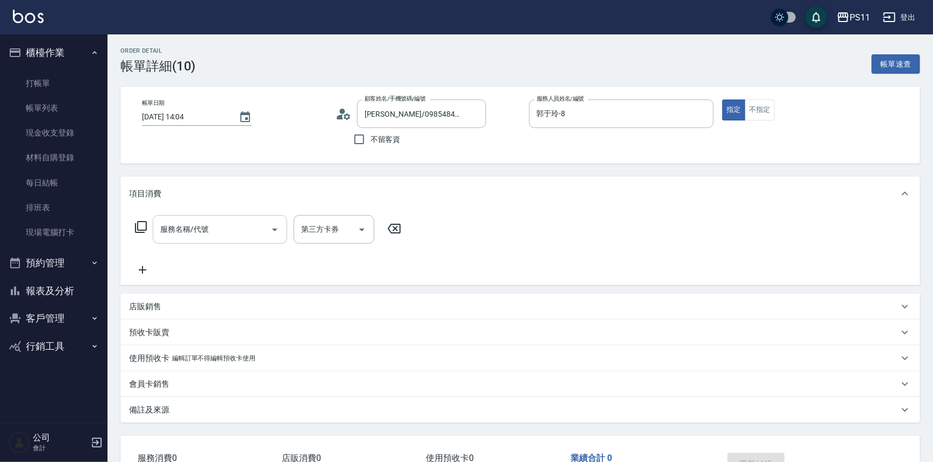
click at [252, 235] on input "服務名稱/代號" at bounding box center [212, 229] width 109 height 19
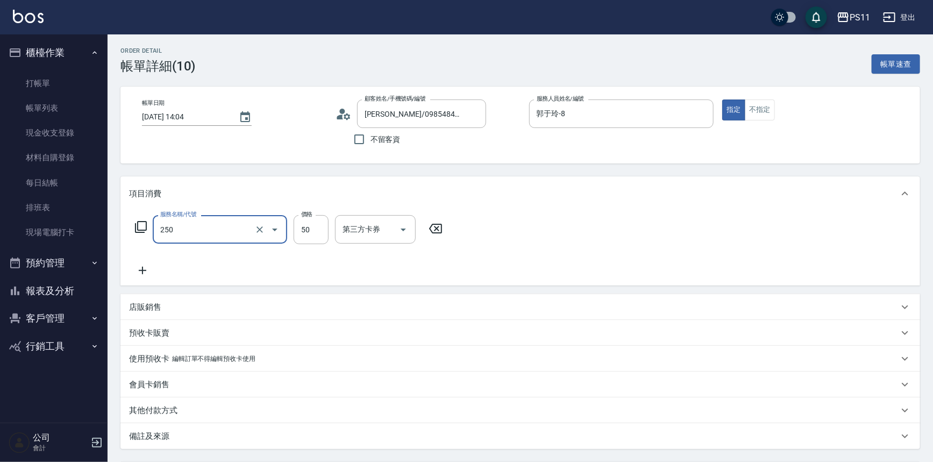
type input "剪瀏海(250)"
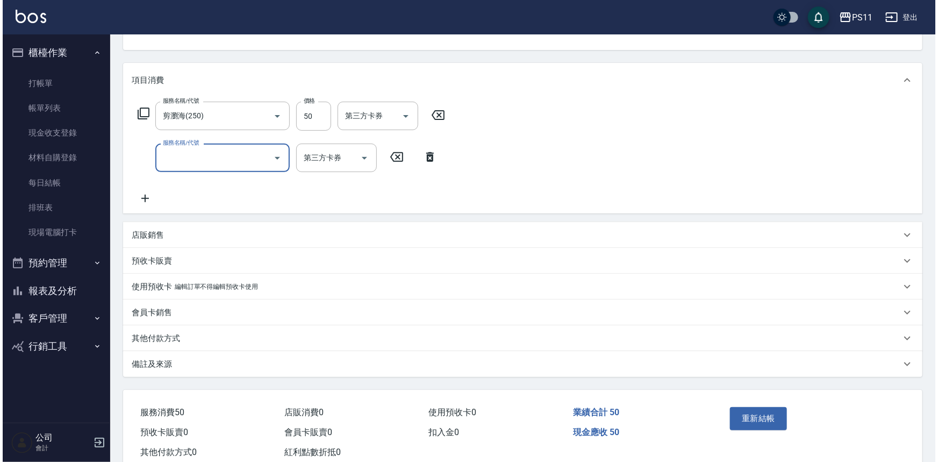
scroll to position [142, 0]
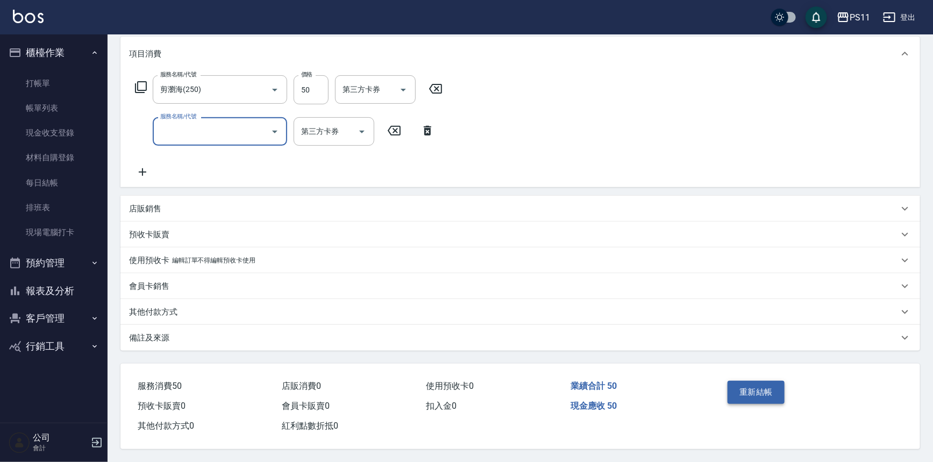
click at [759, 388] on button "重新結帳" at bounding box center [755, 392] width 57 height 23
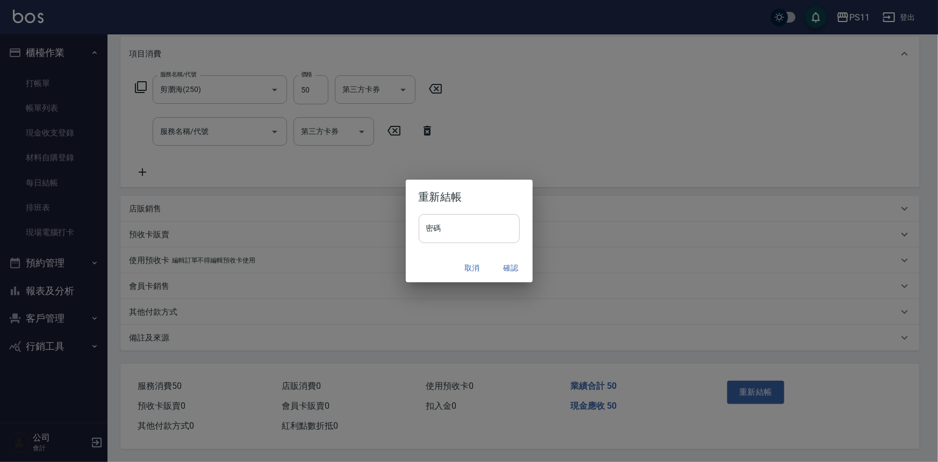
click at [467, 231] on input "密碼" at bounding box center [469, 228] width 101 height 29
type input "****"
click at [506, 270] on button "確認" at bounding box center [511, 268] width 34 height 20
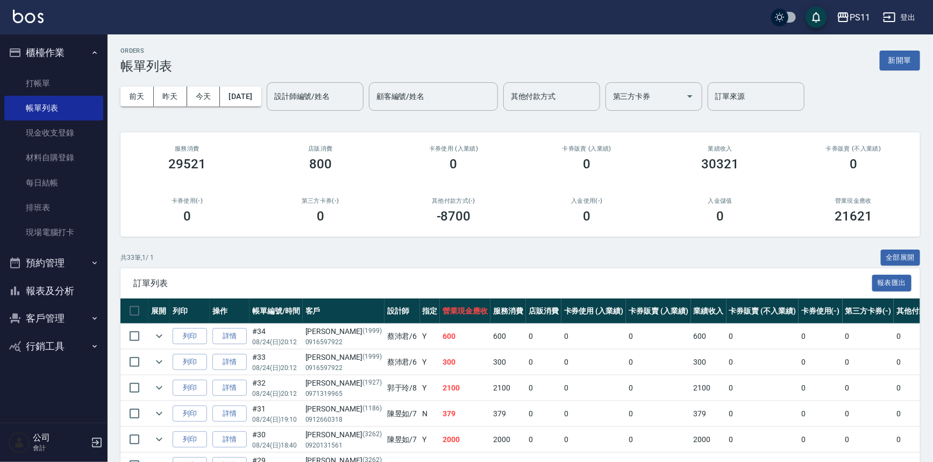
click at [71, 285] on button "報表及分析" at bounding box center [53, 291] width 99 height 28
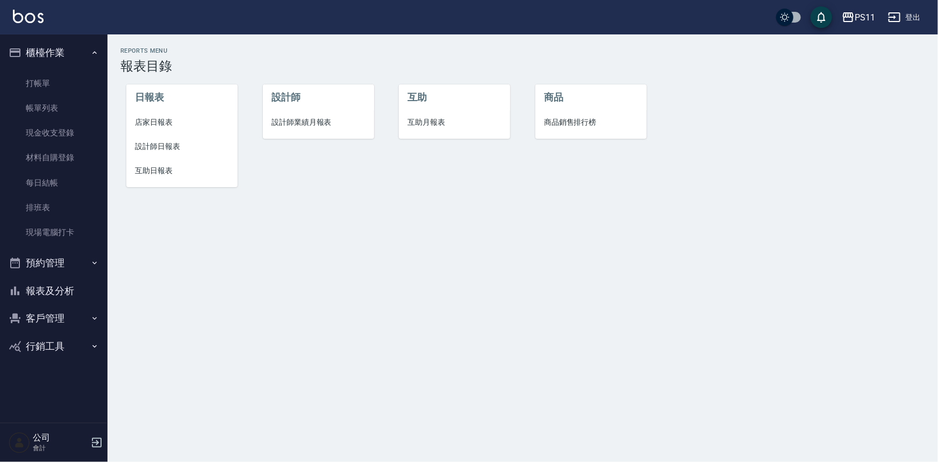
click at [166, 122] on span "店家日報表" at bounding box center [182, 122] width 94 height 11
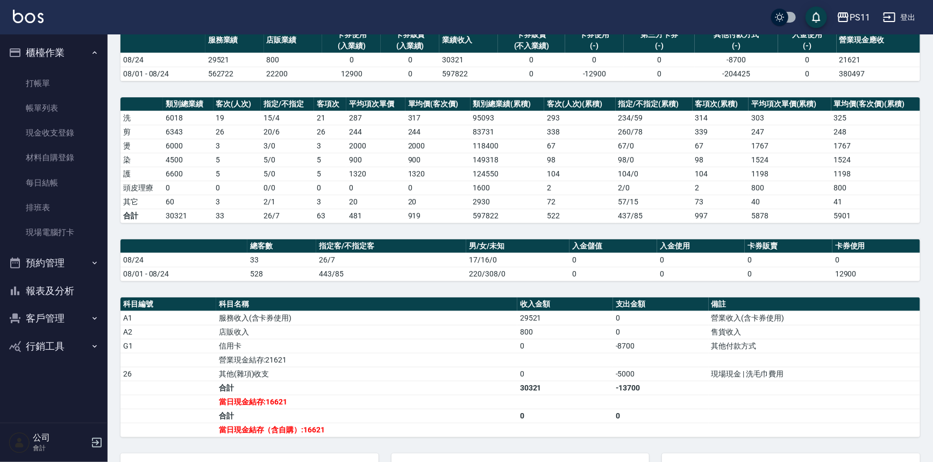
scroll to position [97, 0]
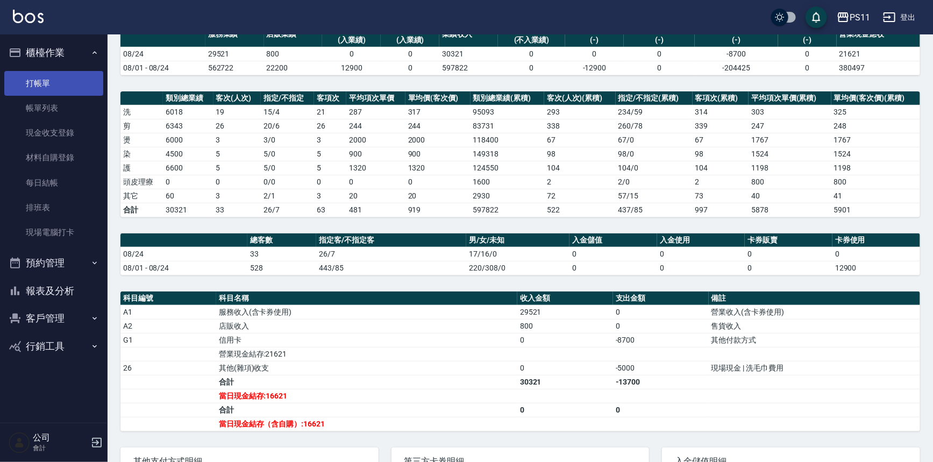
click at [38, 87] on link "打帳單" at bounding box center [53, 83] width 99 height 25
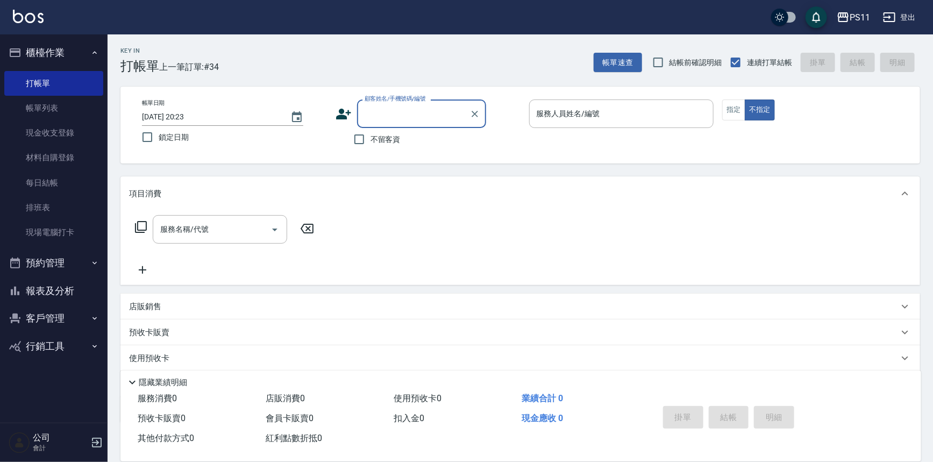
click at [49, 101] on link "帳單列表" at bounding box center [53, 108] width 99 height 25
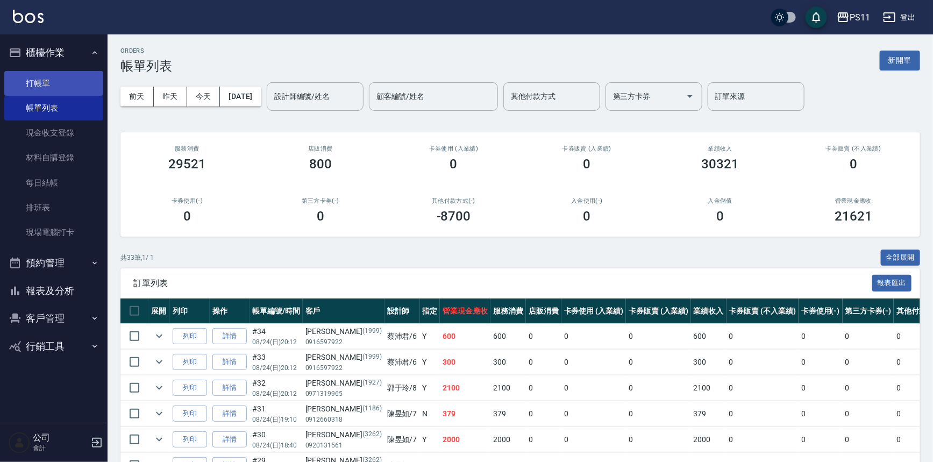
click at [91, 84] on link "打帳單" at bounding box center [53, 83] width 99 height 25
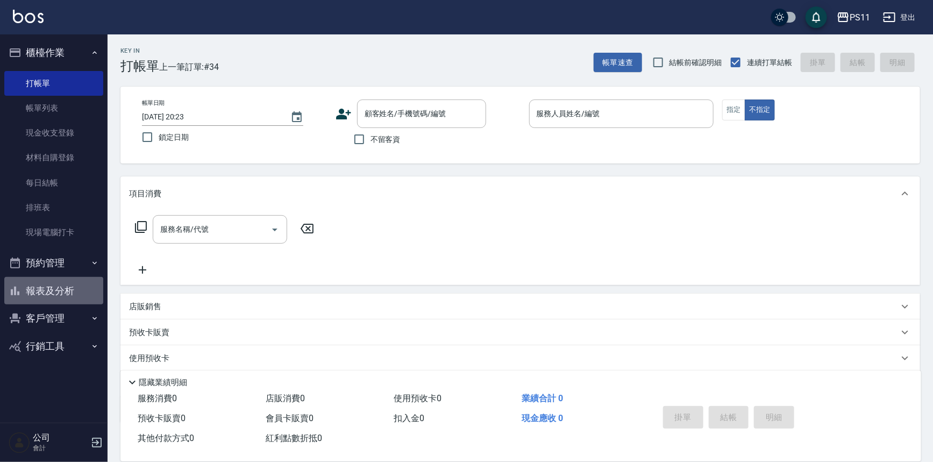
click at [40, 287] on button "報表及分析" at bounding box center [53, 291] width 99 height 28
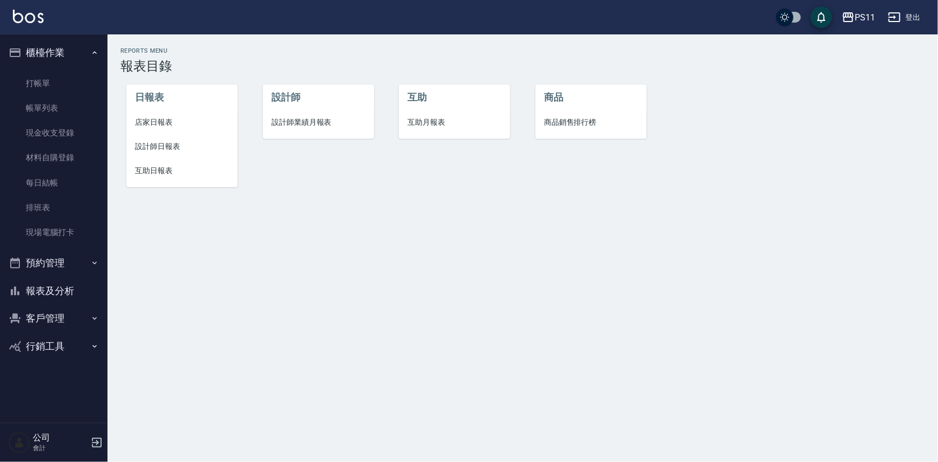
click at [144, 127] on span "店家日報表" at bounding box center [182, 122] width 94 height 11
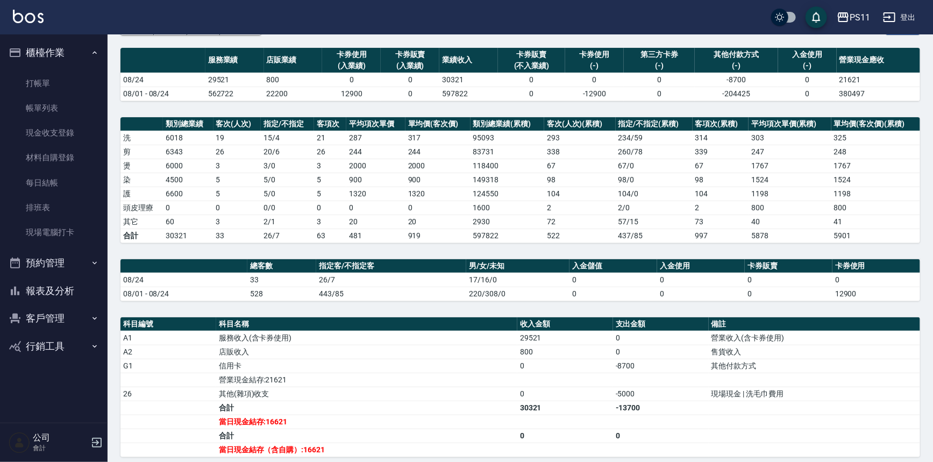
scroll to position [48, 0]
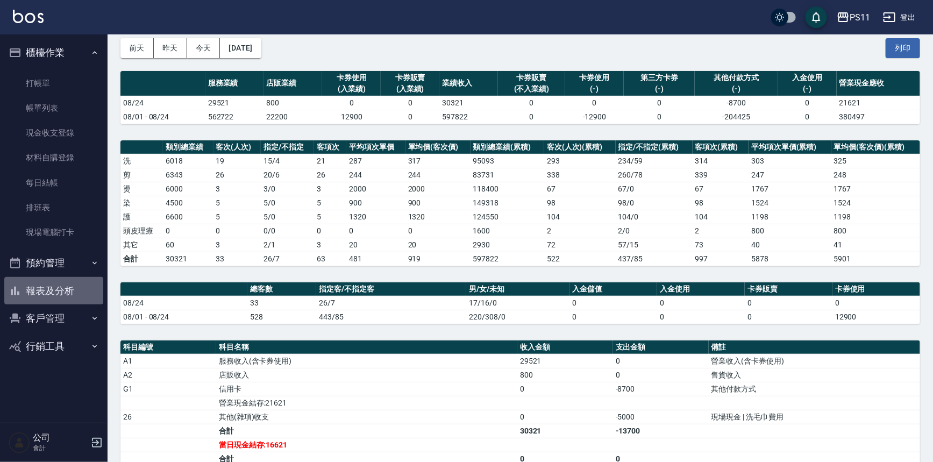
click at [88, 296] on button "報表及分析" at bounding box center [53, 291] width 99 height 28
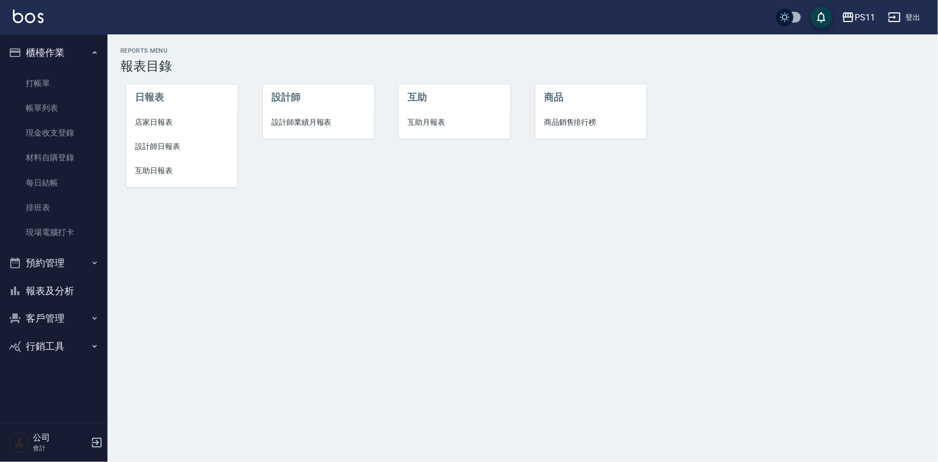
click at [169, 147] on span "設計師日報表" at bounding box center [182, 146] width 94 height 11
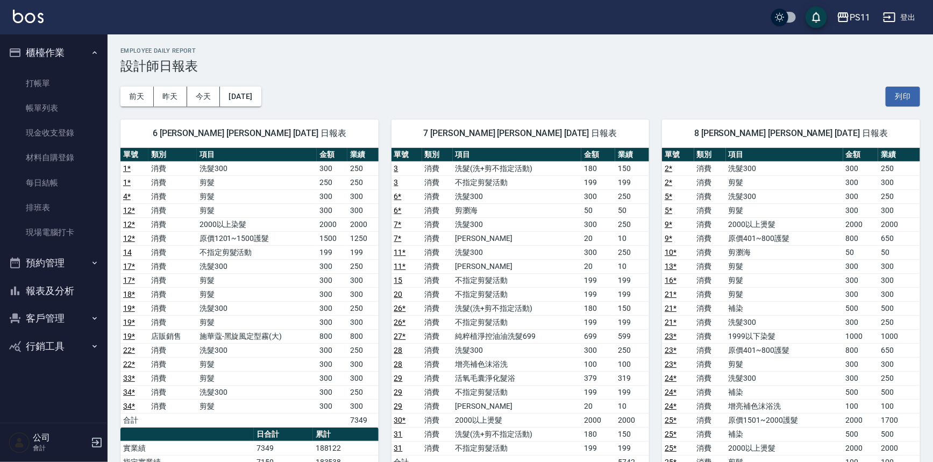
scroll to position [48, 0]
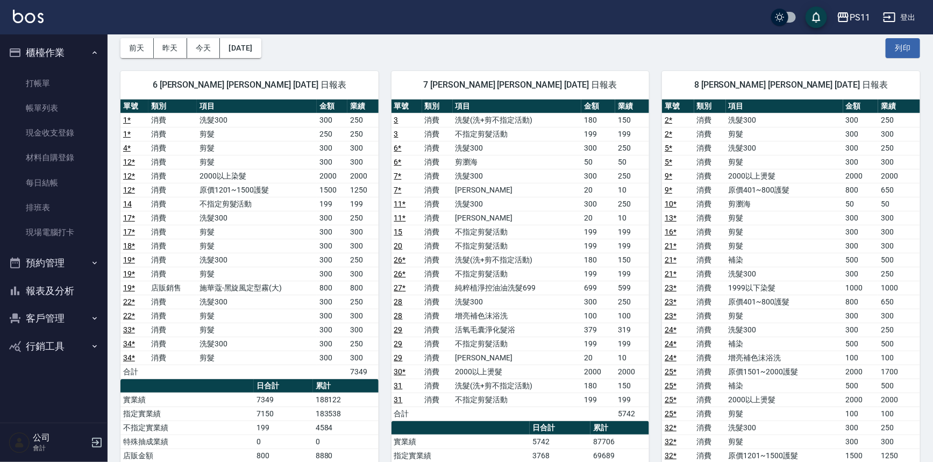
click at [76, 296] on button "報表及分析" at bounding box center [53, 291] width 99 height 28
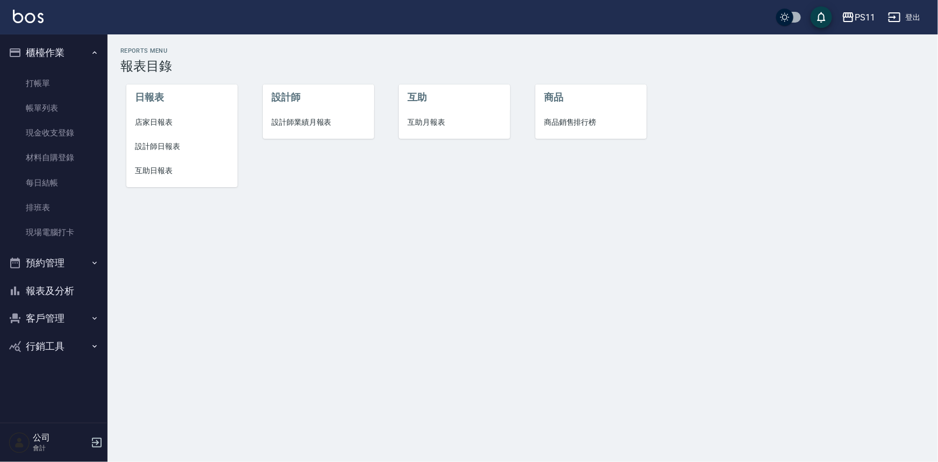
click at [82, 289] on button "報表及分析" at bounding box center [53, 291] width 99 height 28
click at [159, 141] on span "設計師日報表" at bounding box center [182, 146] width 94 height 11
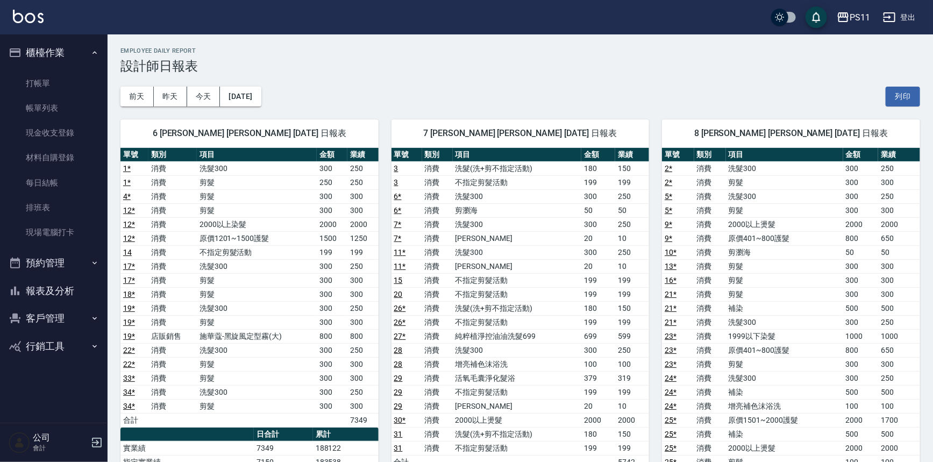
click at [689, 304] on td "21 *" at bounding box center [678, 308] width 32 height 14
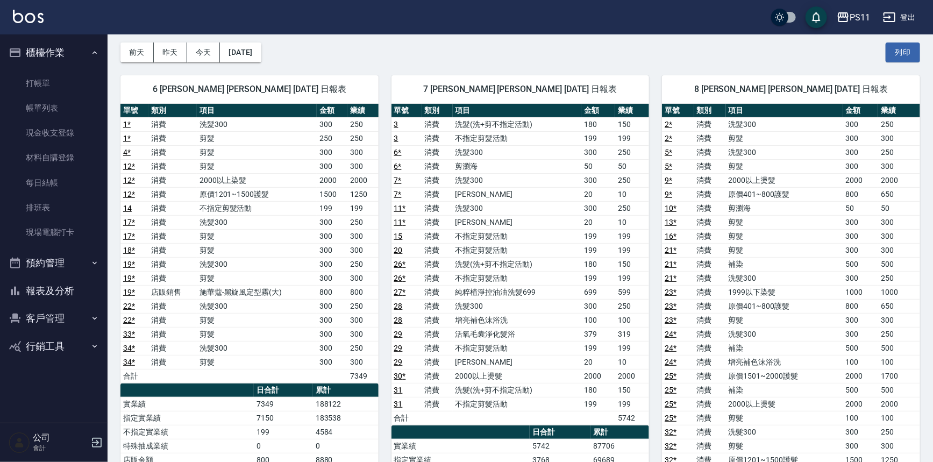
scroll to position [310, 0]
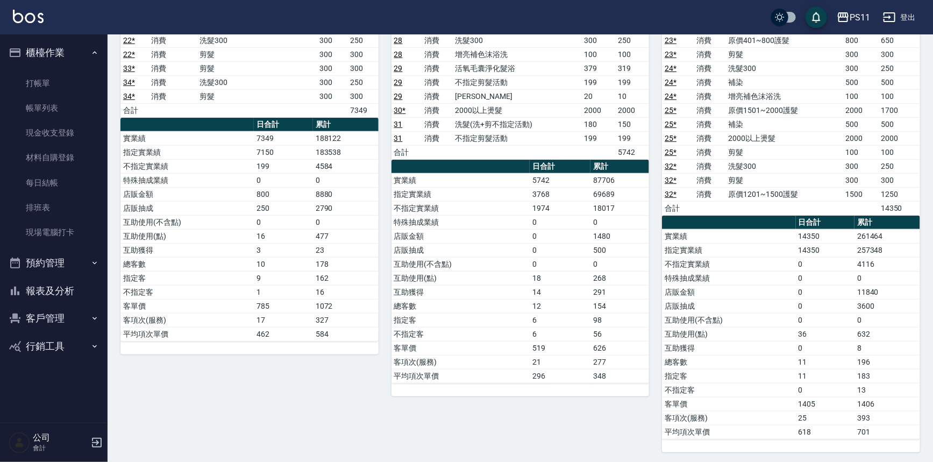
click at [86, 287] on button "報表及分析" at bounding box center [53, 291] width 99 height 28
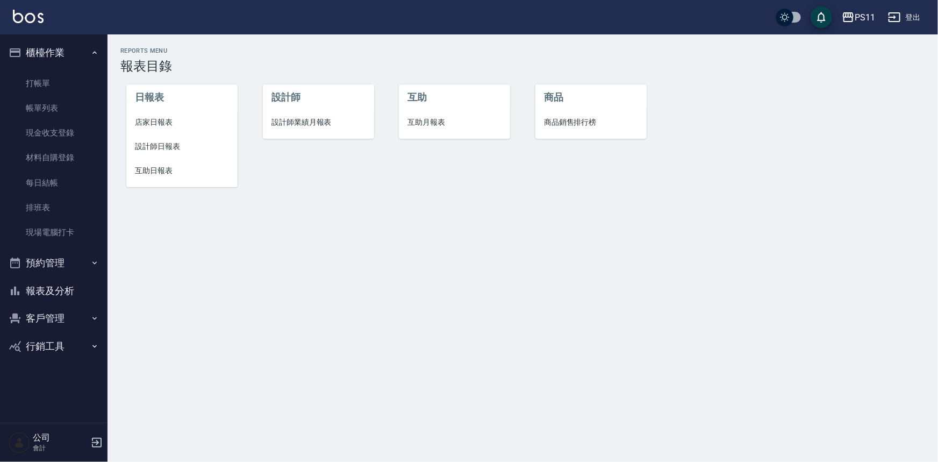
click at [166, 126] on span "店家日報表" at bounding box center [182, 122] width 94 height 11
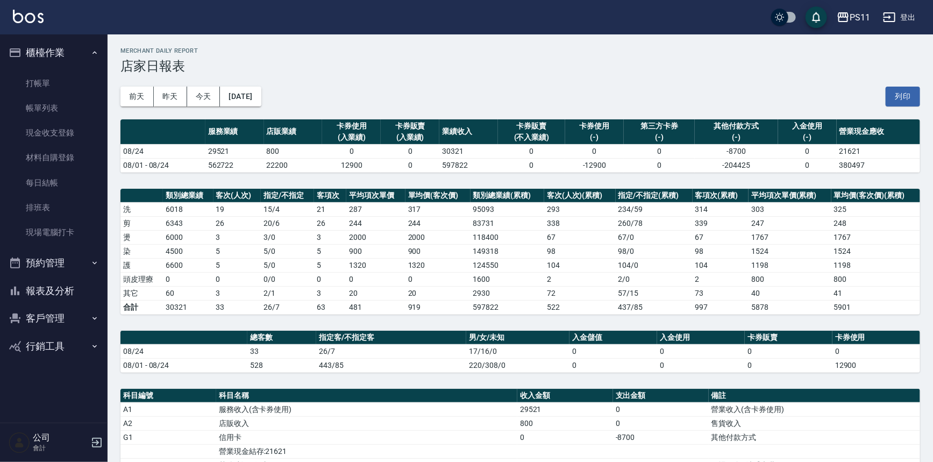
click at [397, 209] on td "287" at bounding box center [375, 209] width 59 height 14
click at [27, 284] on button "報表及分析" at bounding box center [53, 291] width 99 height 28
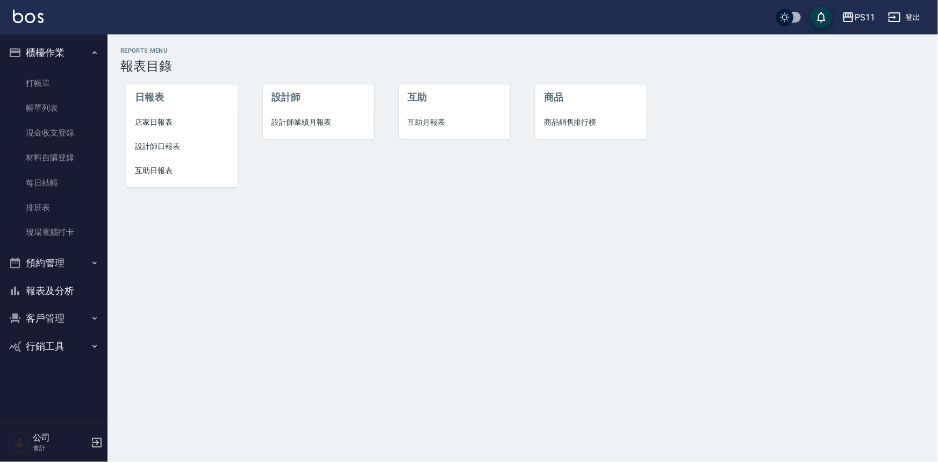
click at [161, 171] on span "互助日報表" at bounding box center [182, 170] width 94 height 11
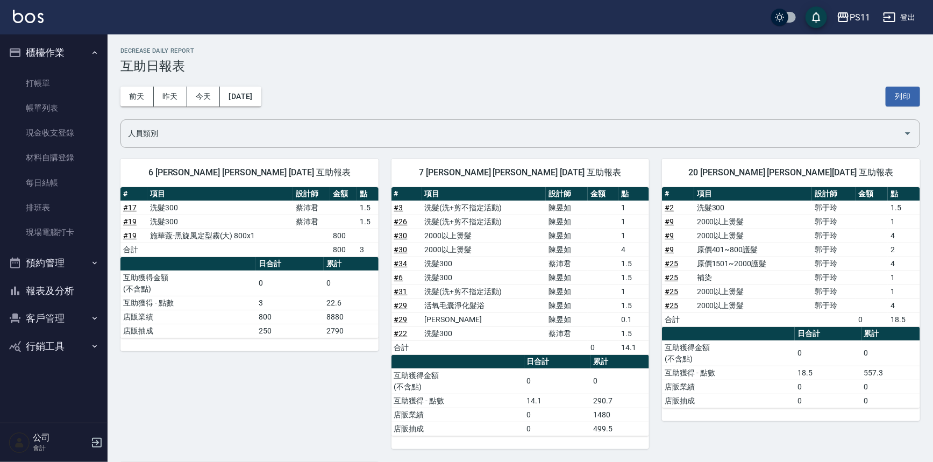
click at [669, 247] on link "# 9" at bounding box center [668, 249] width 9 height 9
click at [720, 284] on td "2000以上燙髮" at bounding box center [753, 291] width 118 height 14
drag, startPoint x: 75, startPoint y: 293, endPoint x: 83, endPoint y: 282, distance: 13.9
click at [75, 293] on button "報表及分析" at bounding box center [53, 291] width 99 height 28
